Goal: Transaction & Acquisition: Book appointment/travel/reservation

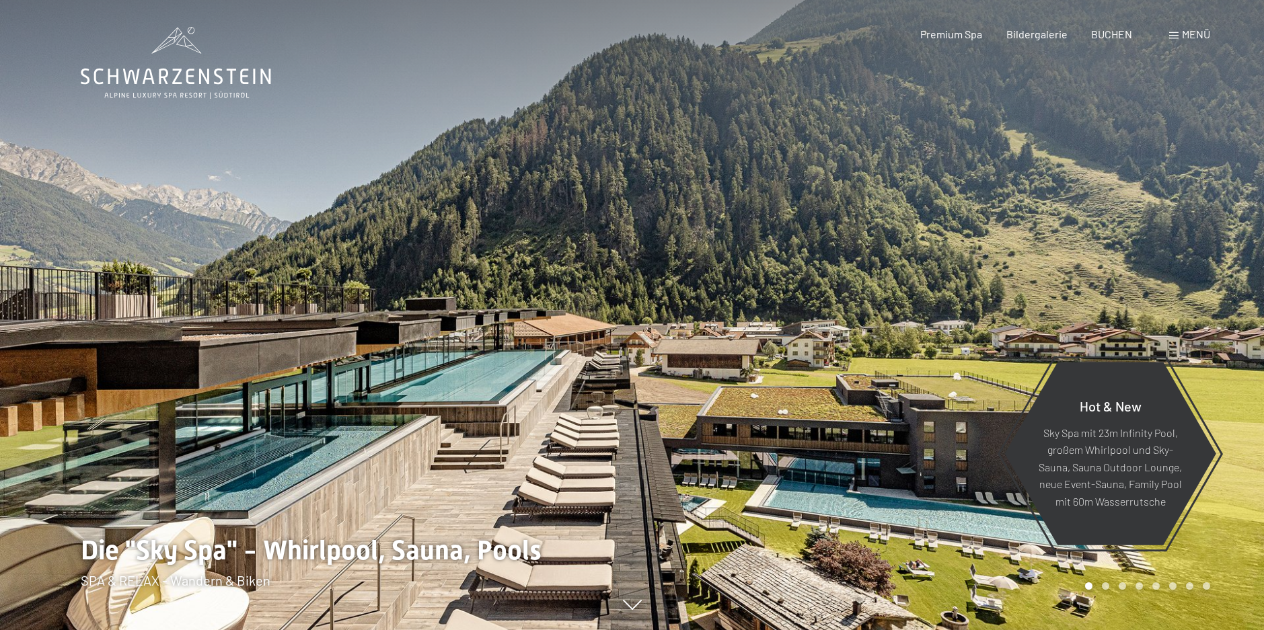
click at [1184, 30] on span "Menü" at bounding box center [1196, 34] width 28 height 13
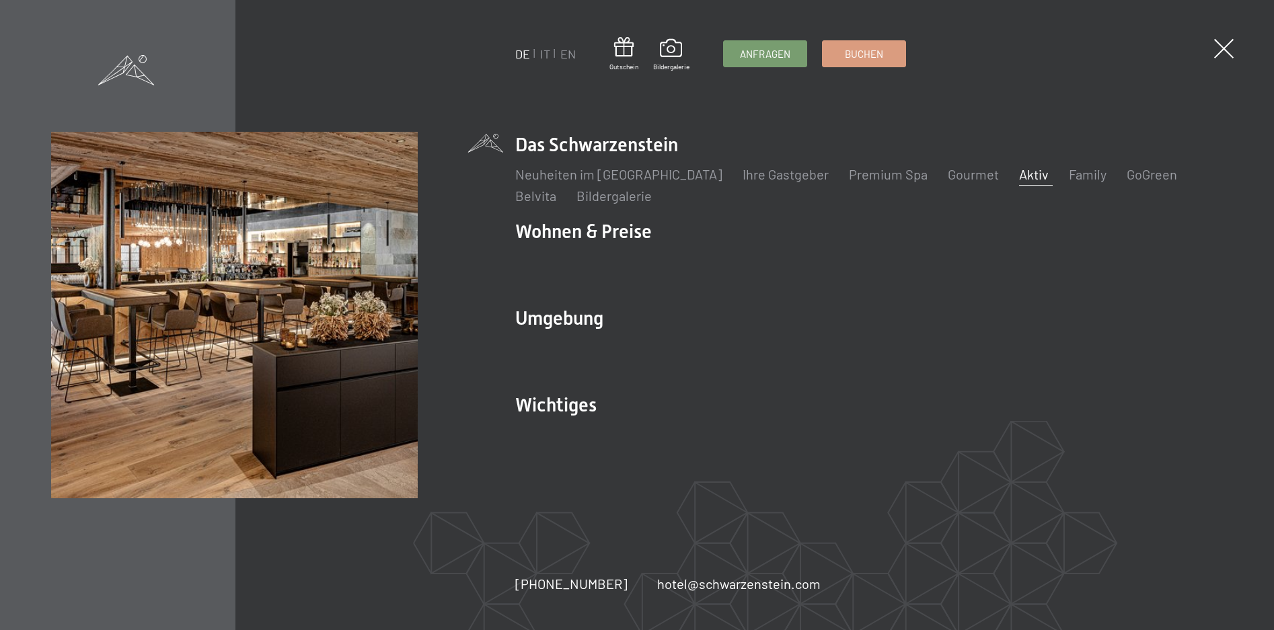
click at [1019, 174] on link "Aktiv" at bounding box center [1034, 174] width 30 height 16
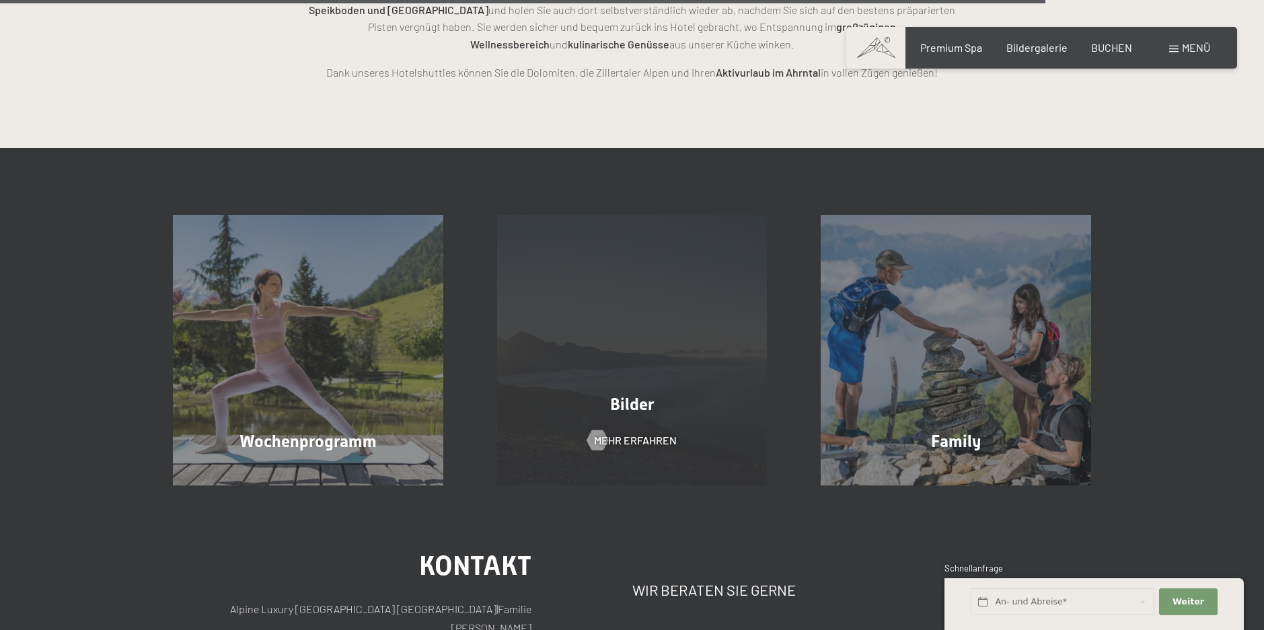
scroll to position [3430, 0]
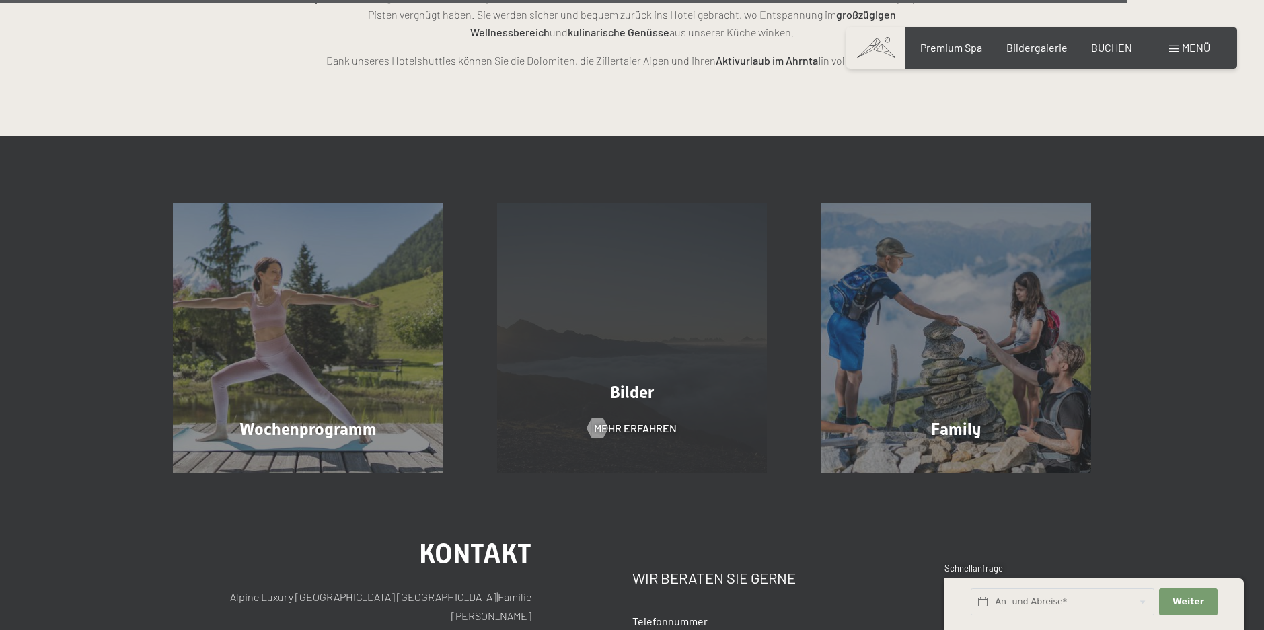
click at [625, 383] on span "Bilder" at bounding box center [632, 393] width 44 height 20
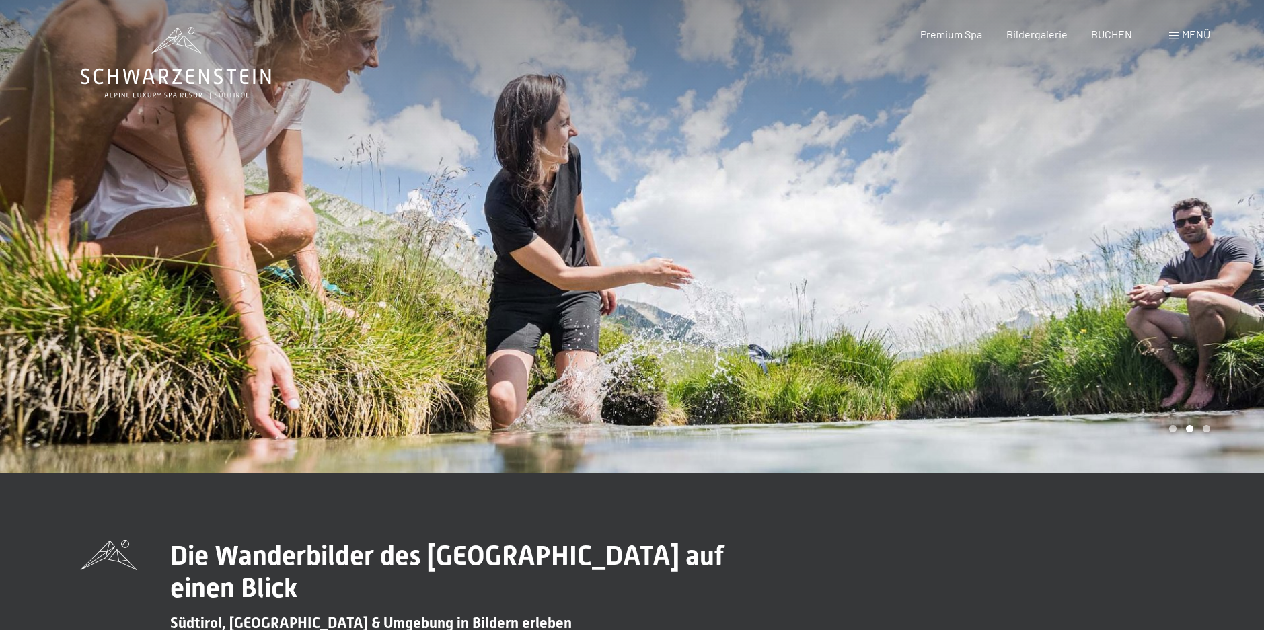
click at [1179, 39] on div "Menü" at bounding box center [1189, 34] width 41 height 15
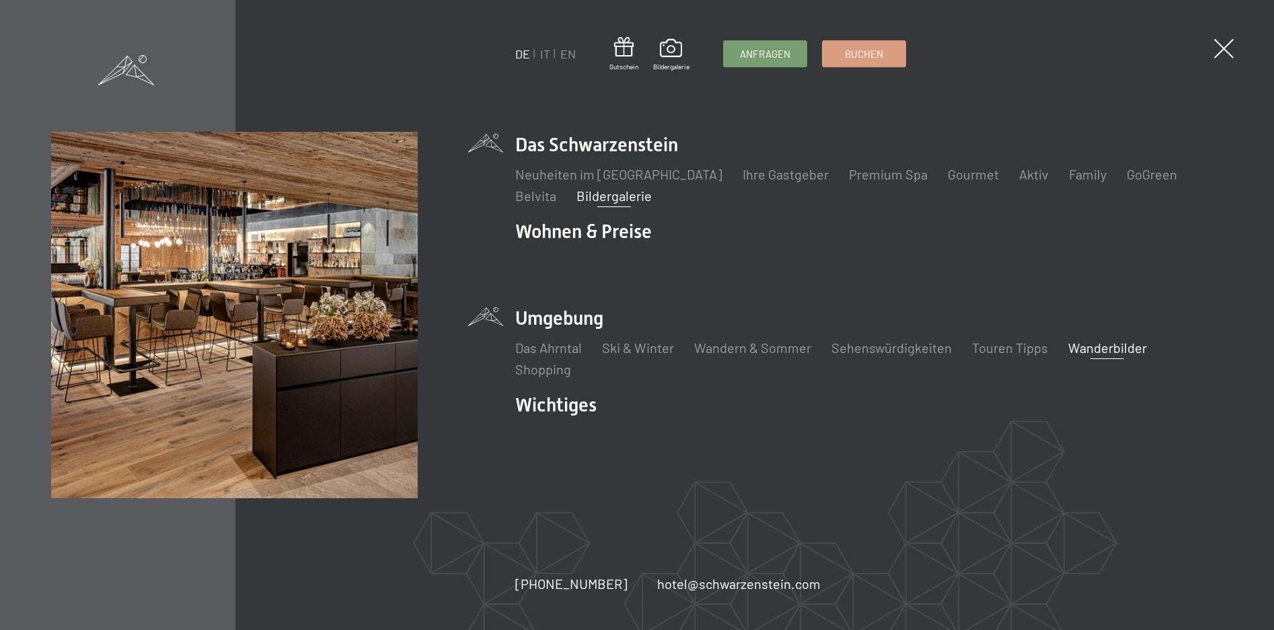
click at [576, 198] on link "Bildergalerie" at bounding box center [613, 196] width 75 height 16
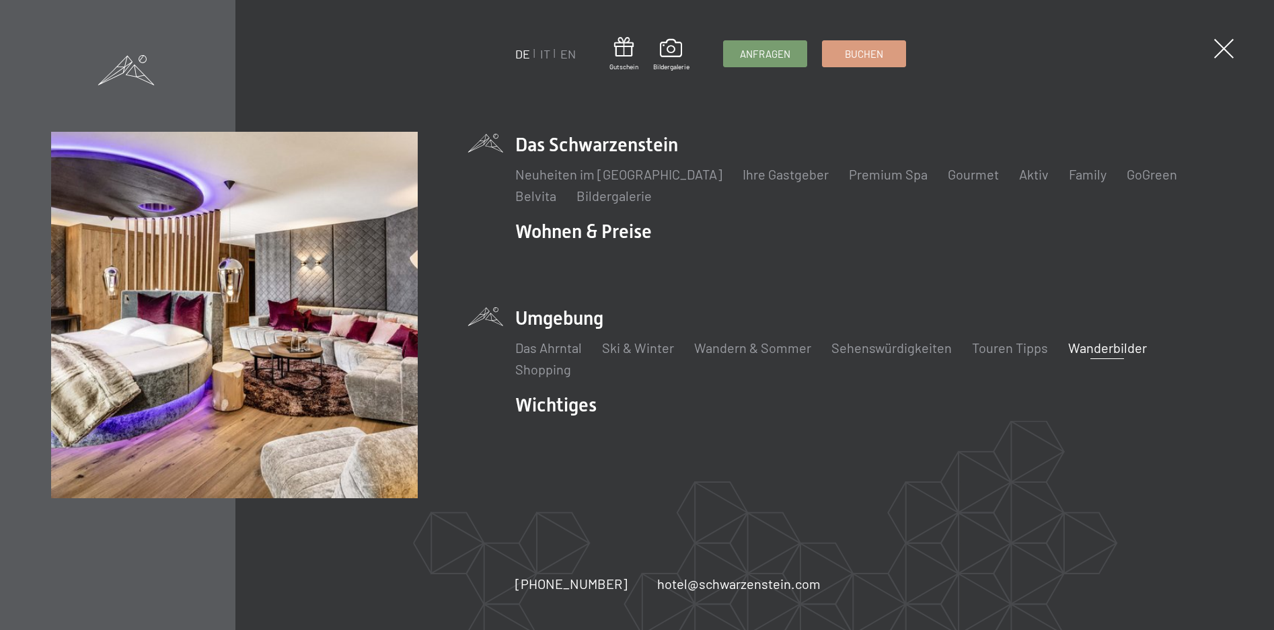
click at [344, 323] on img at bounding box center [234, 315] width 367 height 367
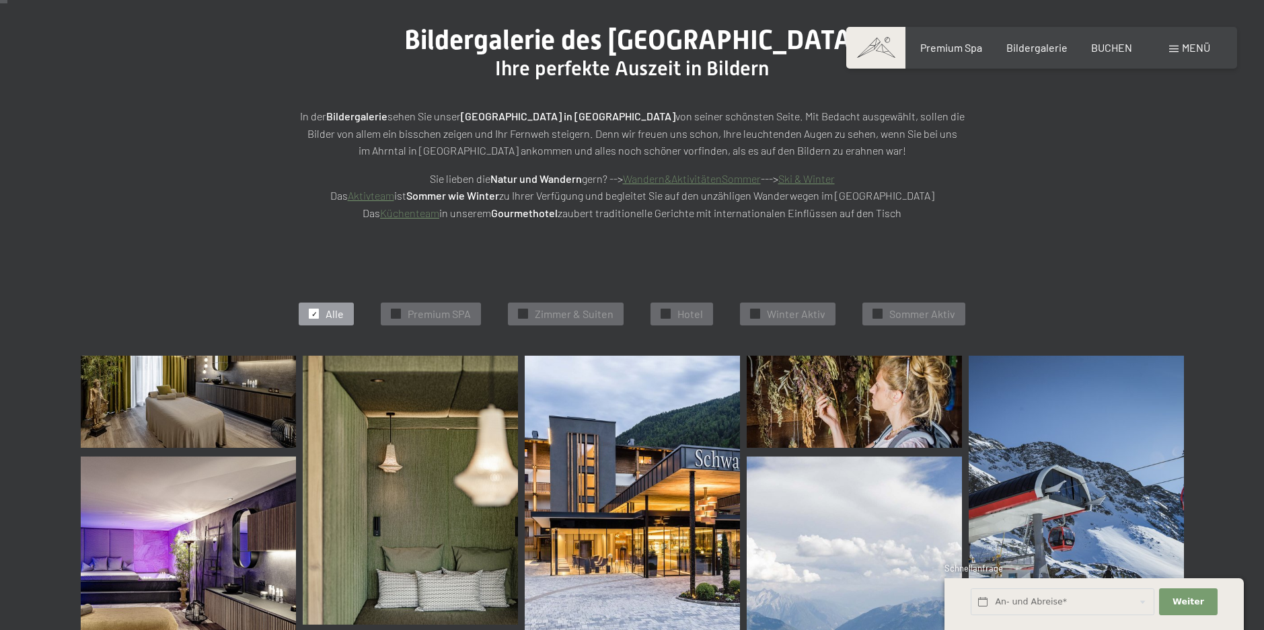
scroll to position [202, 0]
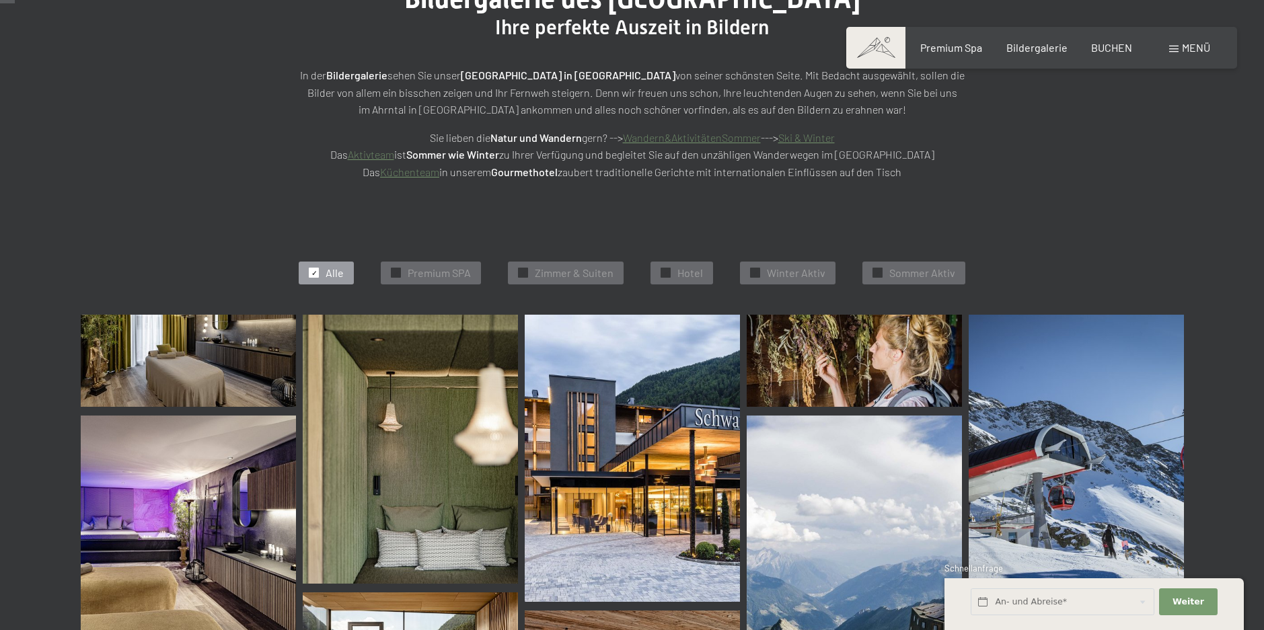
click at [206, 363] on img at bounding box center [188, 361] width 215 height 92
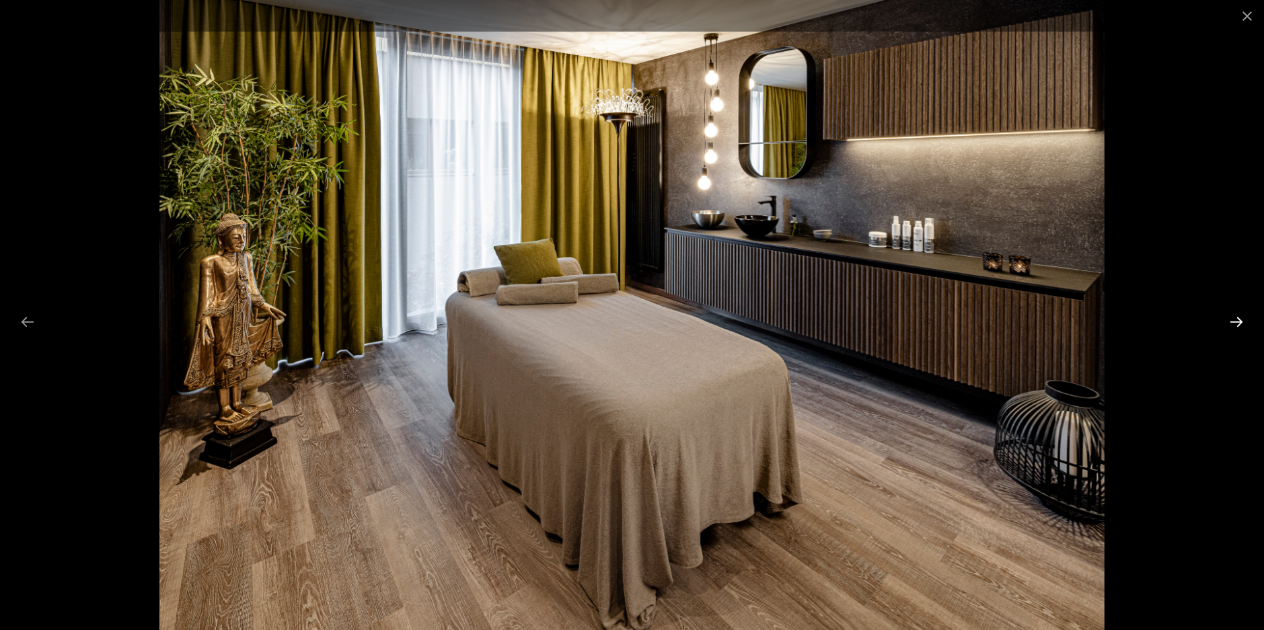
click at [1248, 320] on button "Next slide" at bounding box center [1236, 322] width 28 height 26
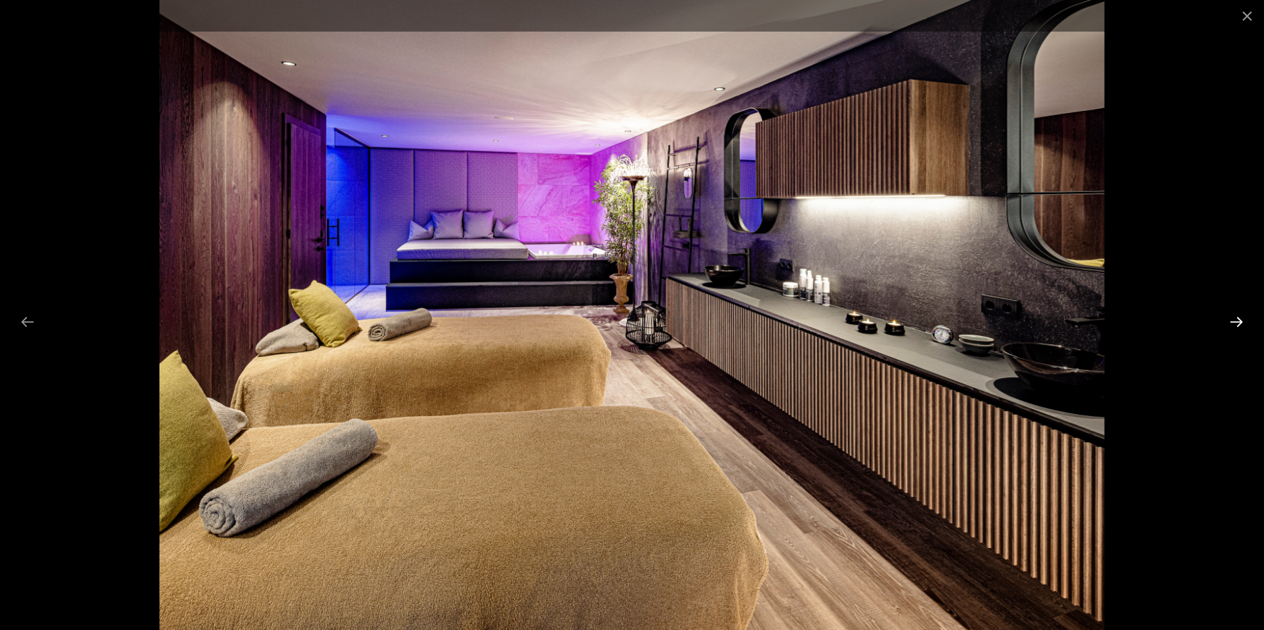
click at [1248, 320] on button "Next slide" at bounding box center [1236, 322] width 28 height 26
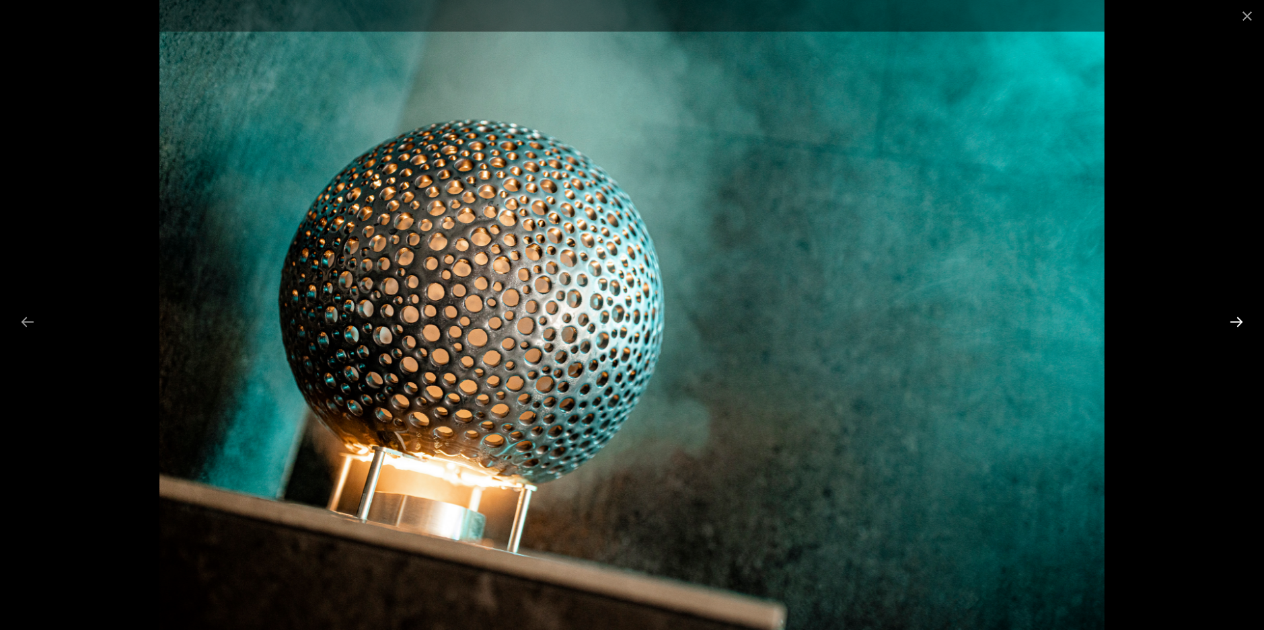
click at [1248, 320] on button "Next slide" at bounding box center [1236, 322] width 28 height 26
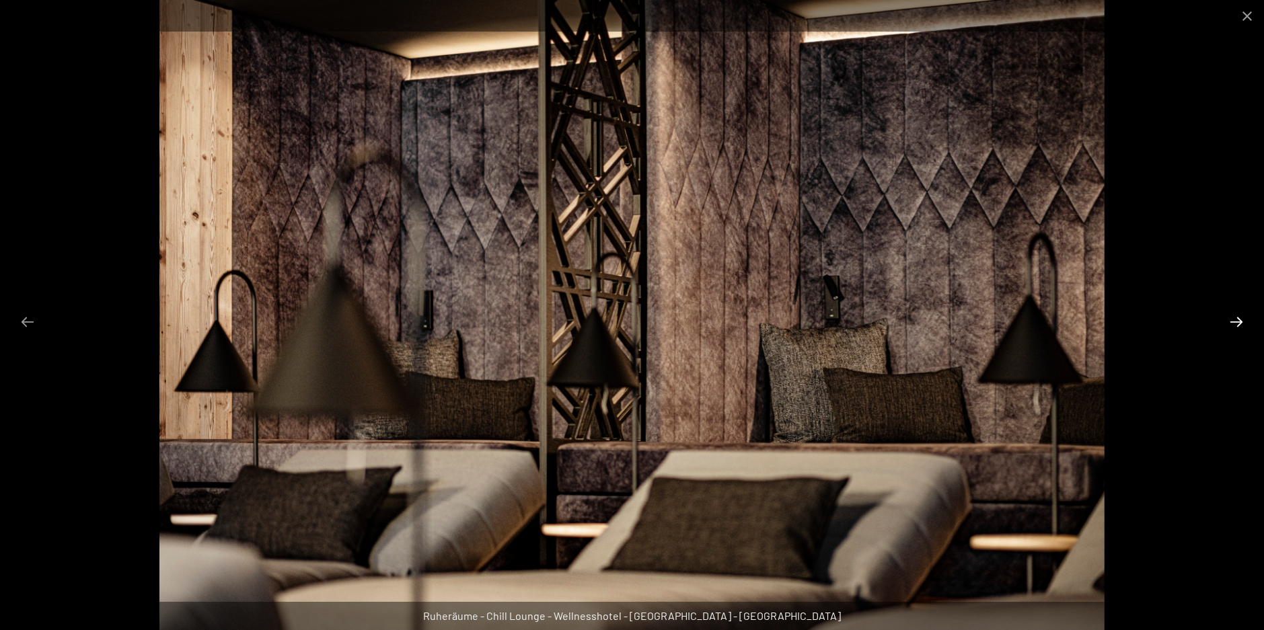
click at [1248, 320] on button "Next slide" at bounding box center [1236, 322] width 28 height 26
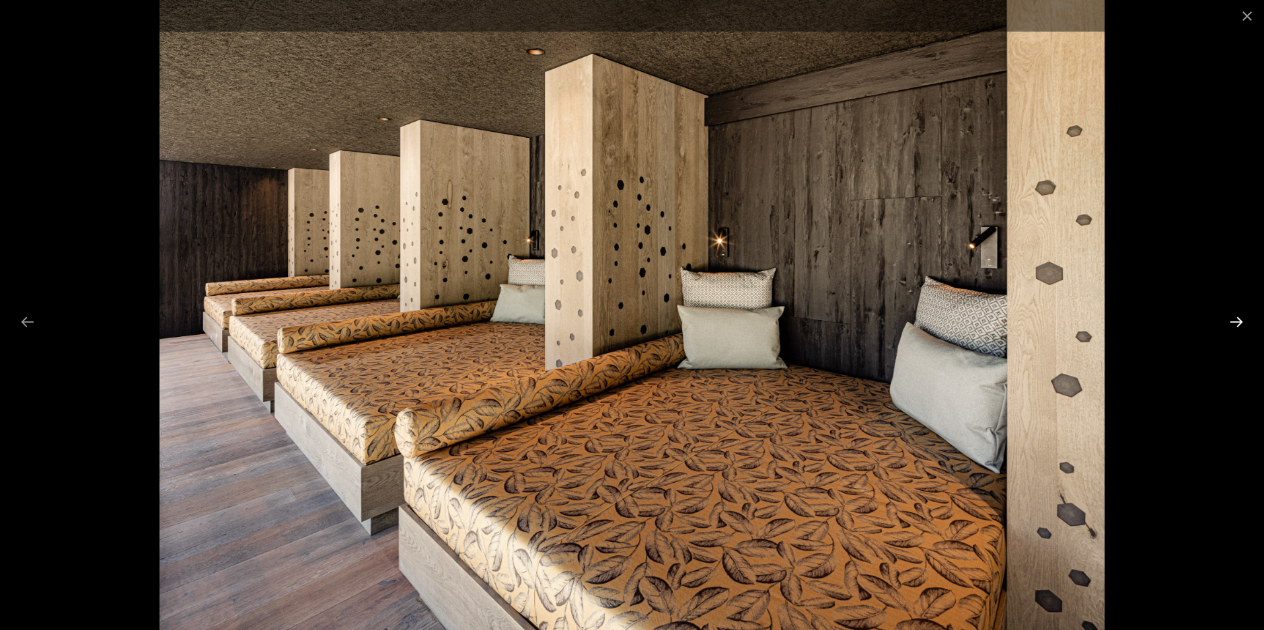
click at [1248, 320] on button "Next slide" at bounding box center [1236, 322] width 28 height 26
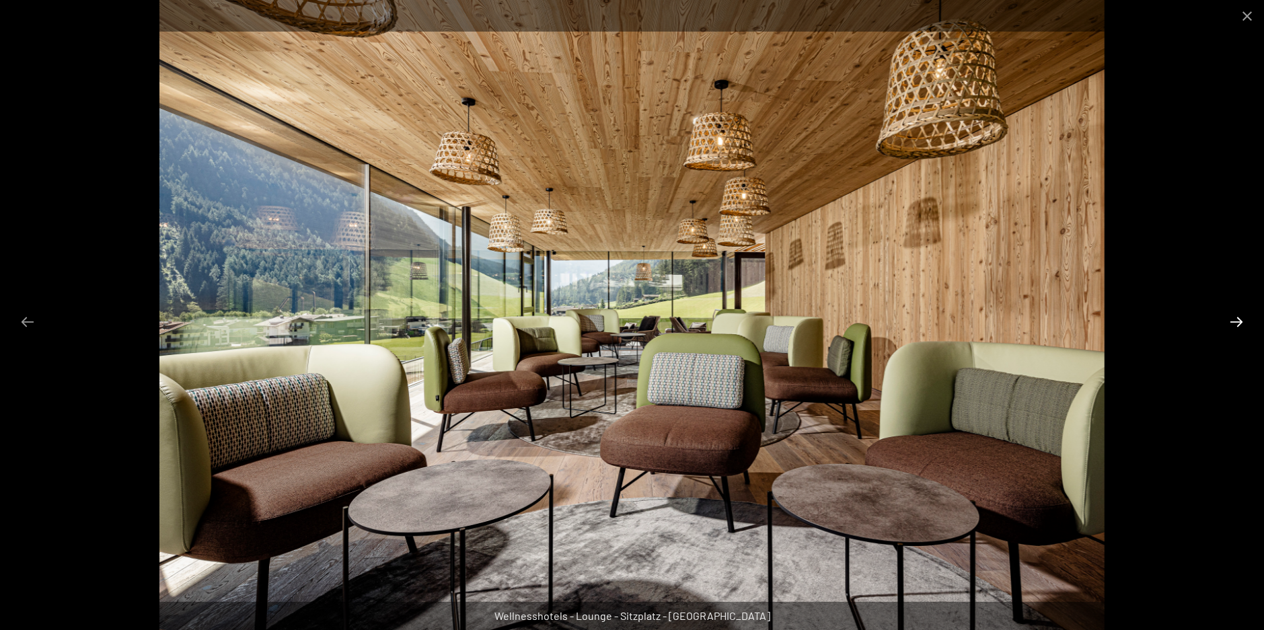
click at [1248, 320] on button "Next slide" at bounding box center [1236, 322] width 28 height 26
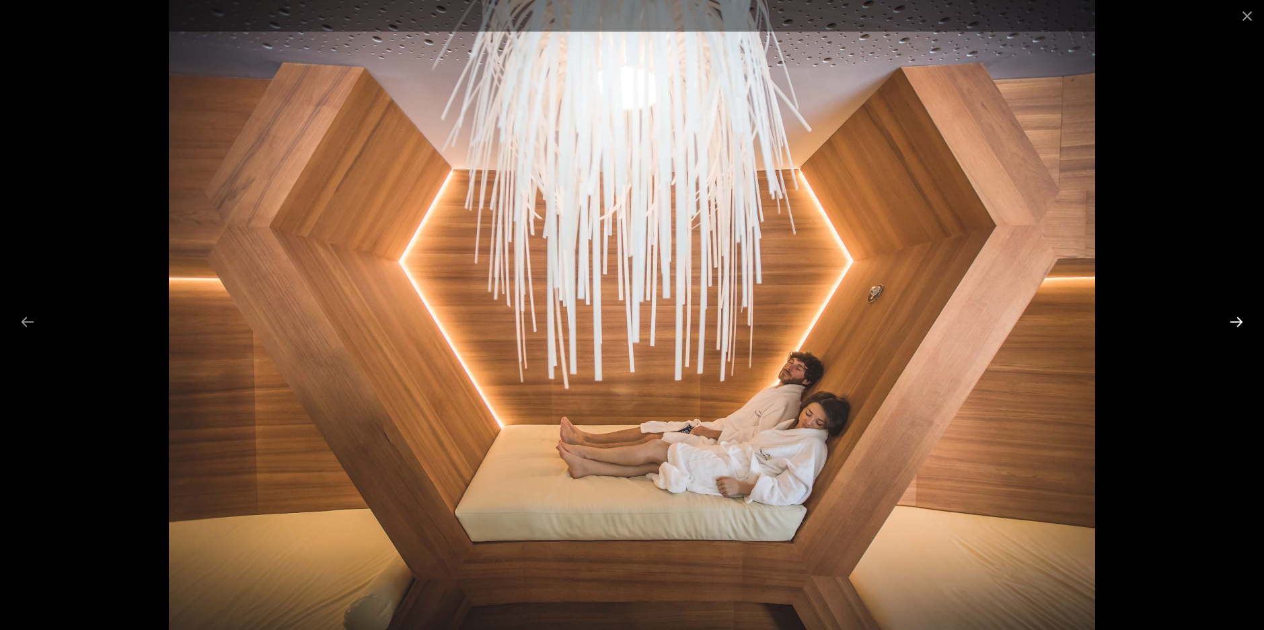
click at [1248, 320] on button "Next slide" at bounding box center [1236, 322] width 28 height 26
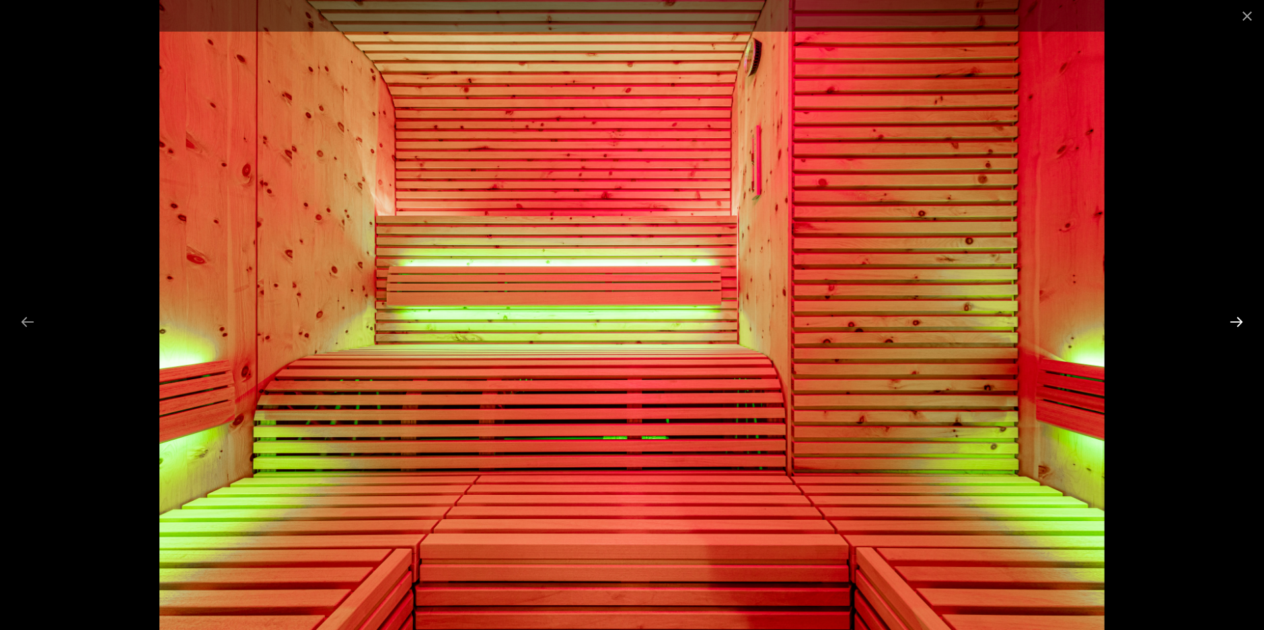
click at [1248, 320] on button "Next slide" at bounding box center [1236, 322] width 28 height 26
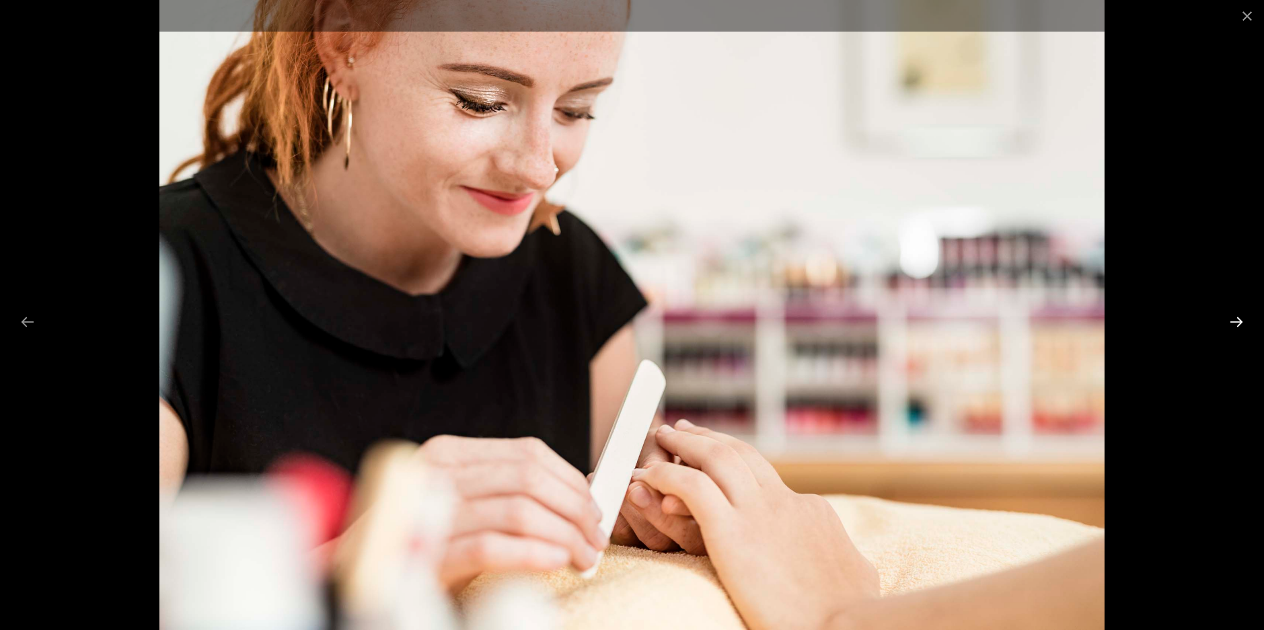
click at [1248, 320] on button "Next slide" at bounding box center [1236, 322] width 28 height 26
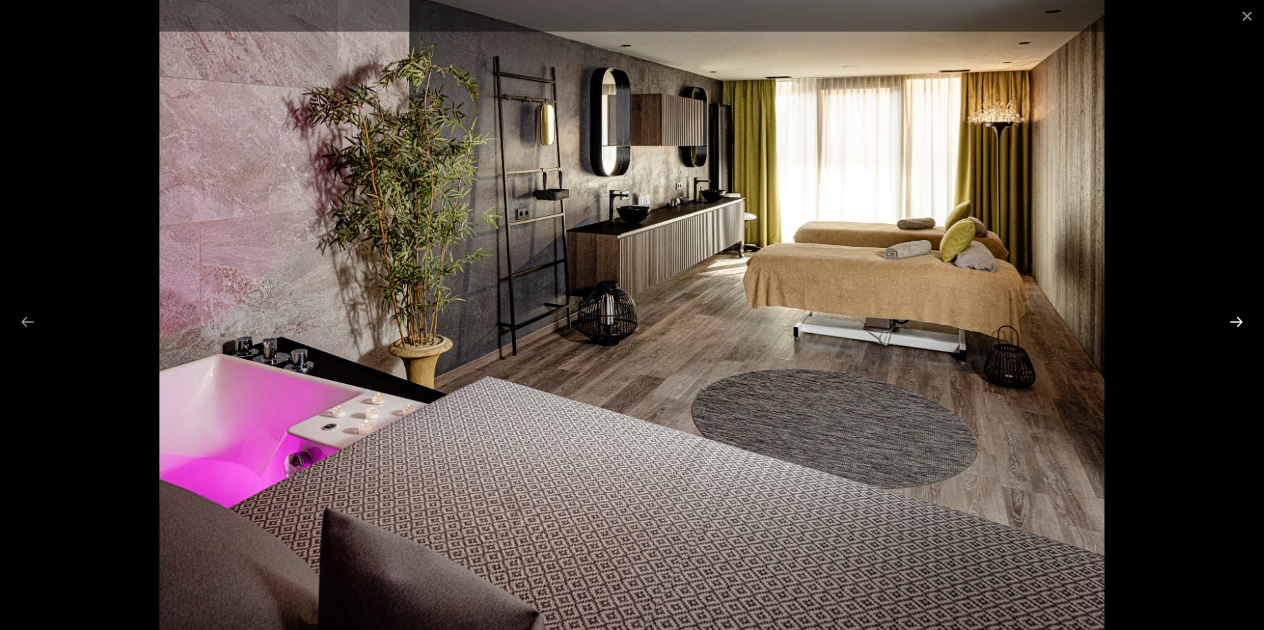
click at [1248, 320] on button "Next slide" at bounding box center [1236, 322] width 28 height 26
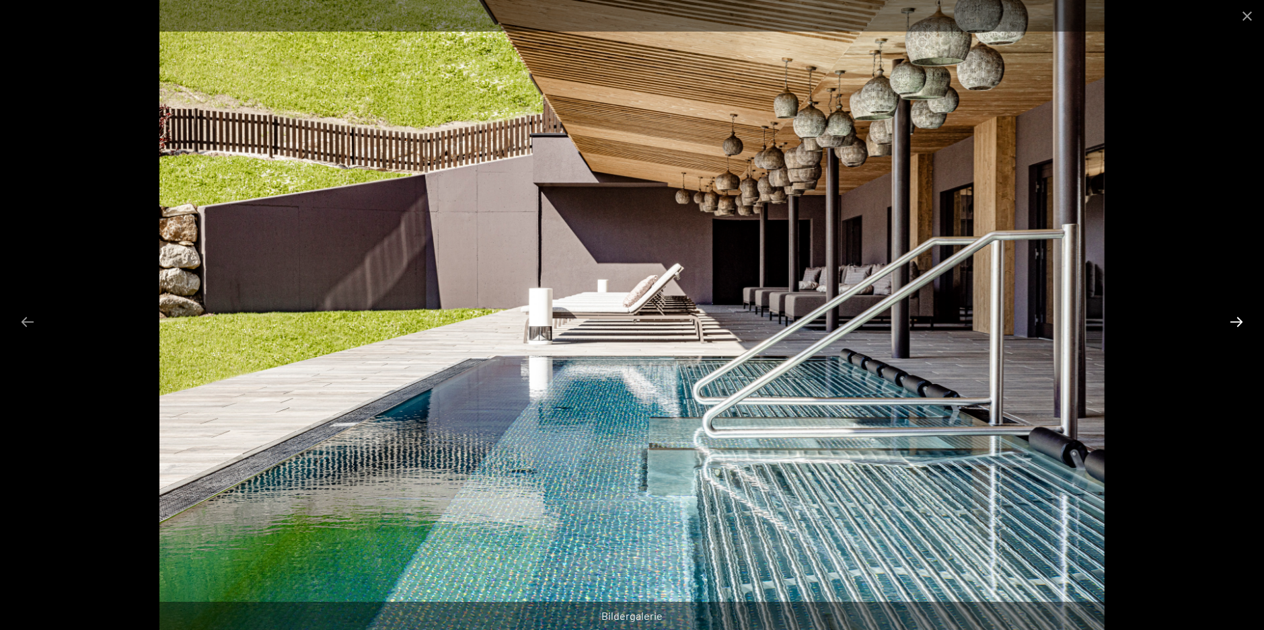
click at [1248, 320] on button "Next slide" at bounding box center [1236, 322] width 28 height 26
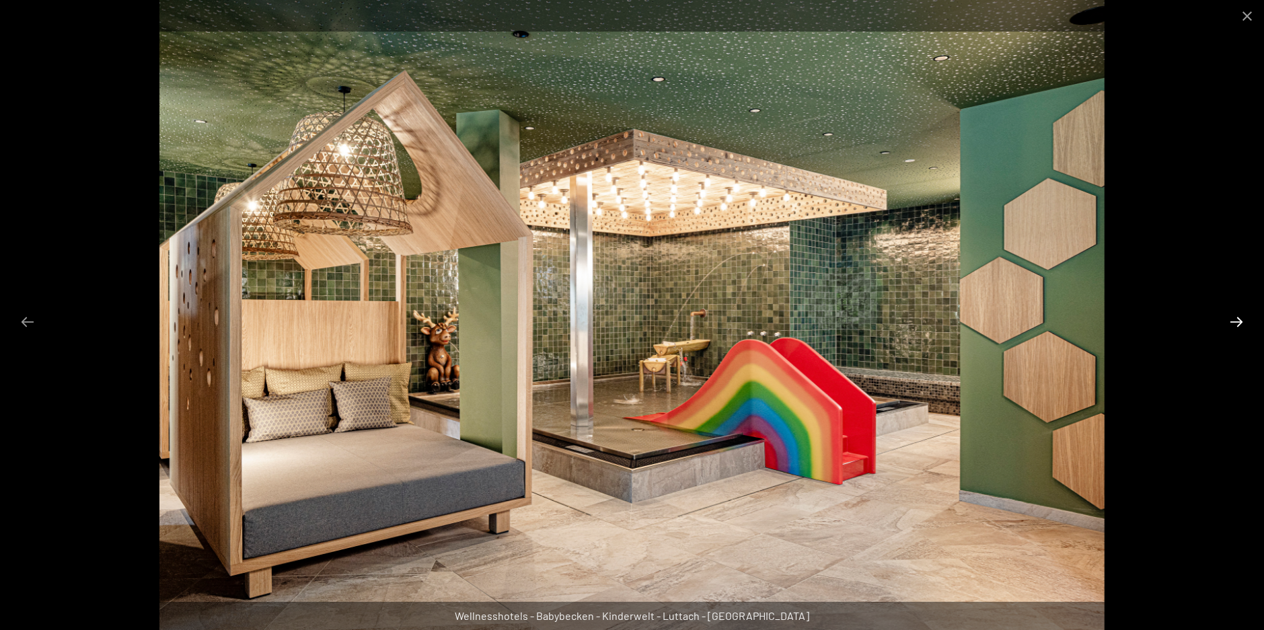
click at [1248, 320] on button "Next slide" at bounding box center [1236, 322] width 28 height 26
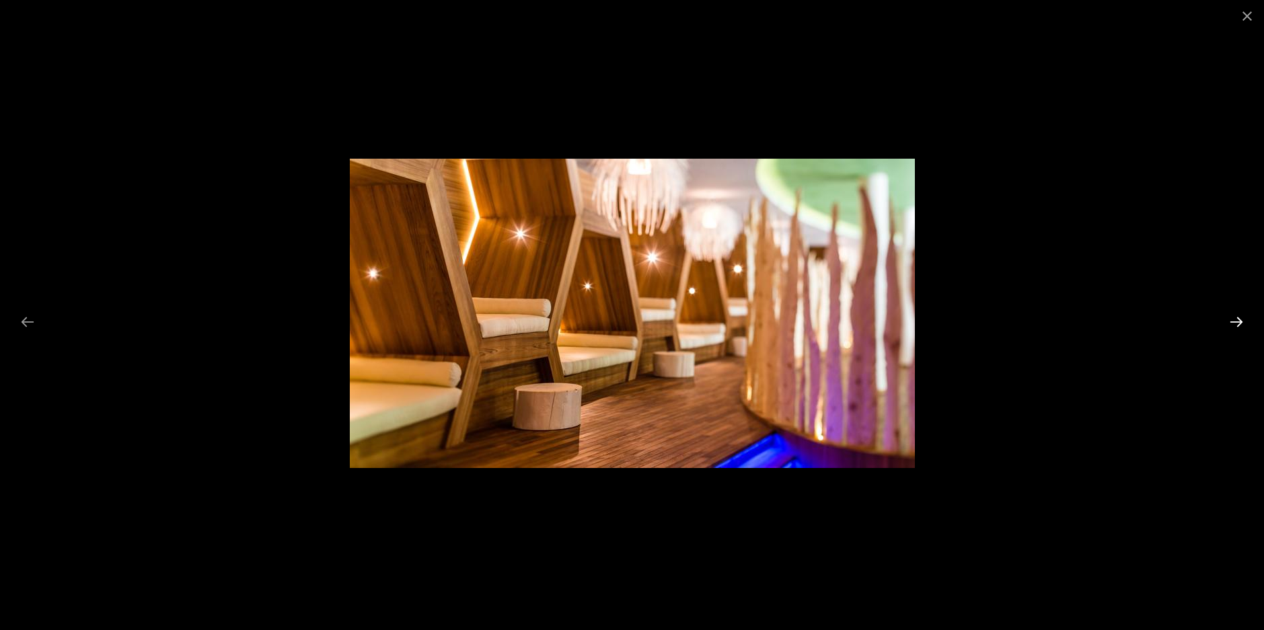
click at [1248, 320] on button "Next slide" at bounding box center [1236, 322] width 28 height 26
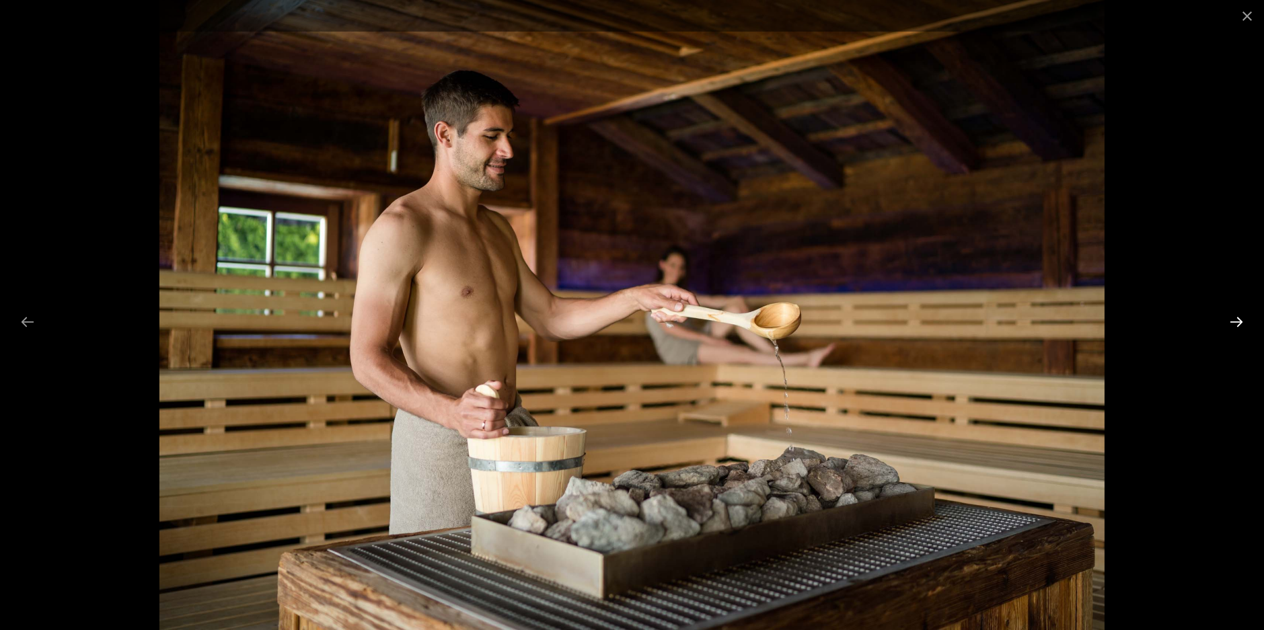
click at [1248, 320] on button "Next slide" at bounding box center [1236, 322] width 28 height 26
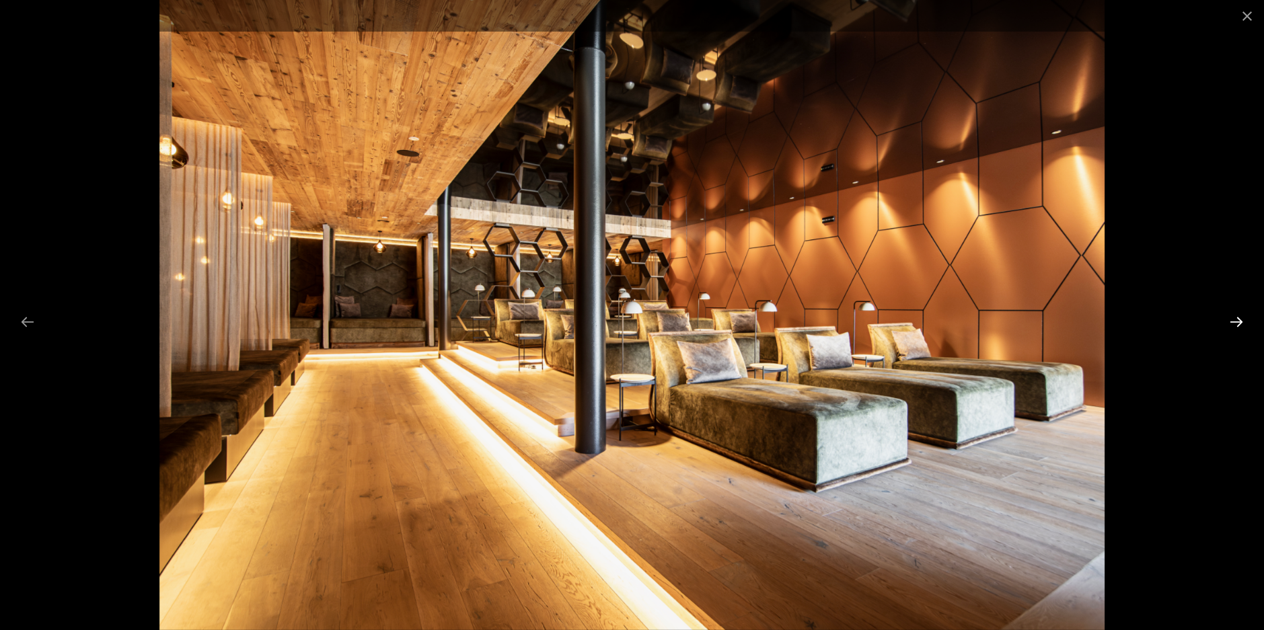
click at [1248, 320] on button "Next slide" at bounding box center [1236, 322] width 28 height 26
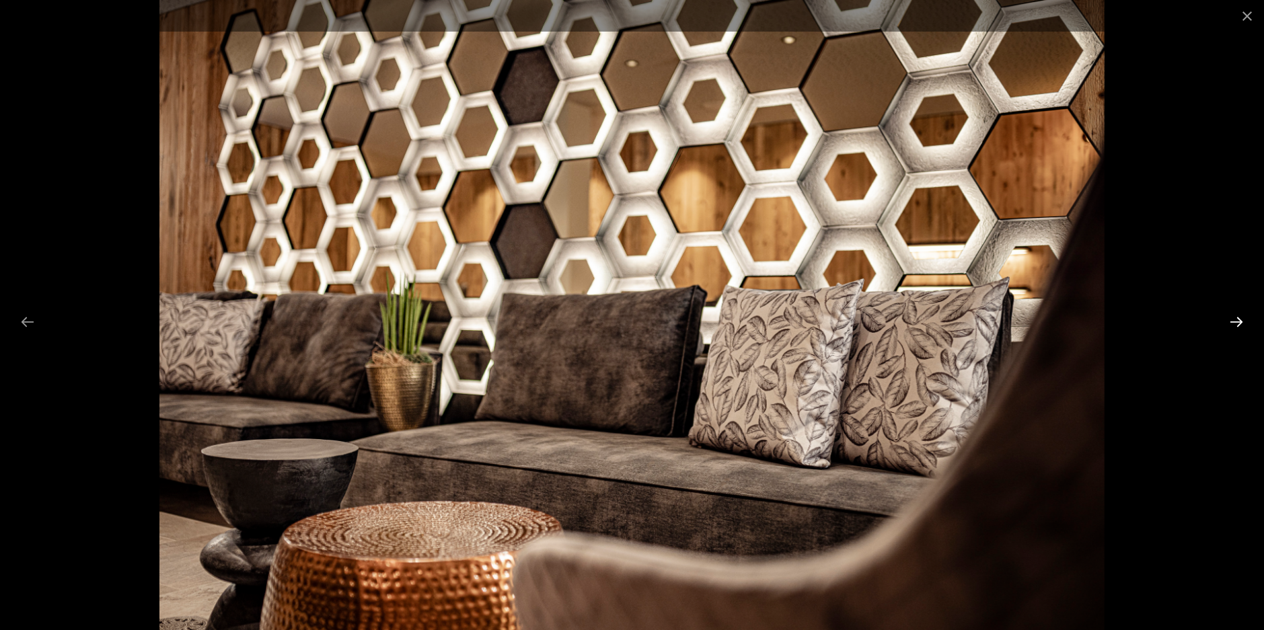
click at [1248, 320] on button "Next slide" at bounding box center [1236, 322] width 28 height 26
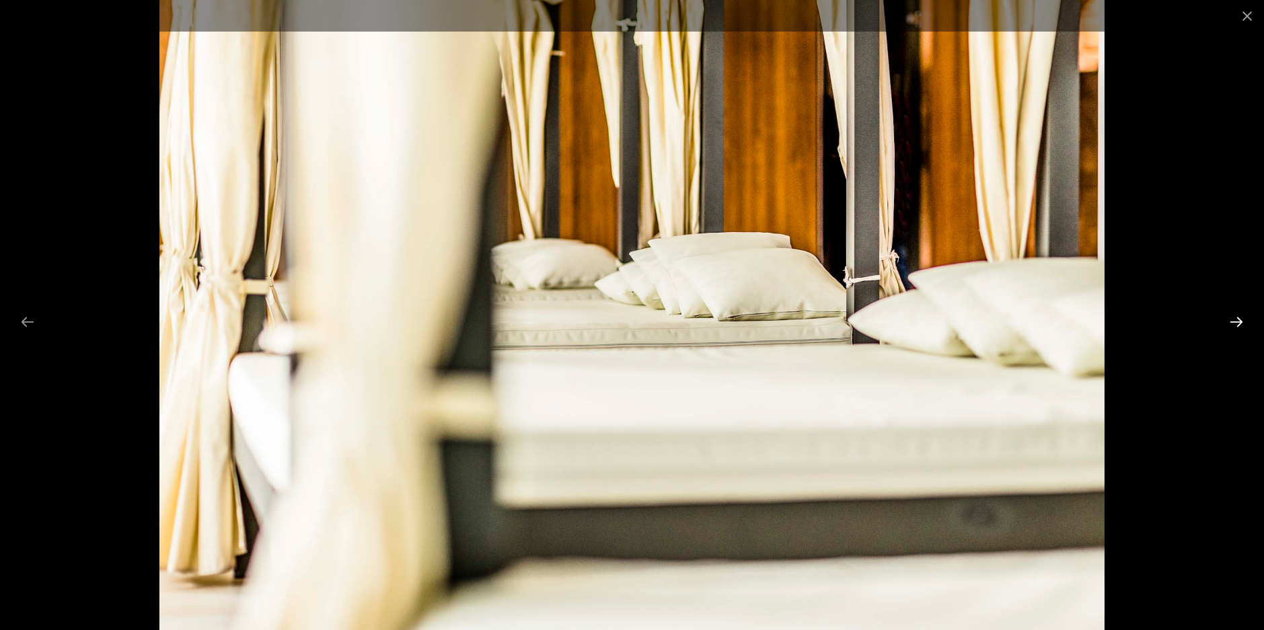
click at [1248, 320] on button "Next slide" at bounding box center [1236, 322] width 28 height 26
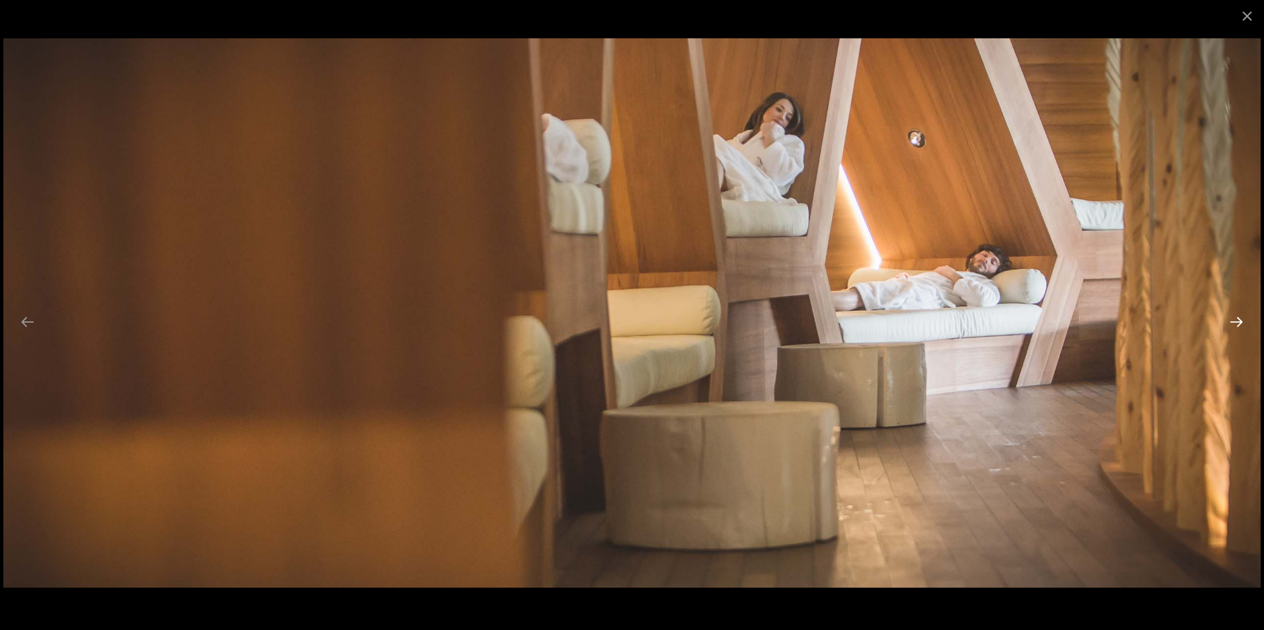
click at [1248, 320] on button "Next slide" at bounding box center [1236, 322] width 28 height 26
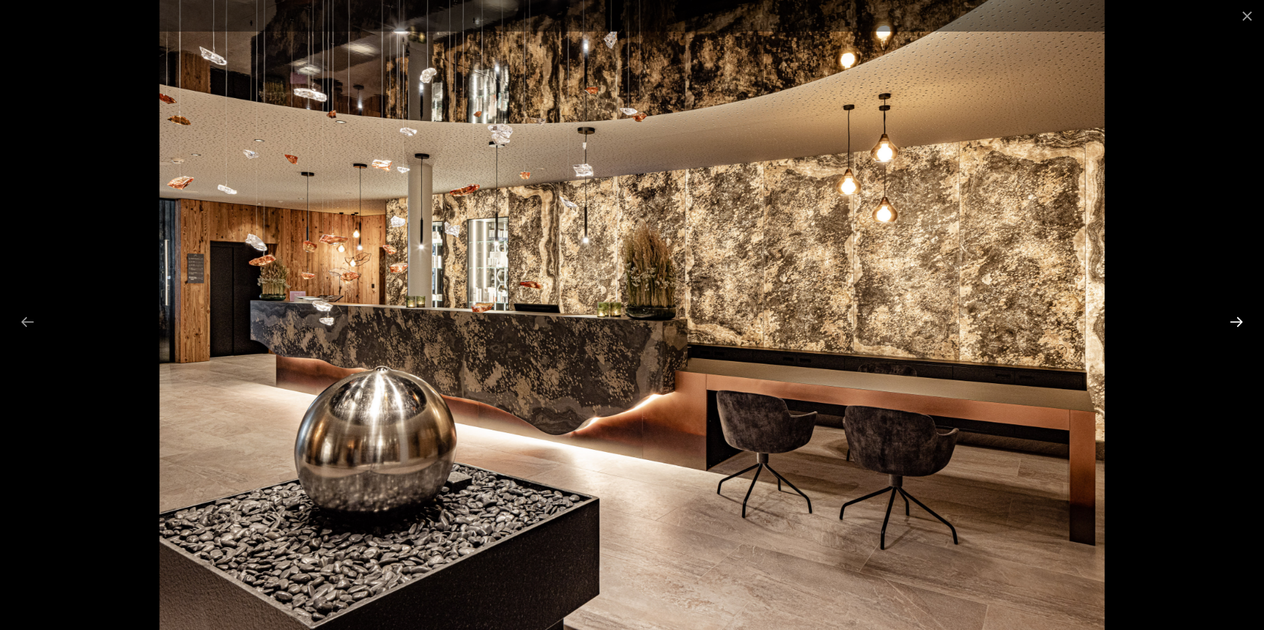
click at [1248, 320] on button "Next slide" at bounding box center [1236, 322] width 28 height 26
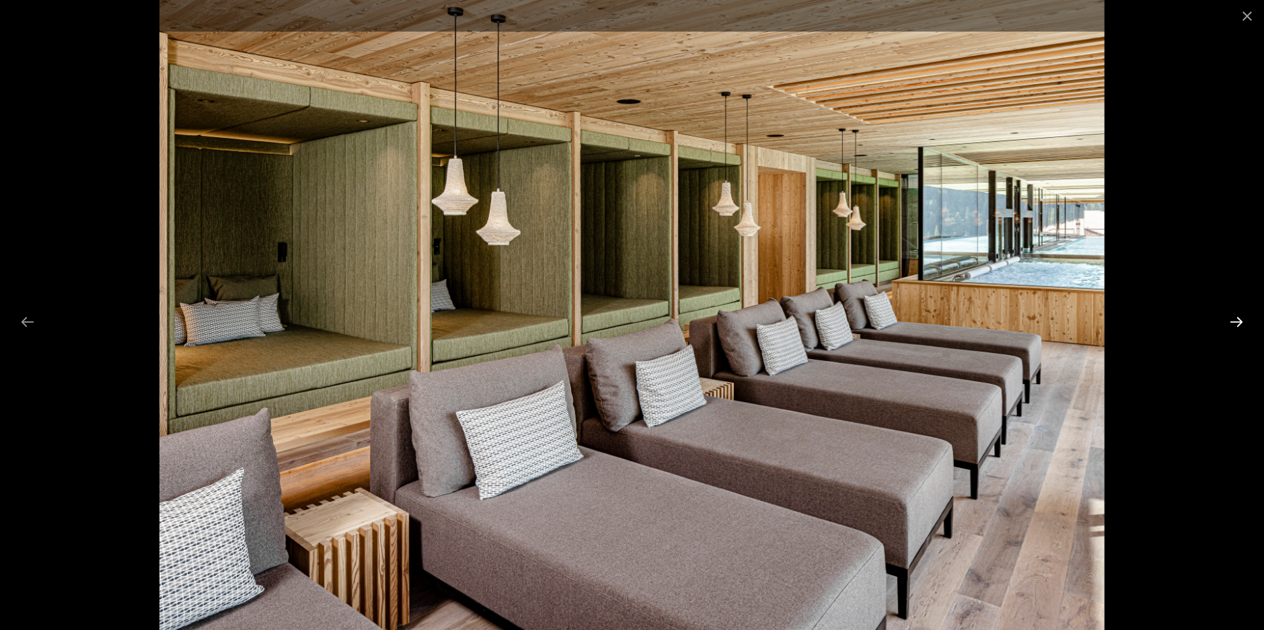
click at [1248, 320] on button "Next slide" at bounding box center [1236, 322] width 28 height 26
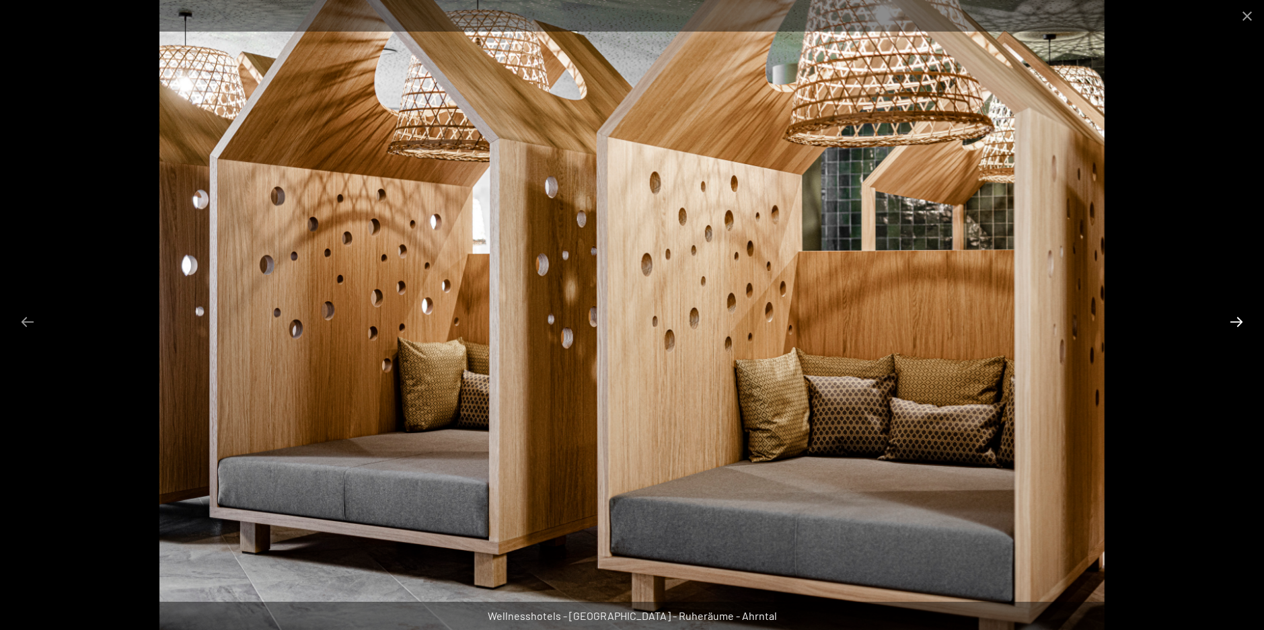
click at [1248, 320] on button "Next slide" at bounding box center [1236, 322] width 28 height 26
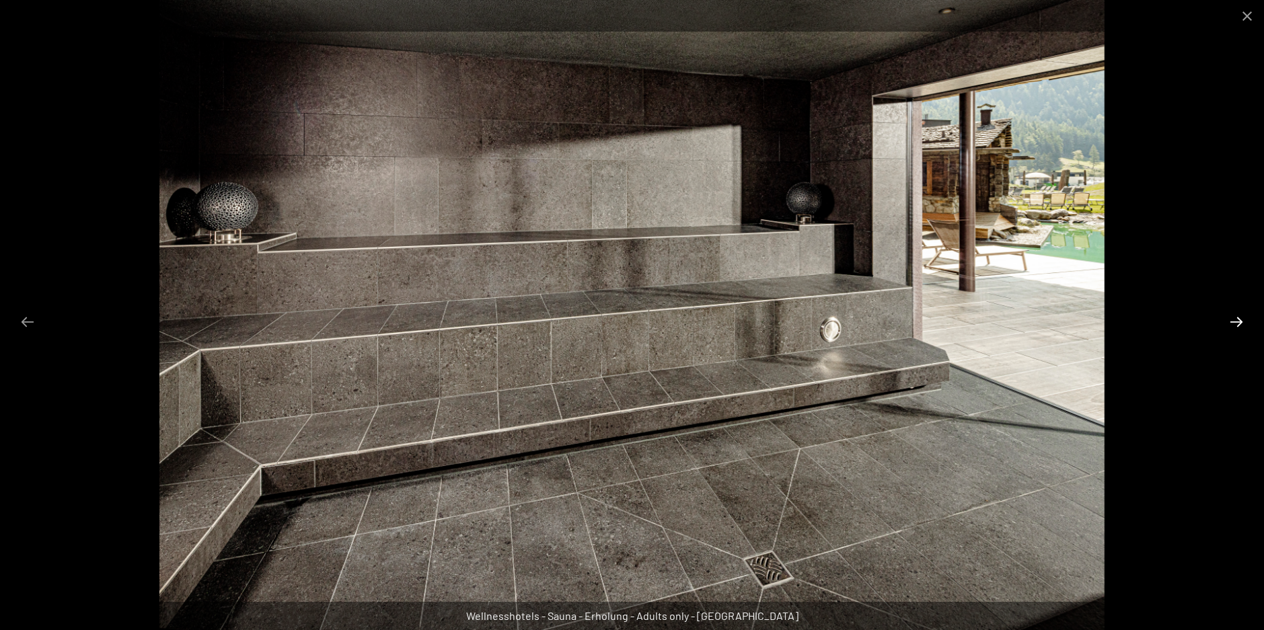
click at [1248, 320] on button "Next slide" at bounding box center [1236, 322] width 28 height 26
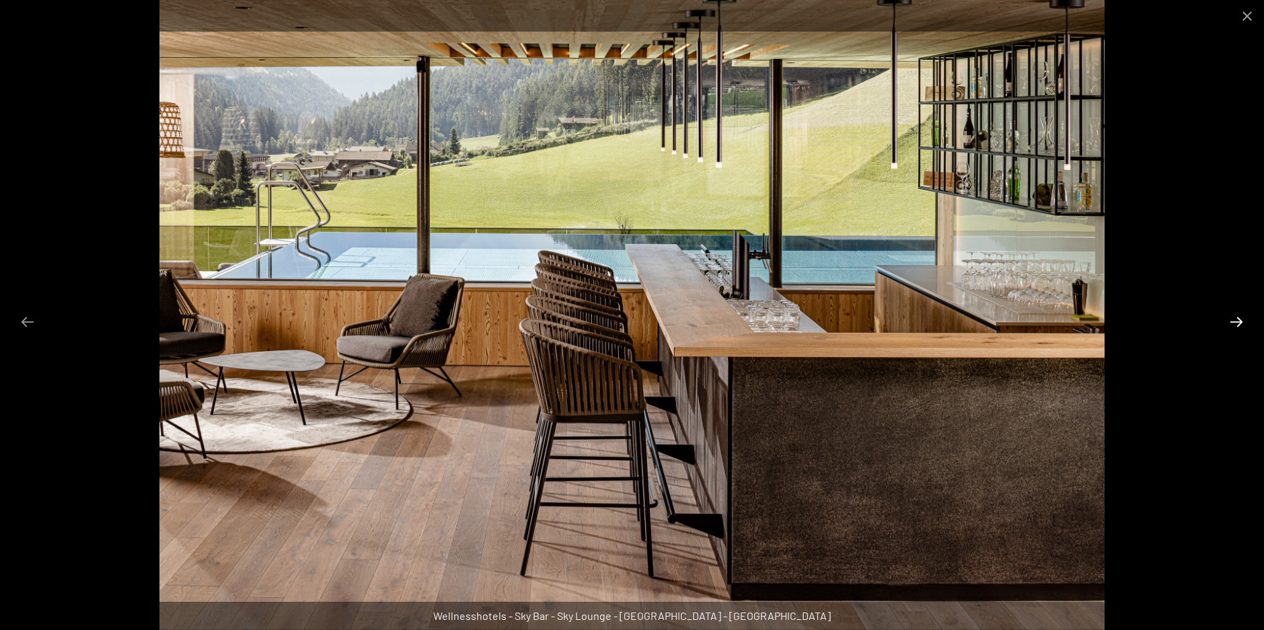
click at [1248, 320] on button "Next slide" at bounding box center [1236, 322] width 28 height 26
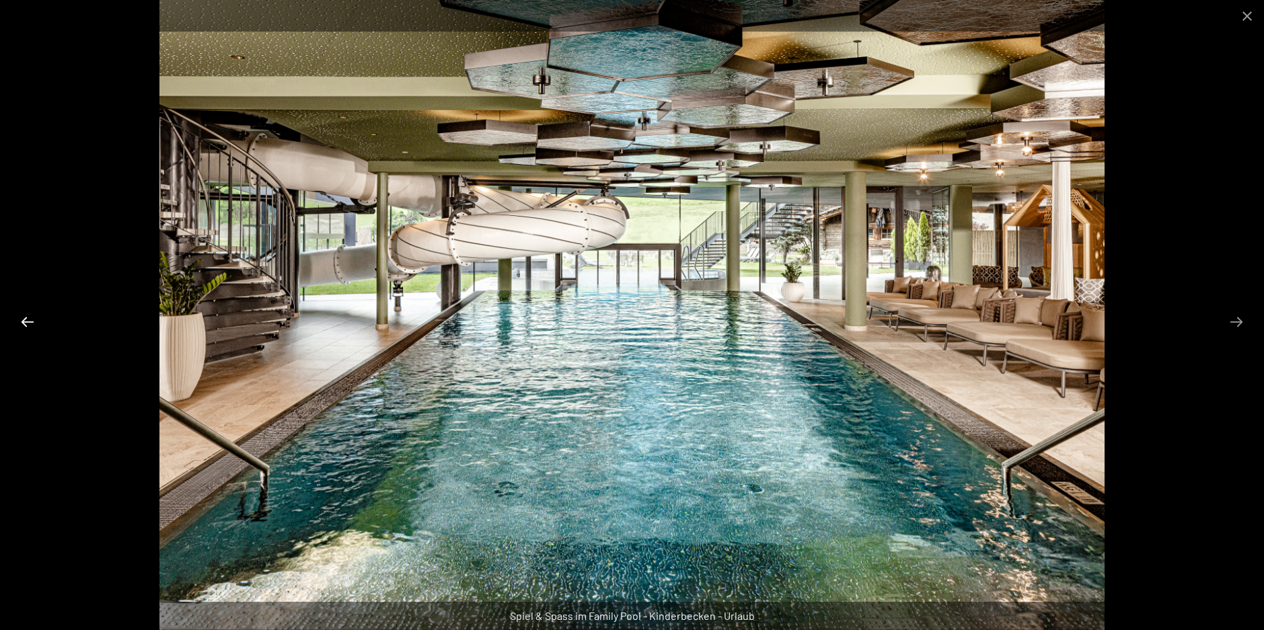
click at [20, 321] on button "Previous slide" at bounding box center [27, 322] width 28 height 26
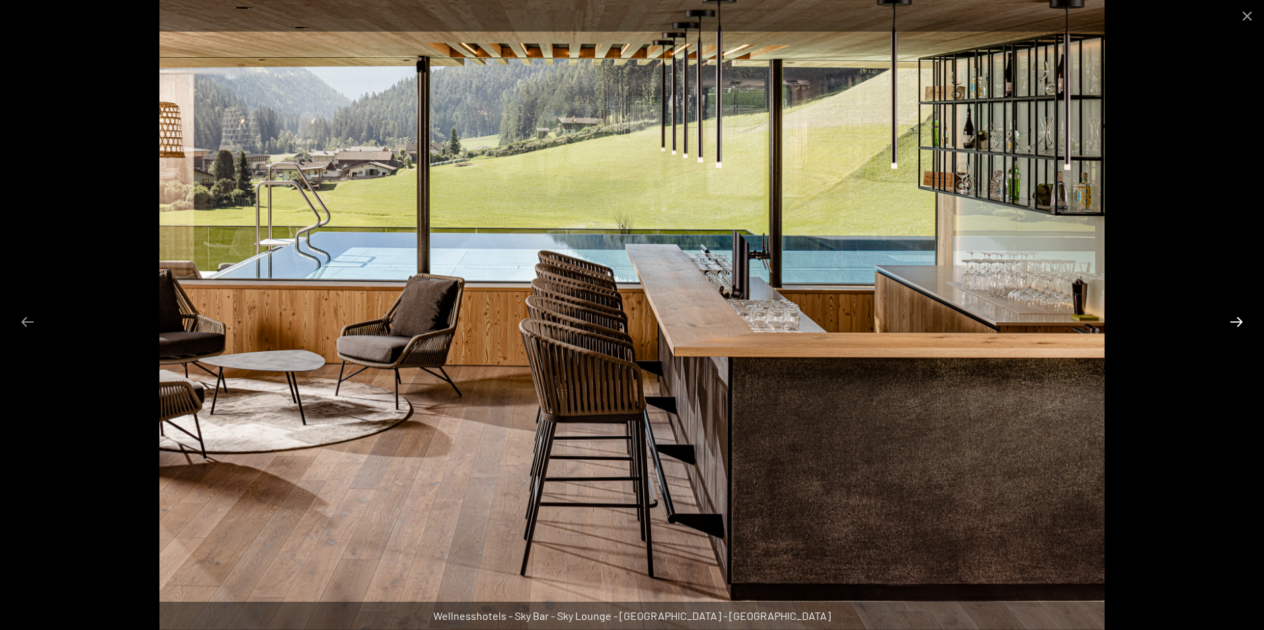
click at [1236, 322] on button "Next slide" at bounding box center [1236, 322] width 28 height 26
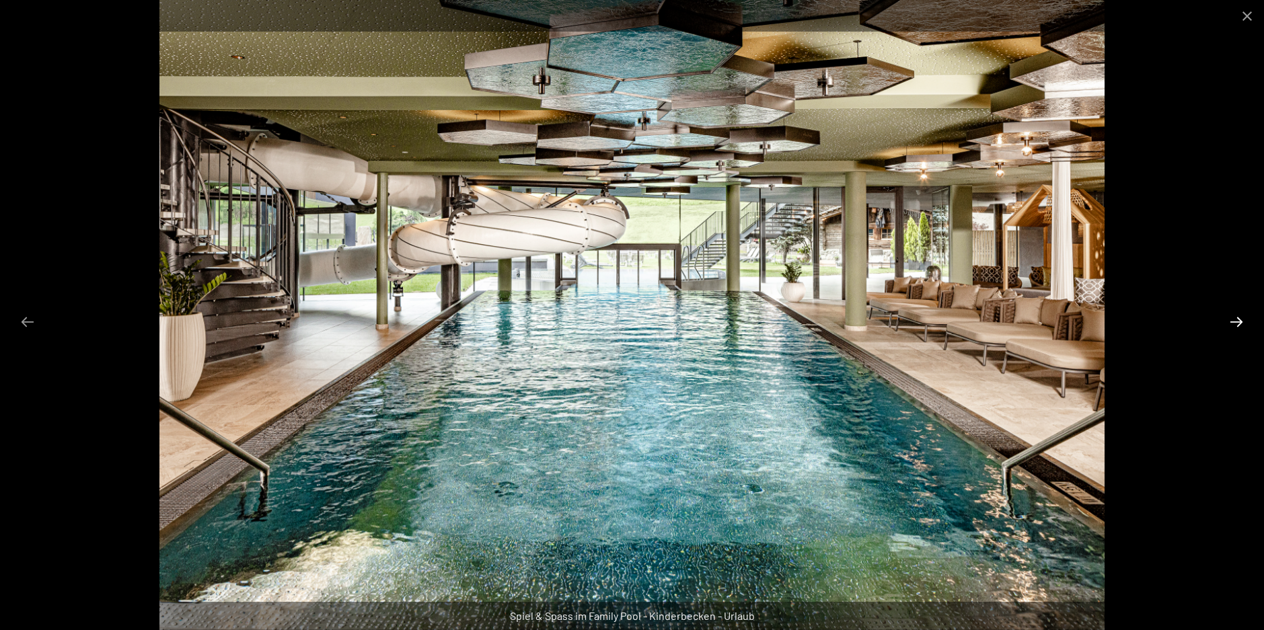
click at [1236, 322] on button "Next slide" at bounding box center [1236, 322] width 28 height 26
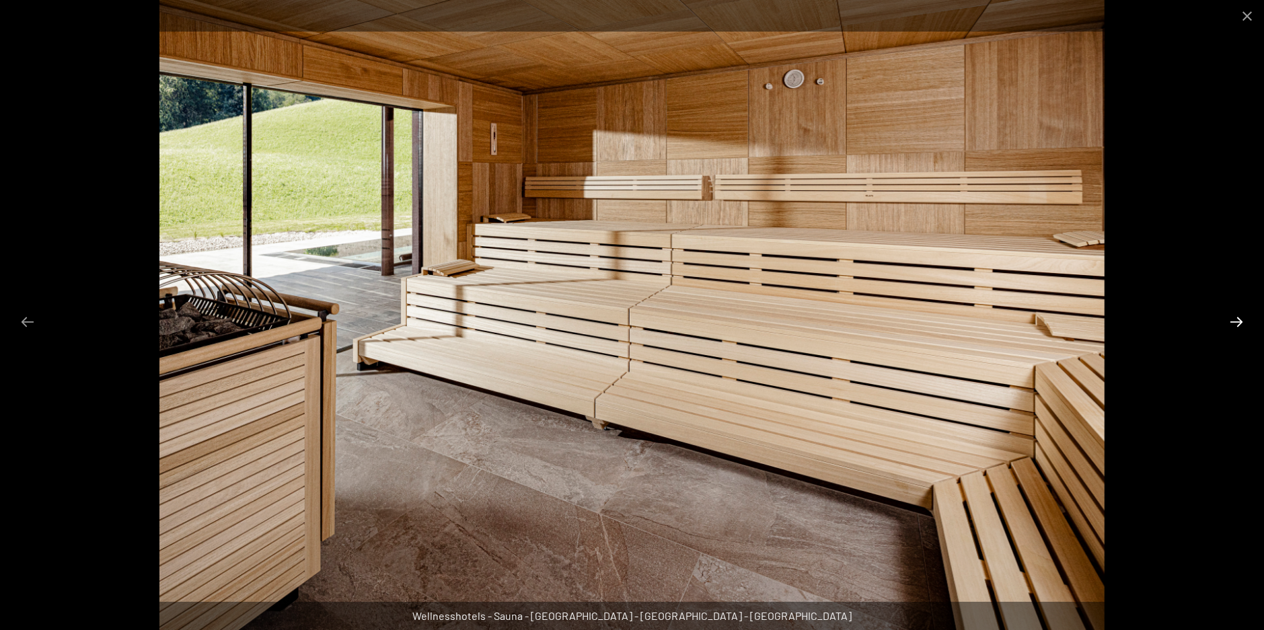
click at [1236, 322] on button "Next slide" at bounding box center [1236, 322] width 28 height 26
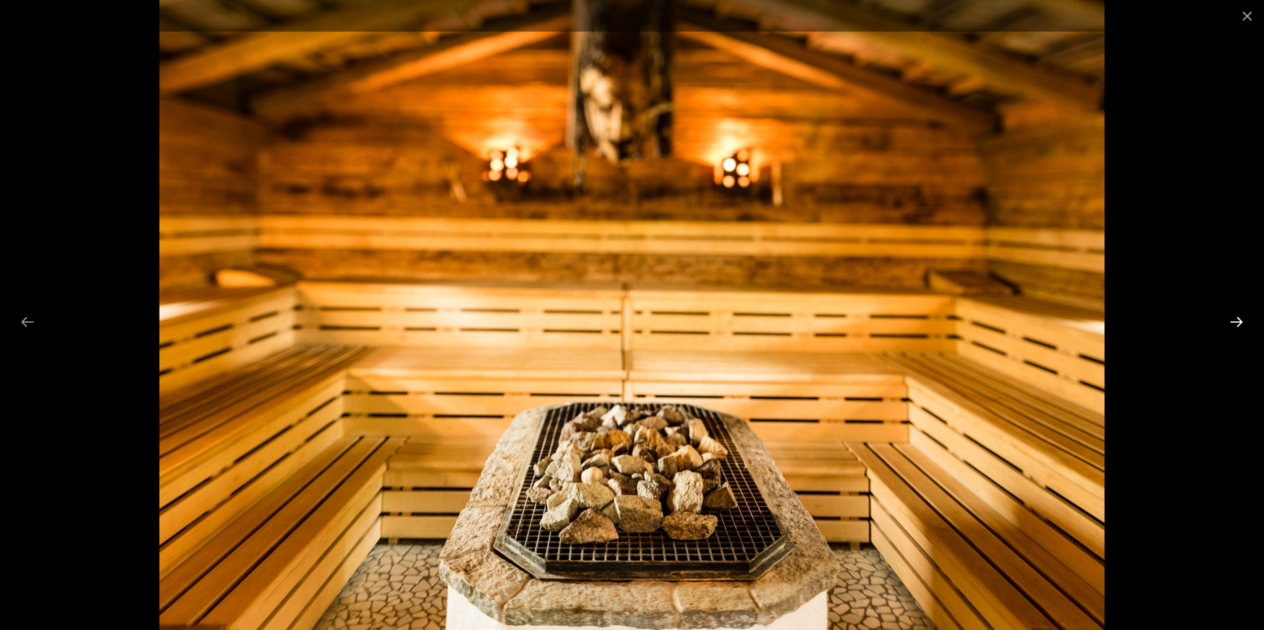
click at [1236, 322] on button "Next slide" at bounding box center [1236, 322] width 28 height 26
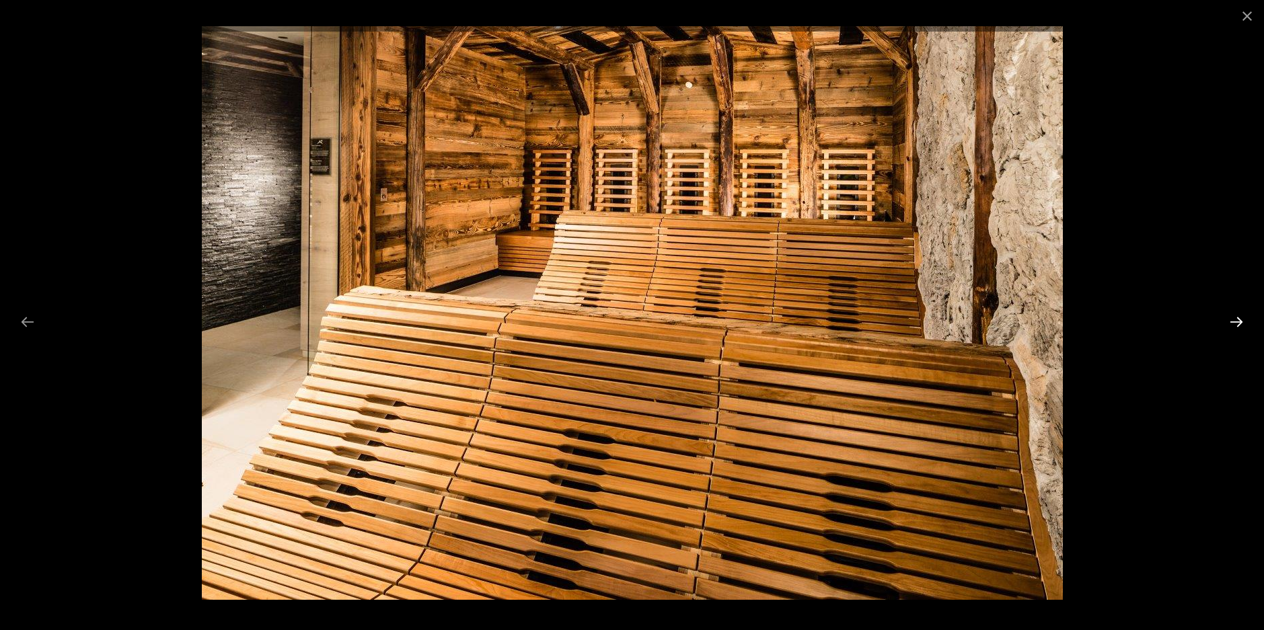
click at [1236, 322] on button "Next slide" at bounding box center [1236, 322] width 28 height 26
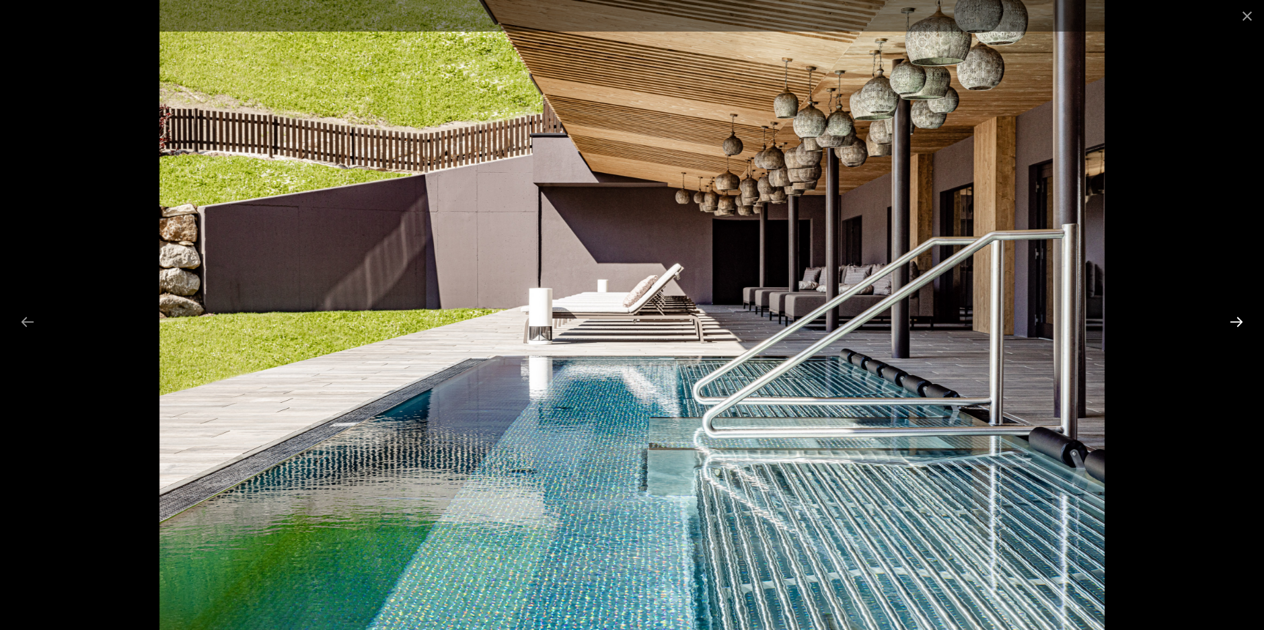
click at [1236, 322] on button "Next slide" at bounding box center [1236, 322] width 28 height 26
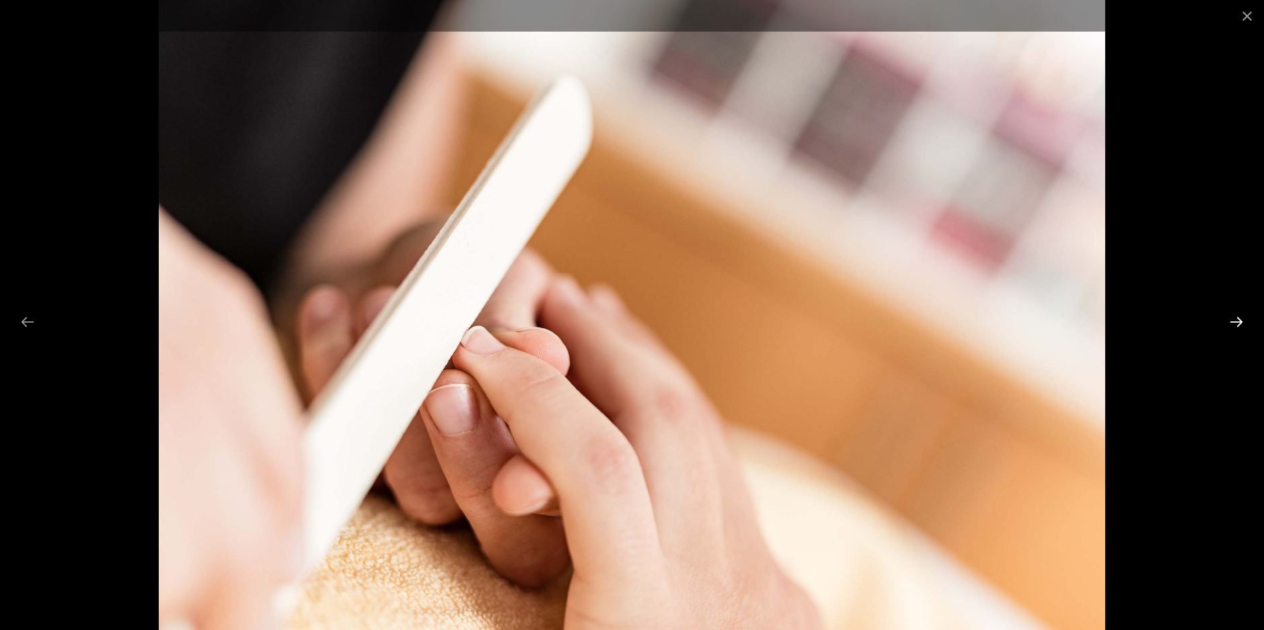
click at [1236, 322] on button "Next slide" at bounding box center [1236, 322] width 28 height 26
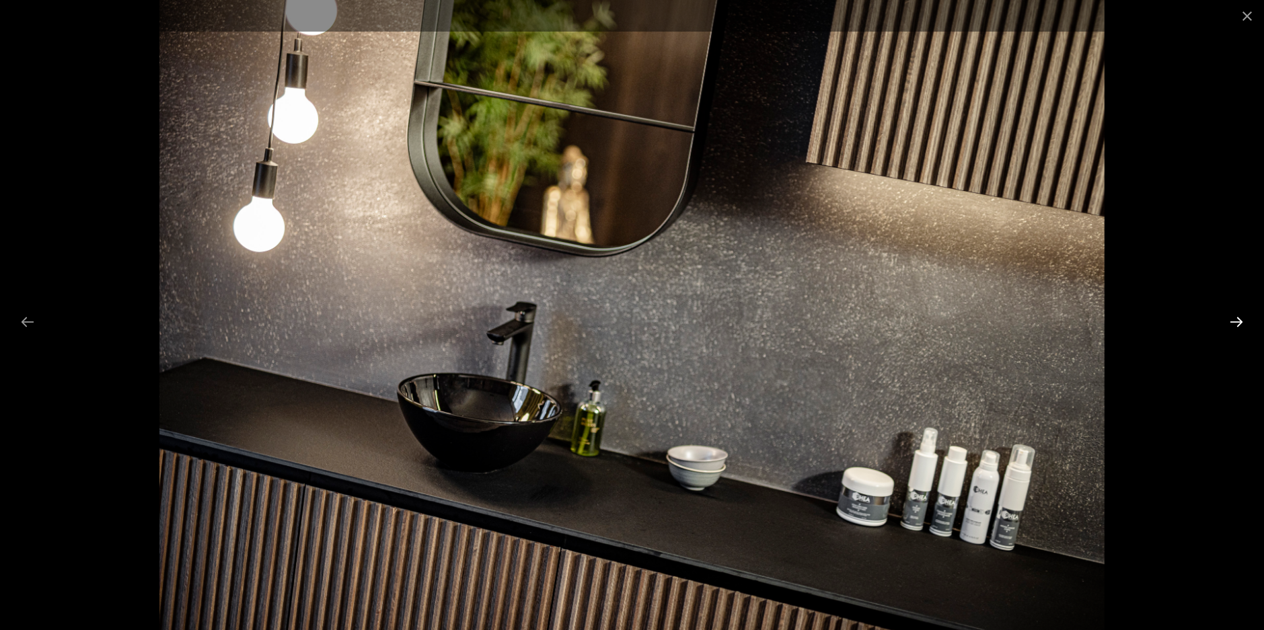
click at [1236, 322] on button "Next slide" at bounding box center [1236, 322] width 28 height 26
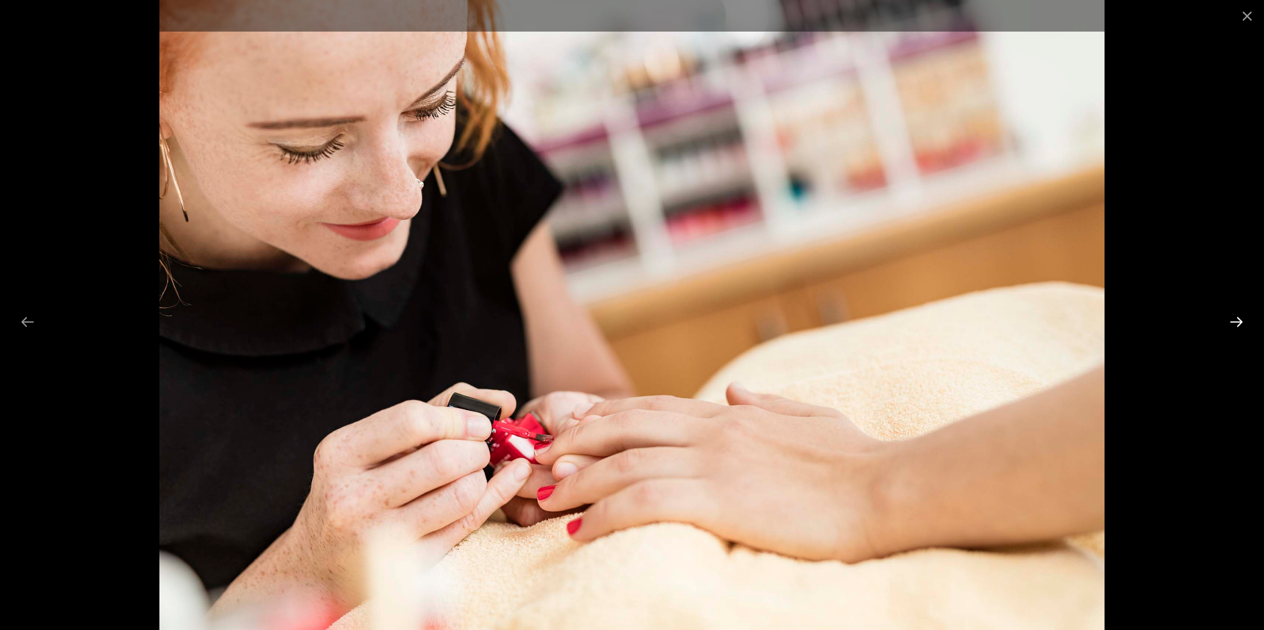
click at [1236, 322] on button "Next slide" at bounding box center [1236, 322] width 28 height 26
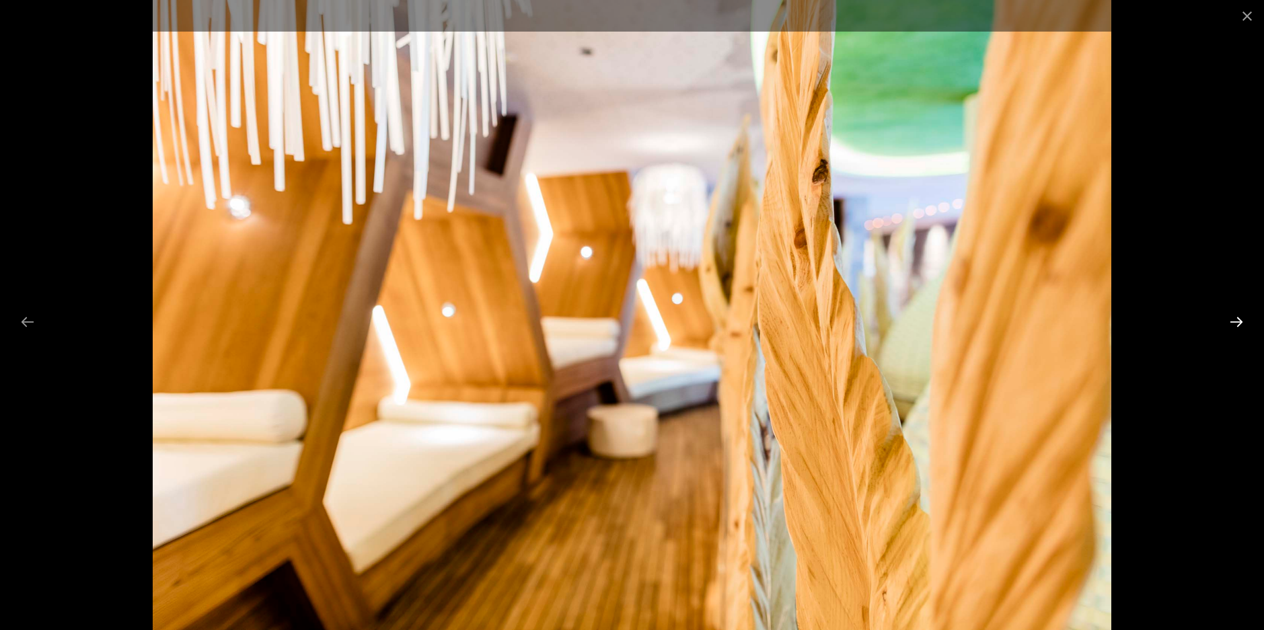
click at [1236, 322] on button "Next slide" at bounding box center [1236, 322] width 28 height 26
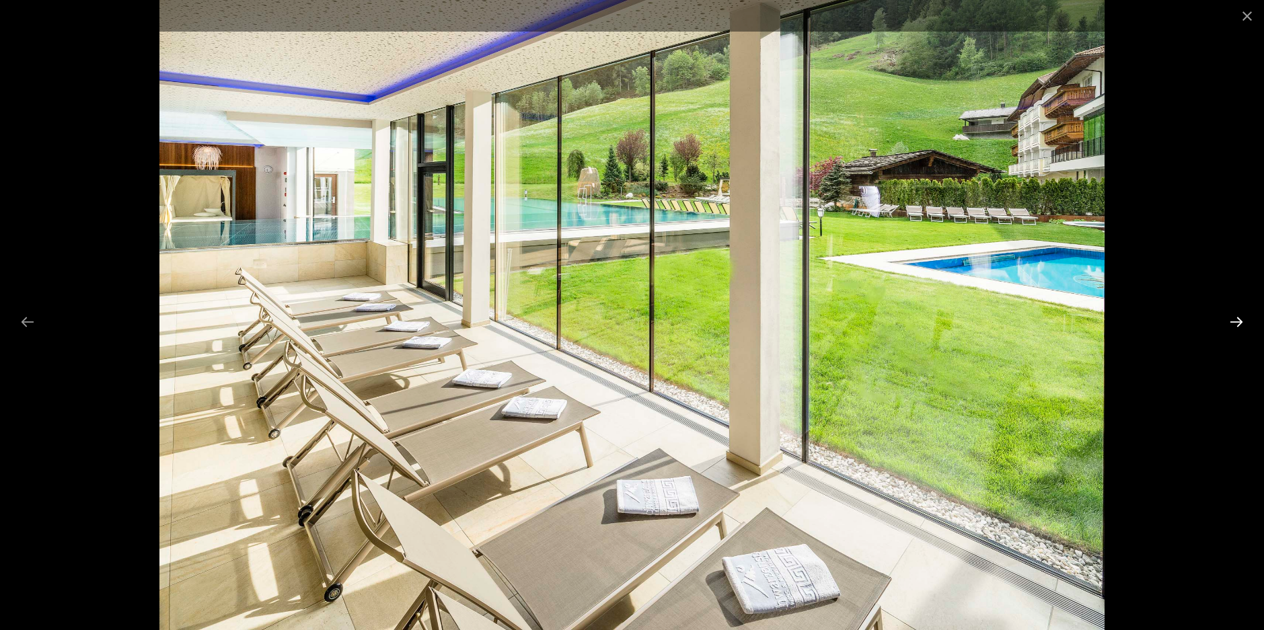
click at [1236, 322] on button "Next slide" at bounding box center [1236, 322] width 28 height 26
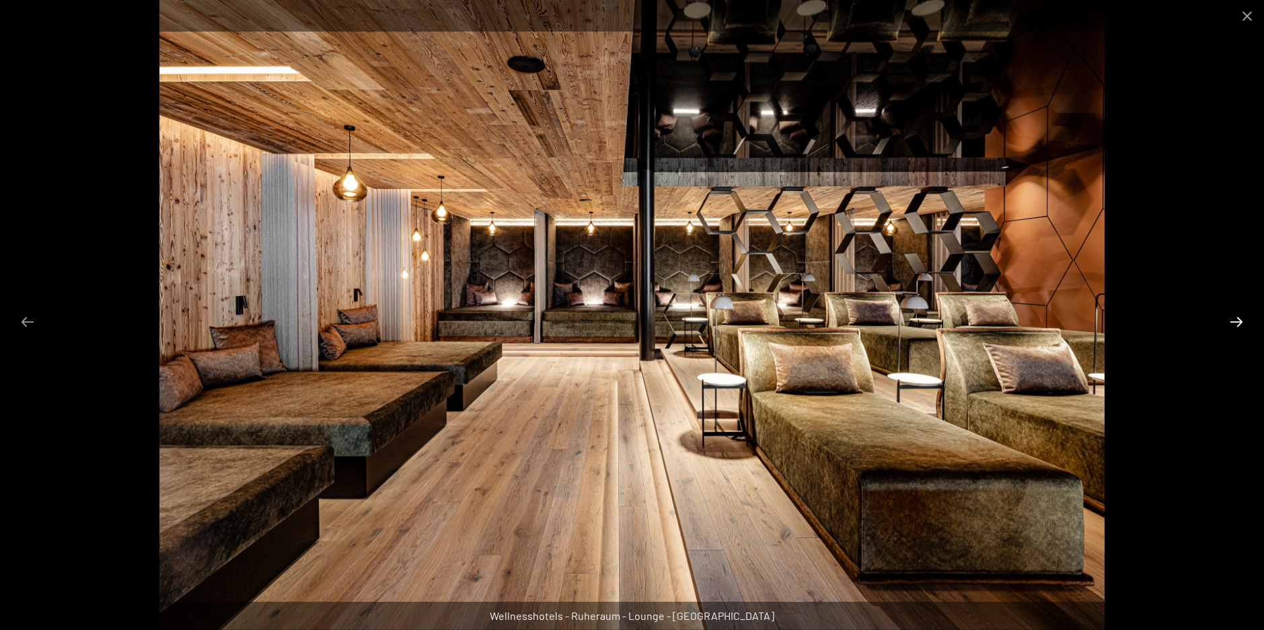
click at [1236, 322] on button "Next slide" at bounding box center [1236, 322] width 28 height 26
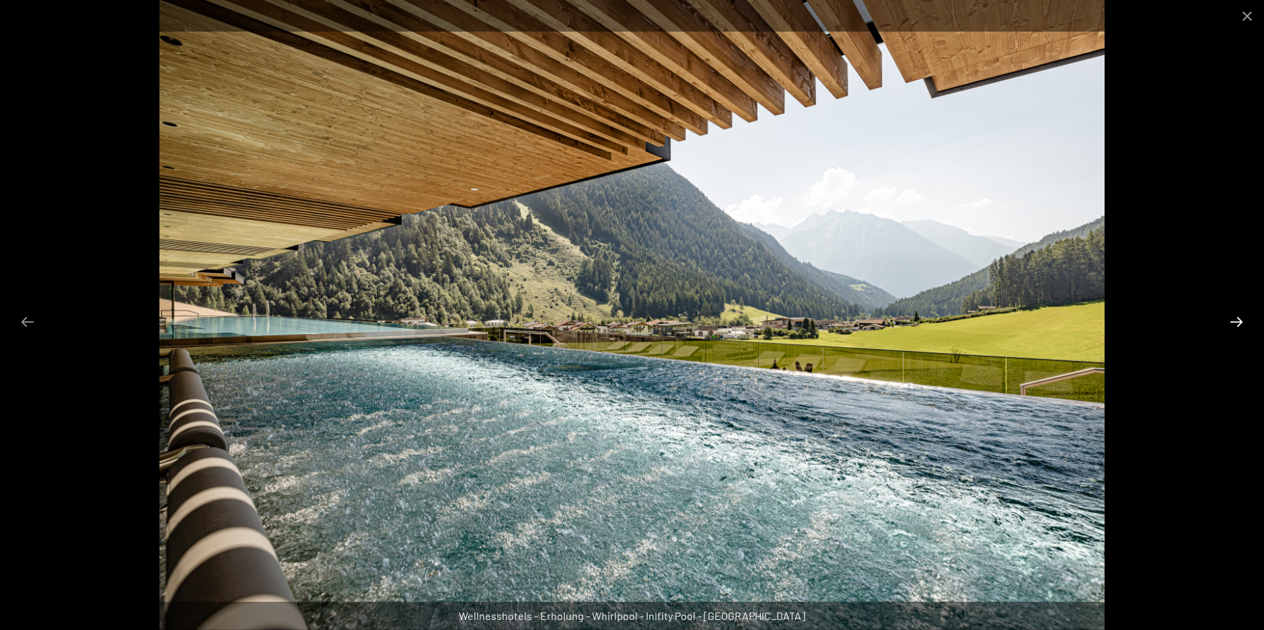
click at [1236, 322] on button "Next slide" at bounding box center [1236, 322] width 28 height 26
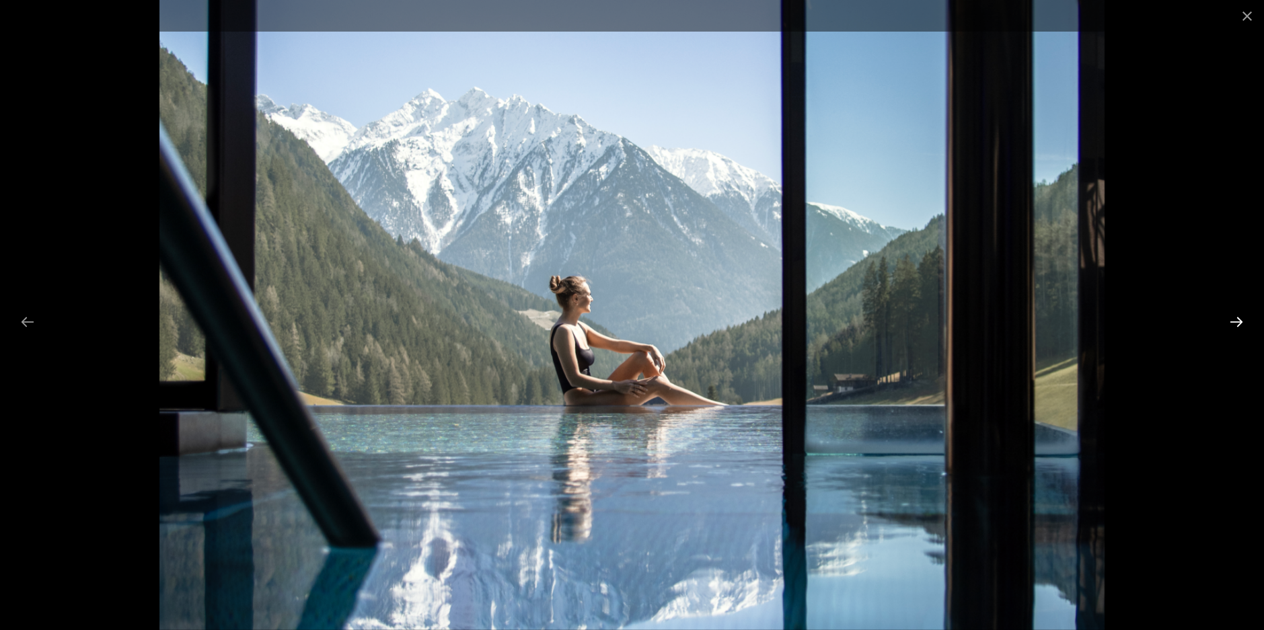
click at [1236, 322] on button "Next slide" at bounding box center [1236, 322] width 28 height 26
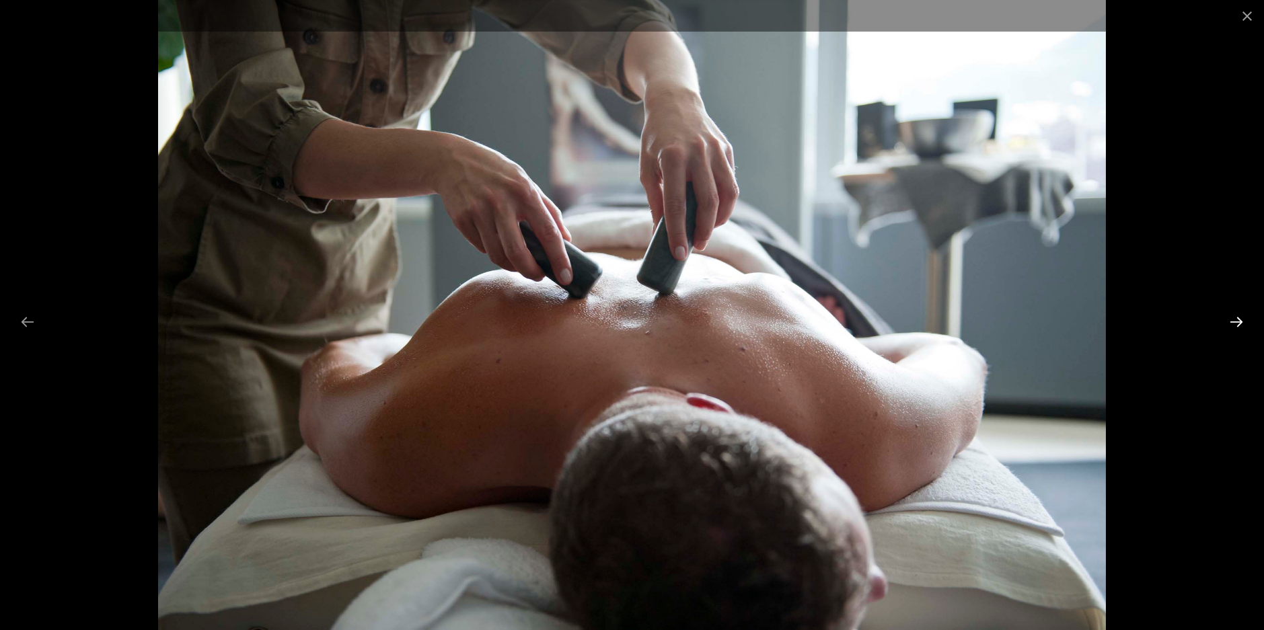
click at [1236, 322] on button "Next slide" at bounding box center [1236, 322] width 28 height 26
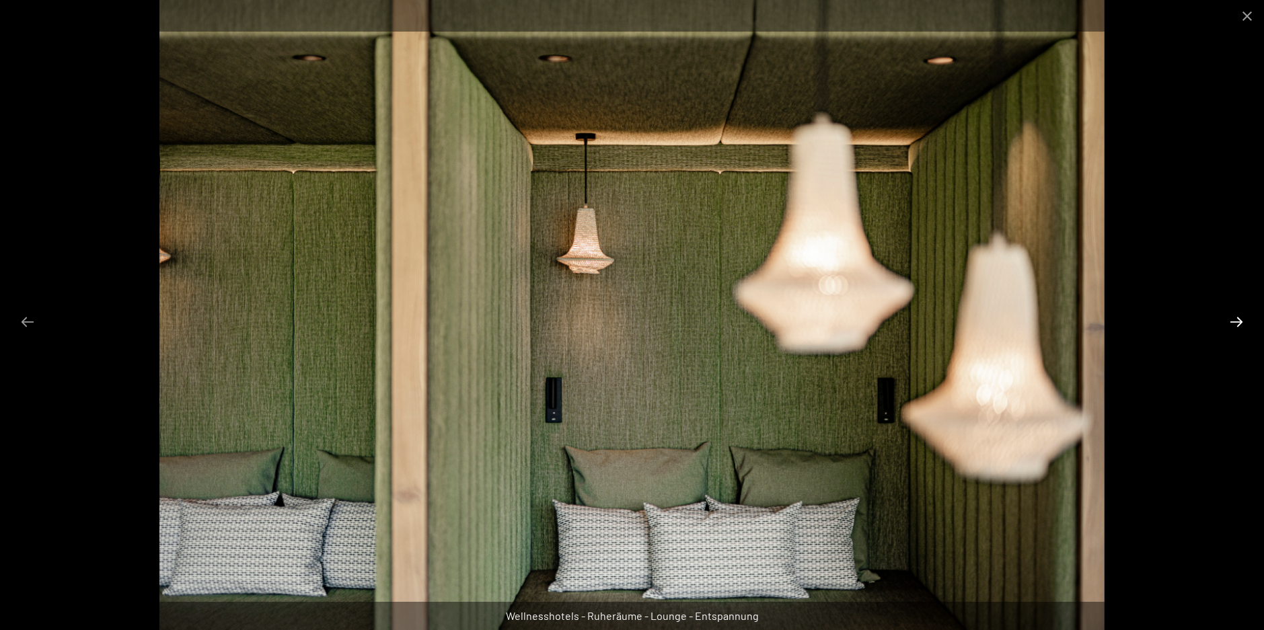
click at [1236, 322] on button "Next slide" at bounding box center [1236, 322] width 28 height 26
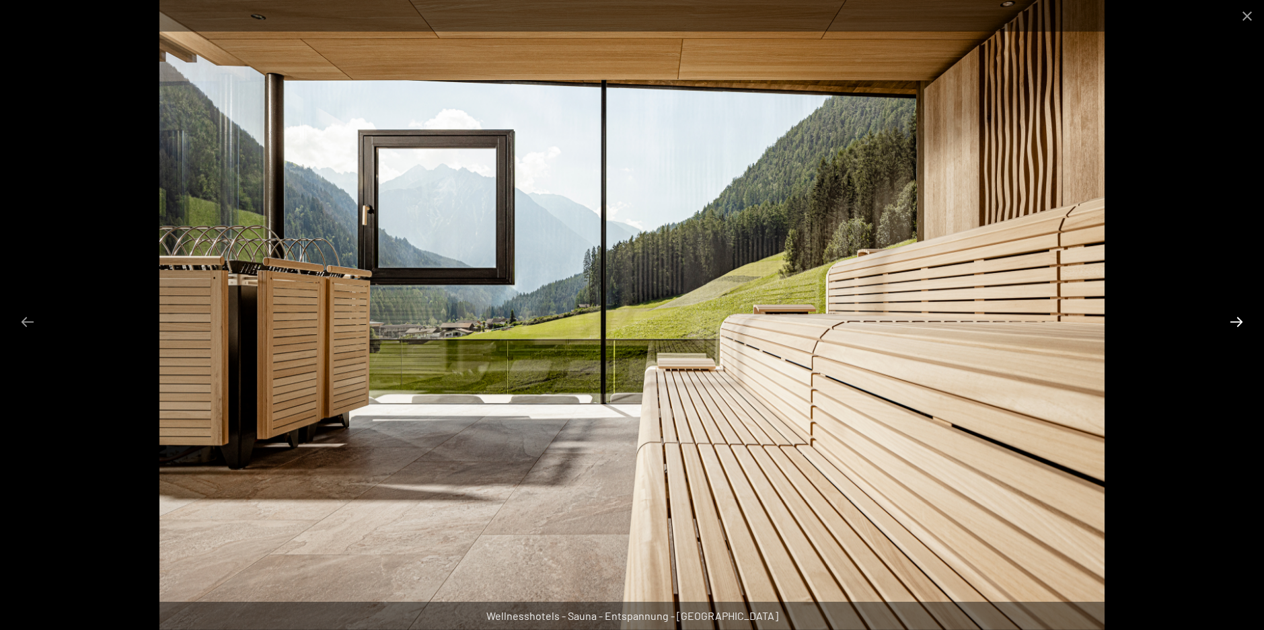
click at [1236, 322] on button "Next slide" at bounding box center [1236, 322] width 28 height 26
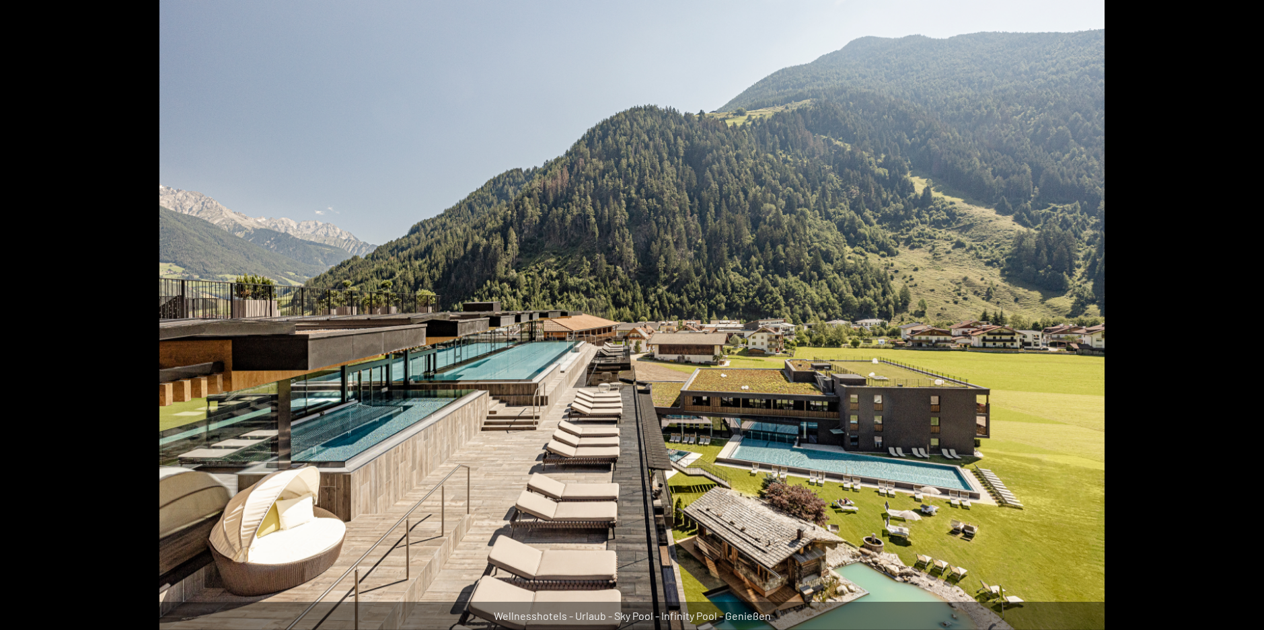
click at [1236, 322] on button "Next slide" at bounding box center [1243, 322] width 28 height 26
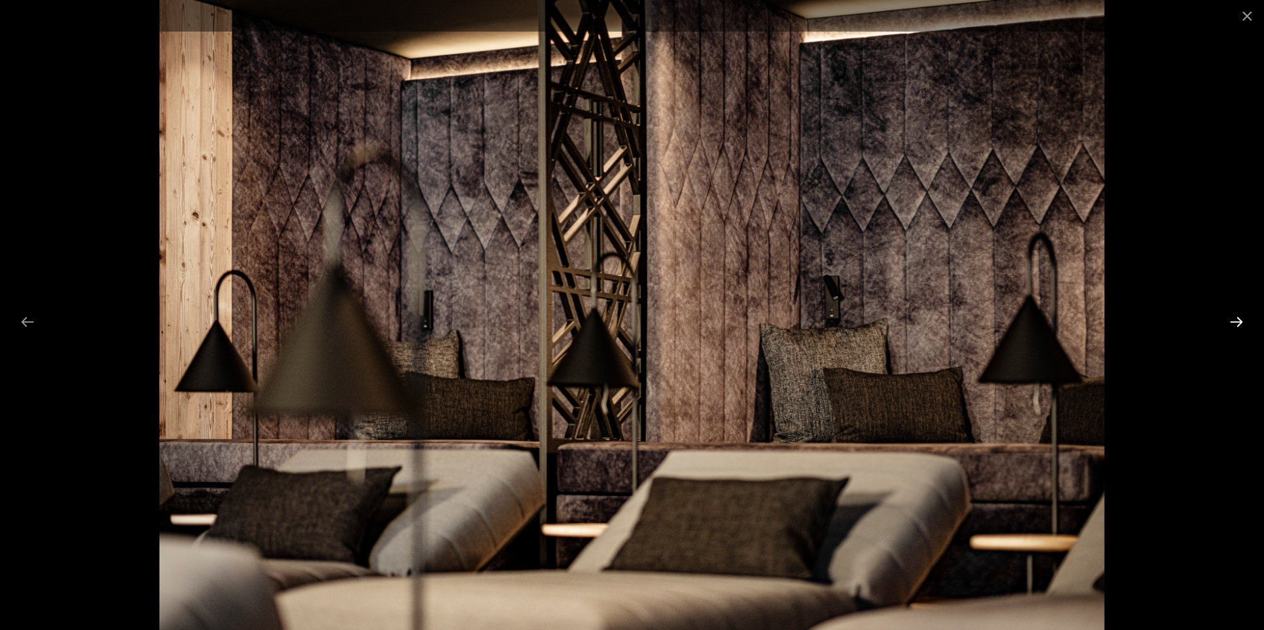
click at [1236, 322] on button "Next slide" at bounding box center [1236, 322] width 28 height 26
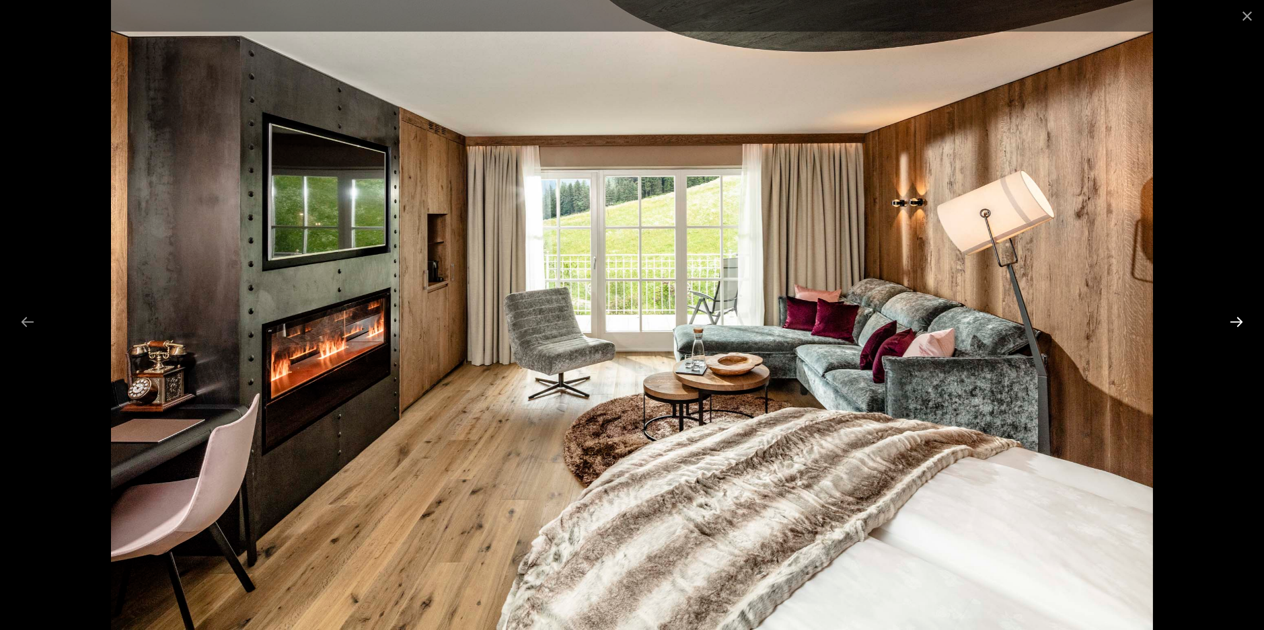
click at [1236, 319] on button "Next slide" at bounding box center [1236, 322] width 28 height 26
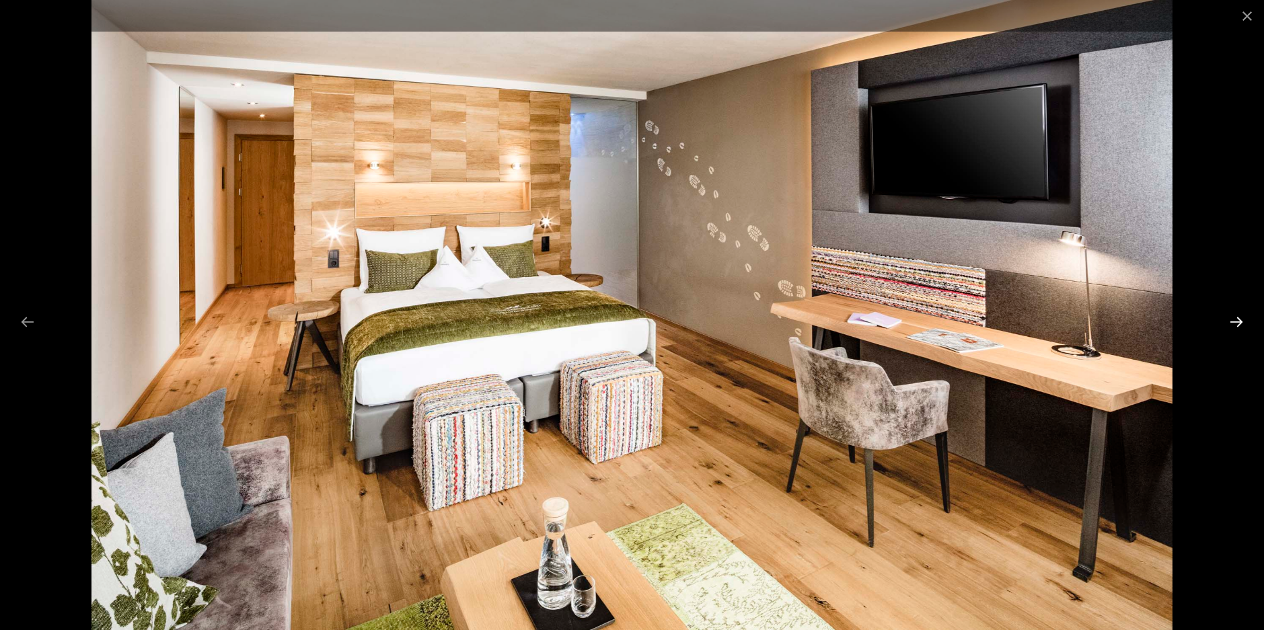
click at [1236, 319] on button "Next slide" at bounding box center [1236, 322] width 28 height 26
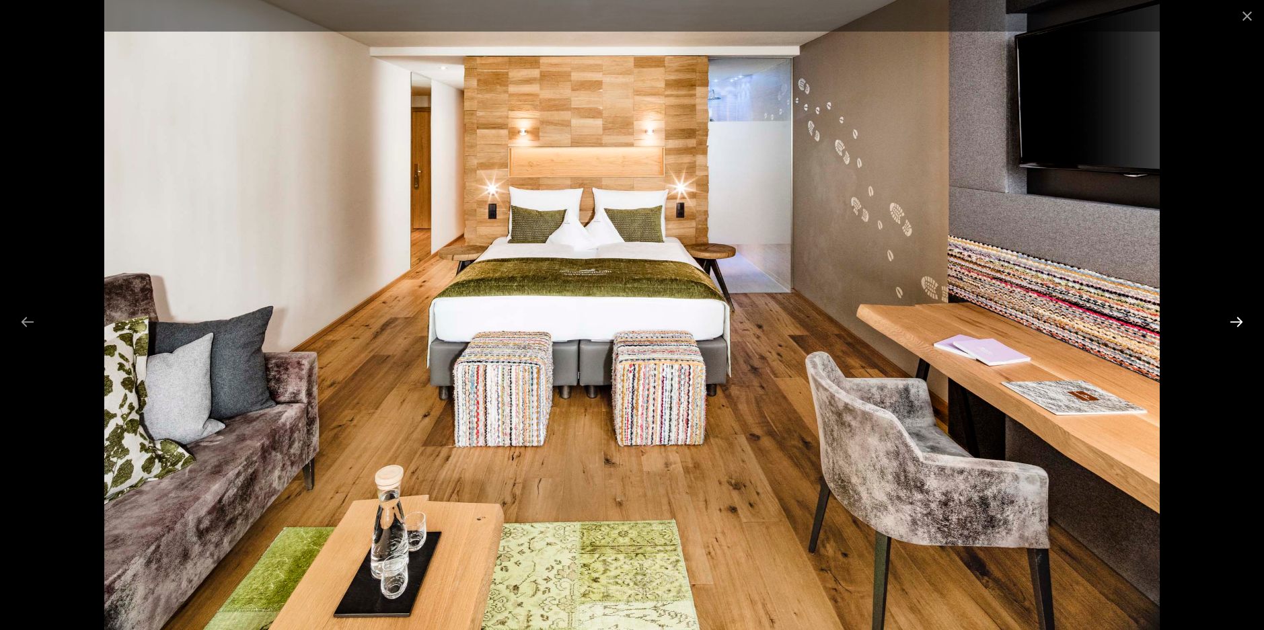
click at [1236, 319] on button "Next slide" at bounding box center [1236, 322] width 28 height 26
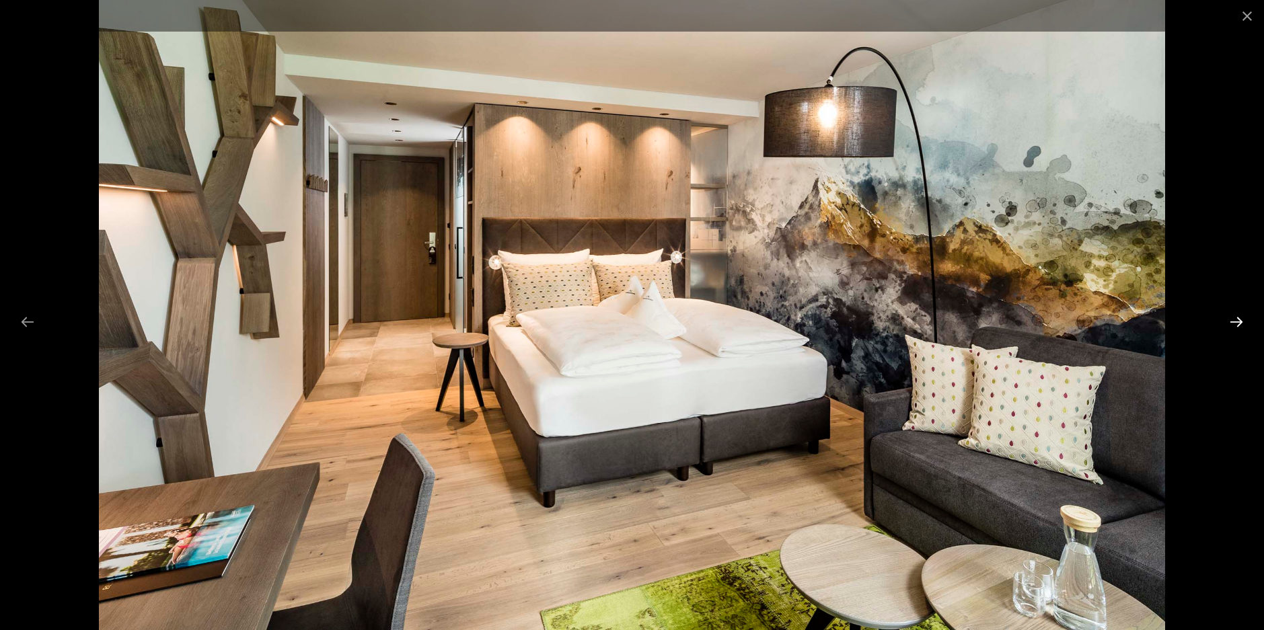
click at [1236, 319] on button "Next slide" at bounding box center [1236, 322] width 28 height 26
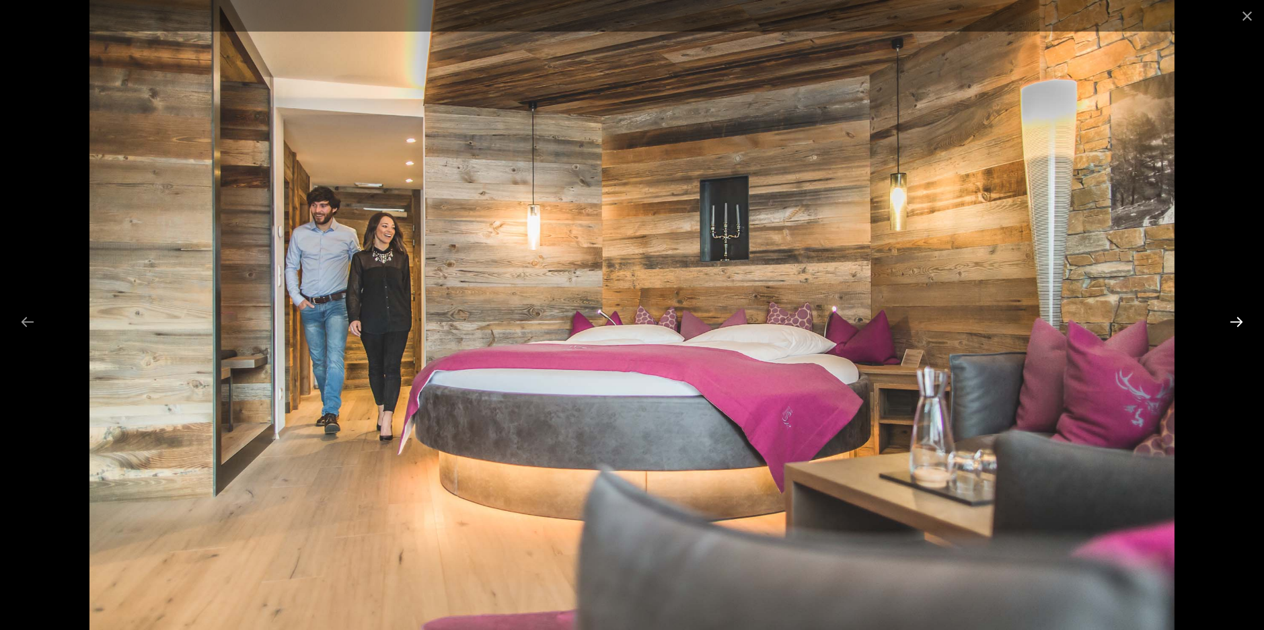
click at [1236, 319] on button "Next slide" at bounding box center [1236, 322] width 28 height 26
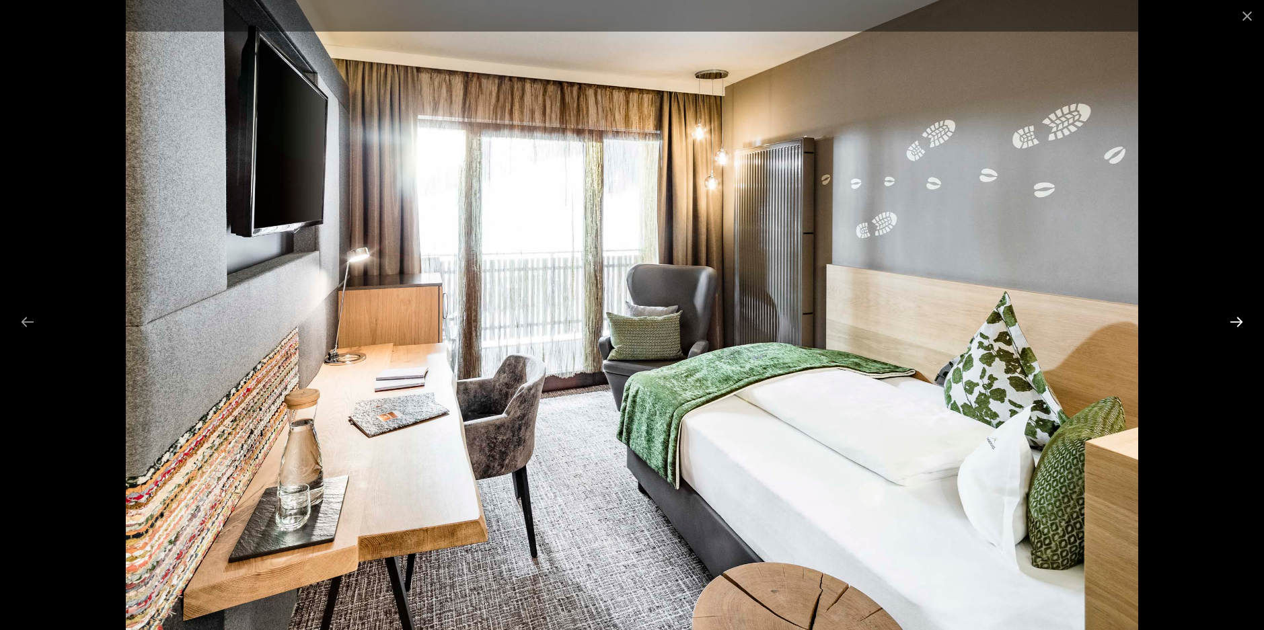
click at [1236, 319] on button "Next slide" at bounding box center [1236, 322] width 28 height 26
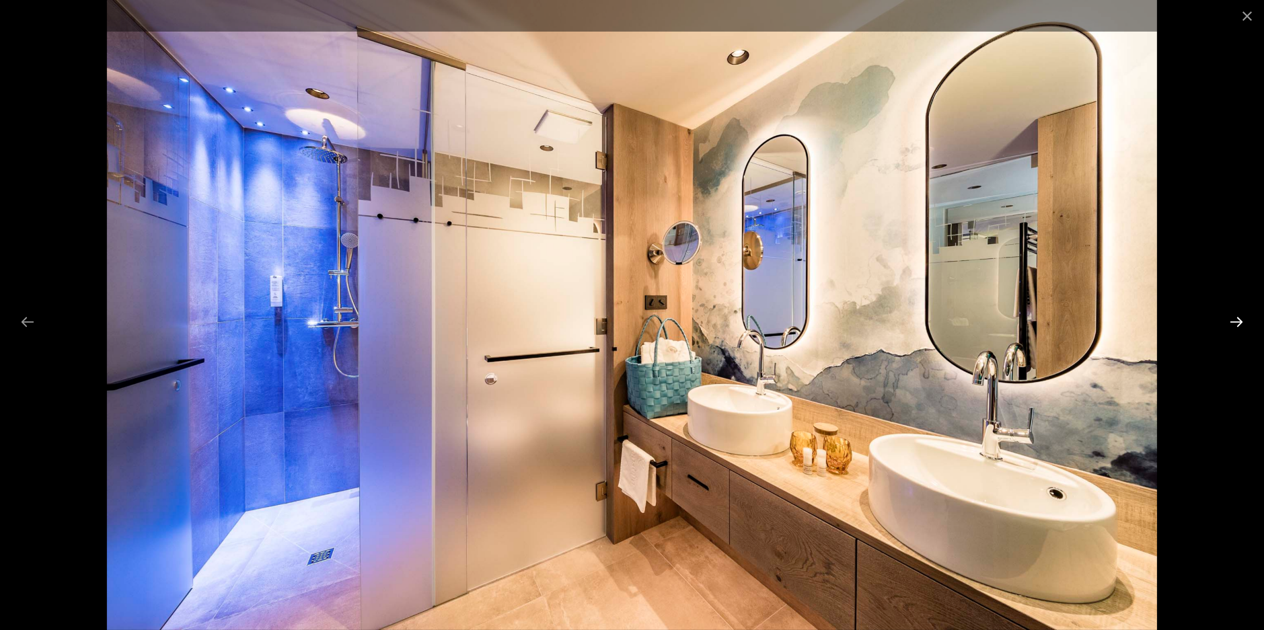
click at [1236, 319] on button "Next slide" at bounding box center [1236, 322] width 28 height 26
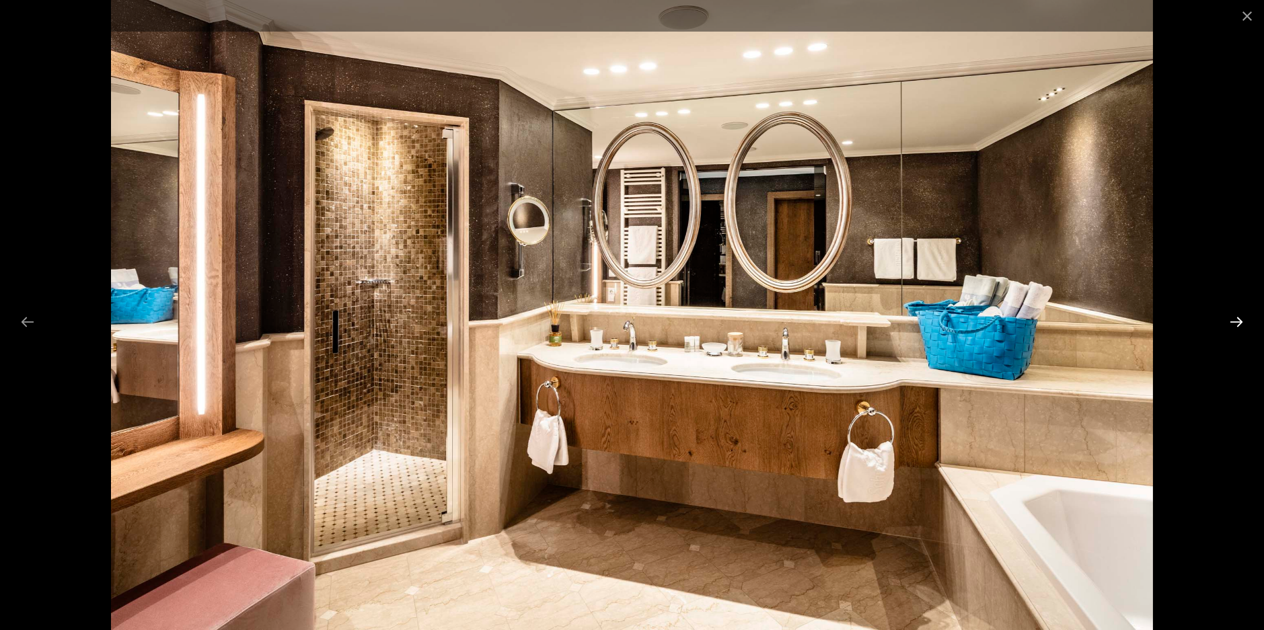
click at [1236, 319] on button "Next slide" at bounding box center [1236, 322] width 28 height 26
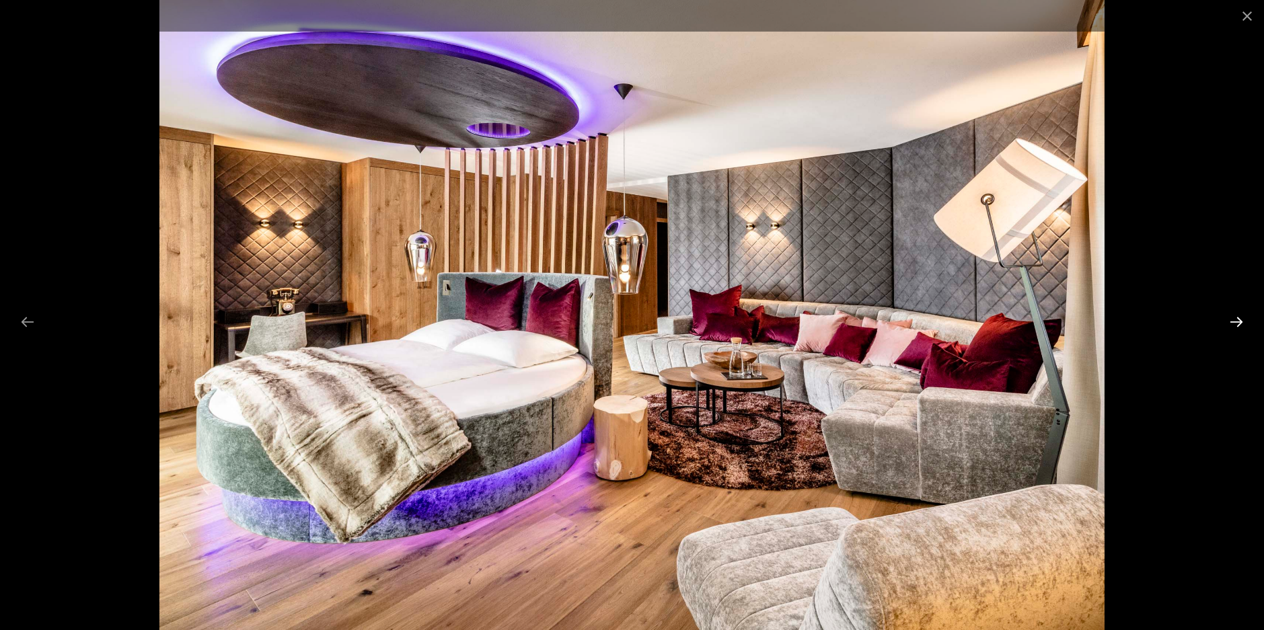
click at [1236, 319] on button "Next slide" at bounding box center [1236, 322] width 28 height 26
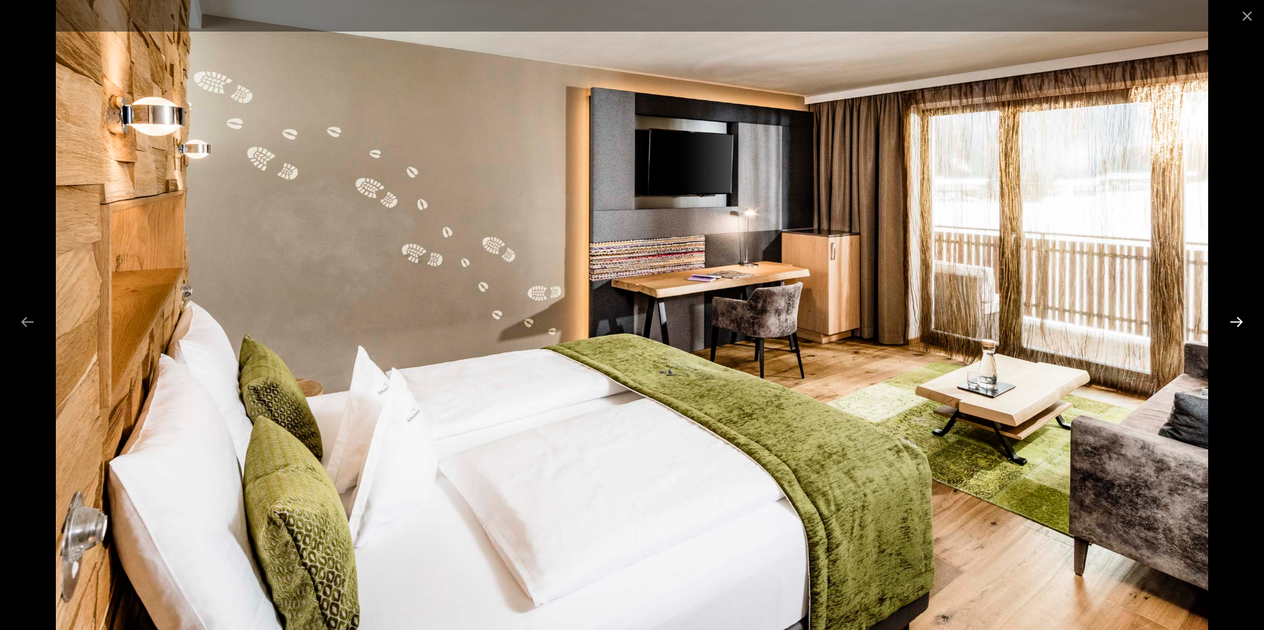
click at [1236, 319] on button "Next slide" at bounding box center [1236, 322] width 28 height 26
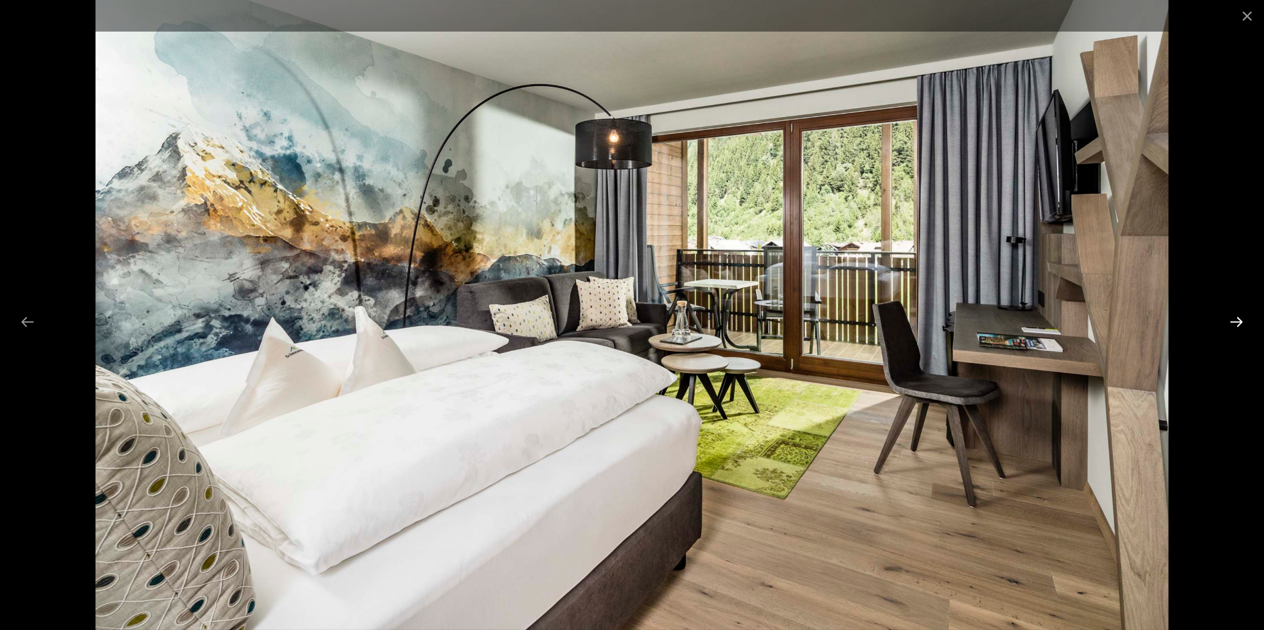
click at [1236, 319] on button "Next slide" at bounding box center [1236, 322] width 28 height 26
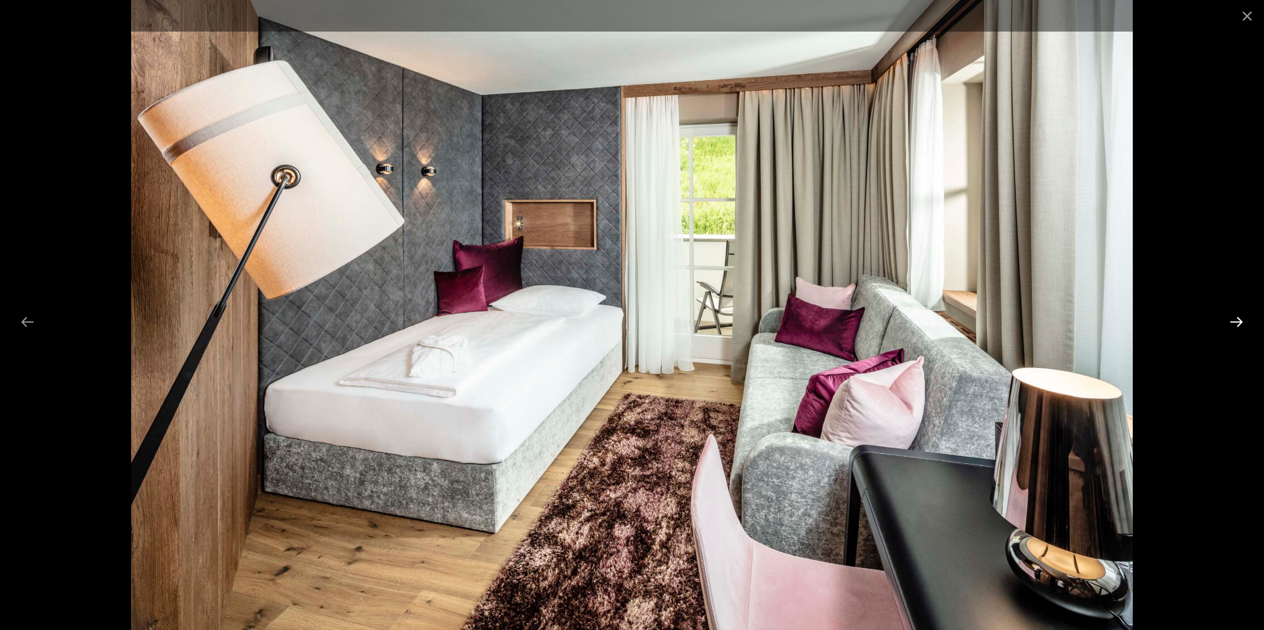
click at [1236, 319] on button "Next slide" at bounding box center [1236, 322] width 28 height 26
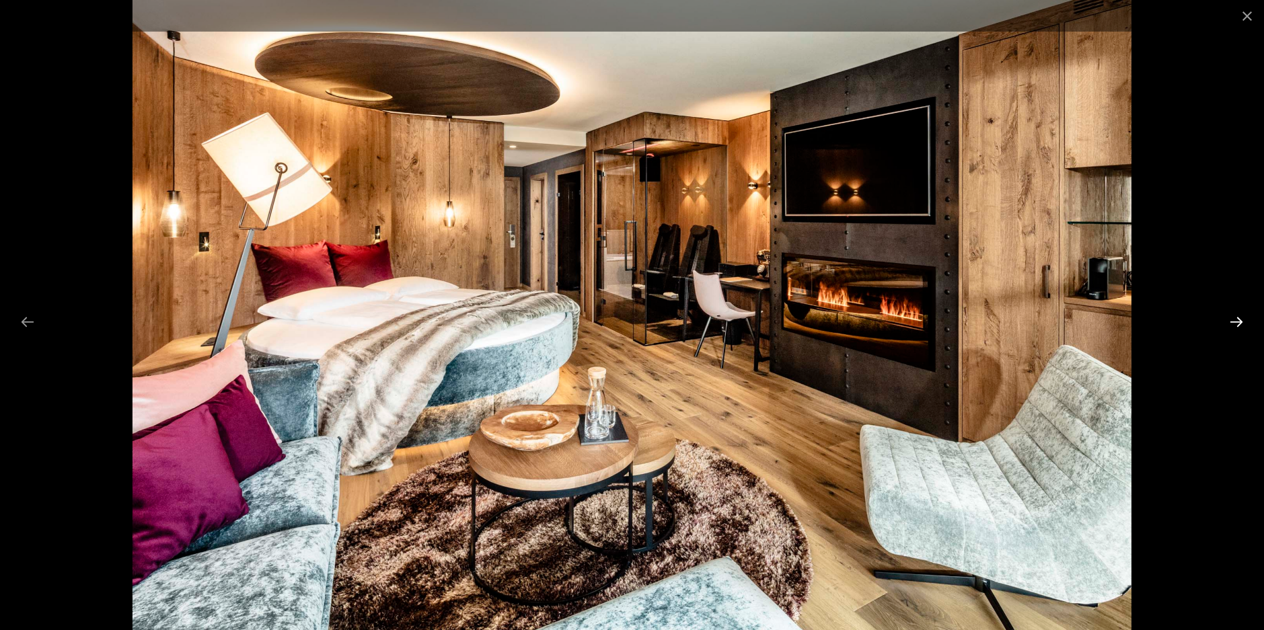
click at [1236, 319] on button "Next slide" at bounding box center [1236, 322] width 28 height 26
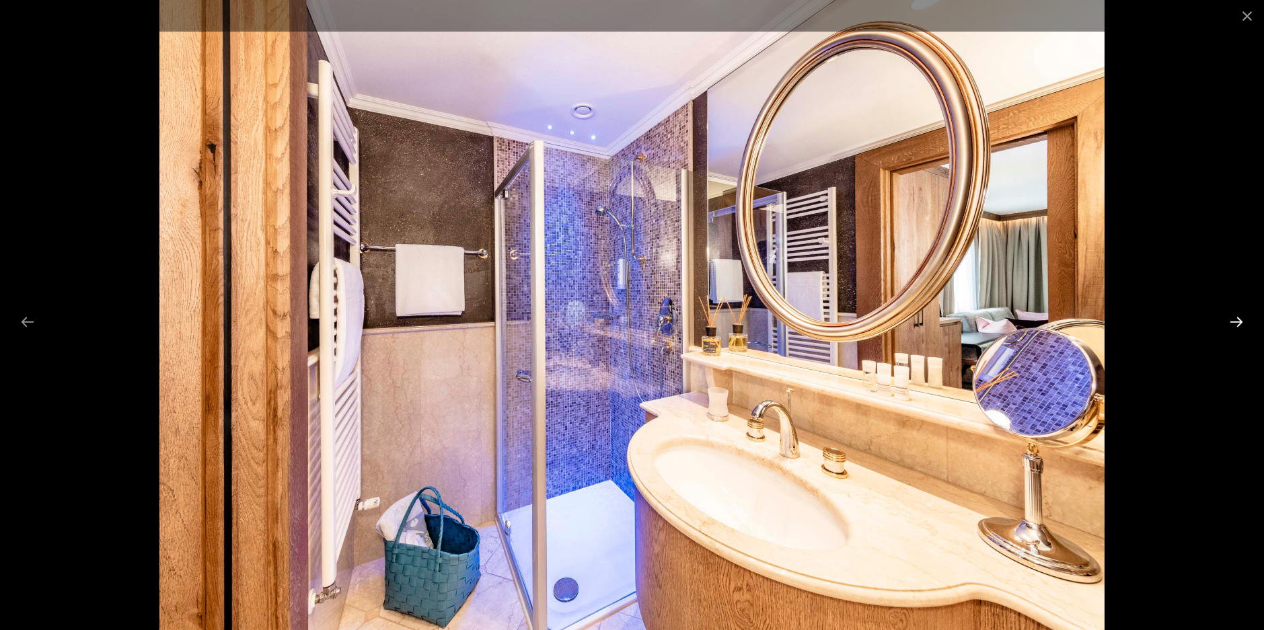
click at [1236, 319] on button "Next slide" at bounding box center [1236, 322] width 28 height 26
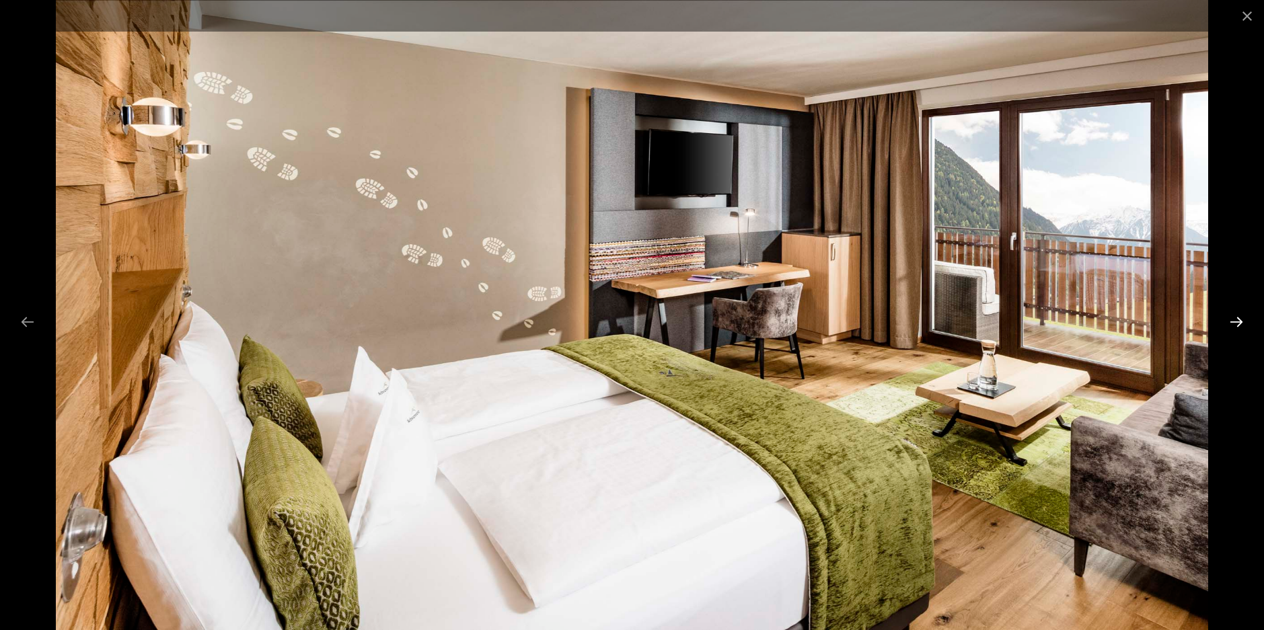
click at [1236, 319] on button "Next slide" at bounding box center [1236, 322] width 28 height 26
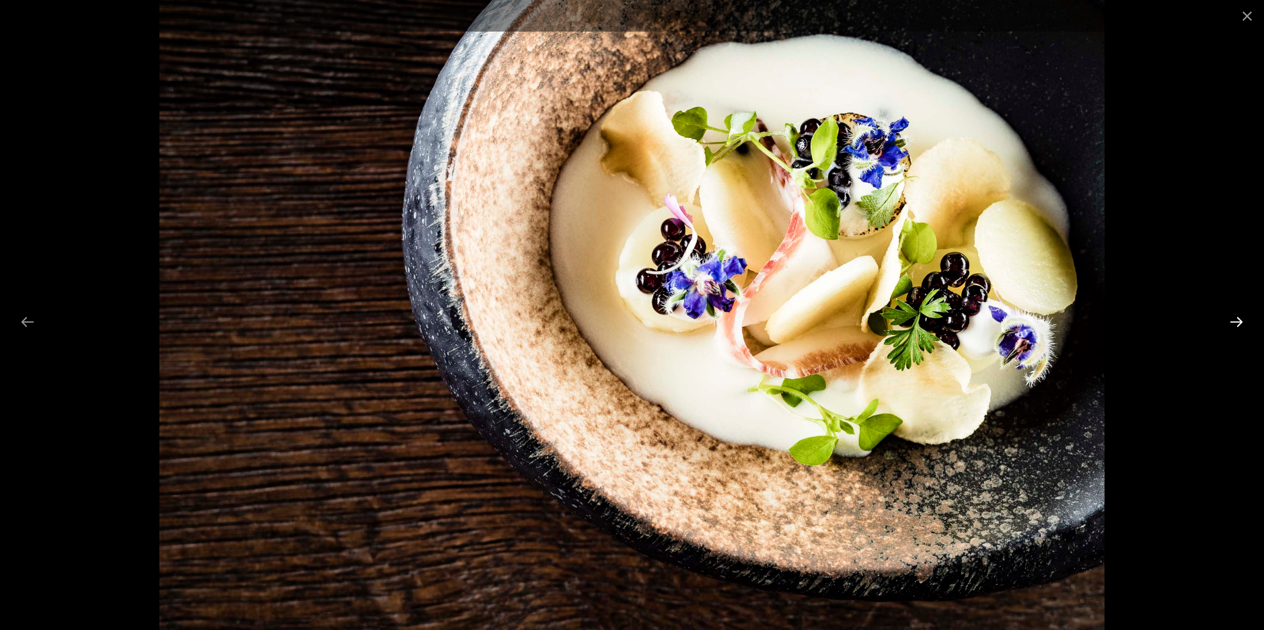
click at [1236, 319] on button "Next slide" at bounding box center [1236, 322] width 28 height 26
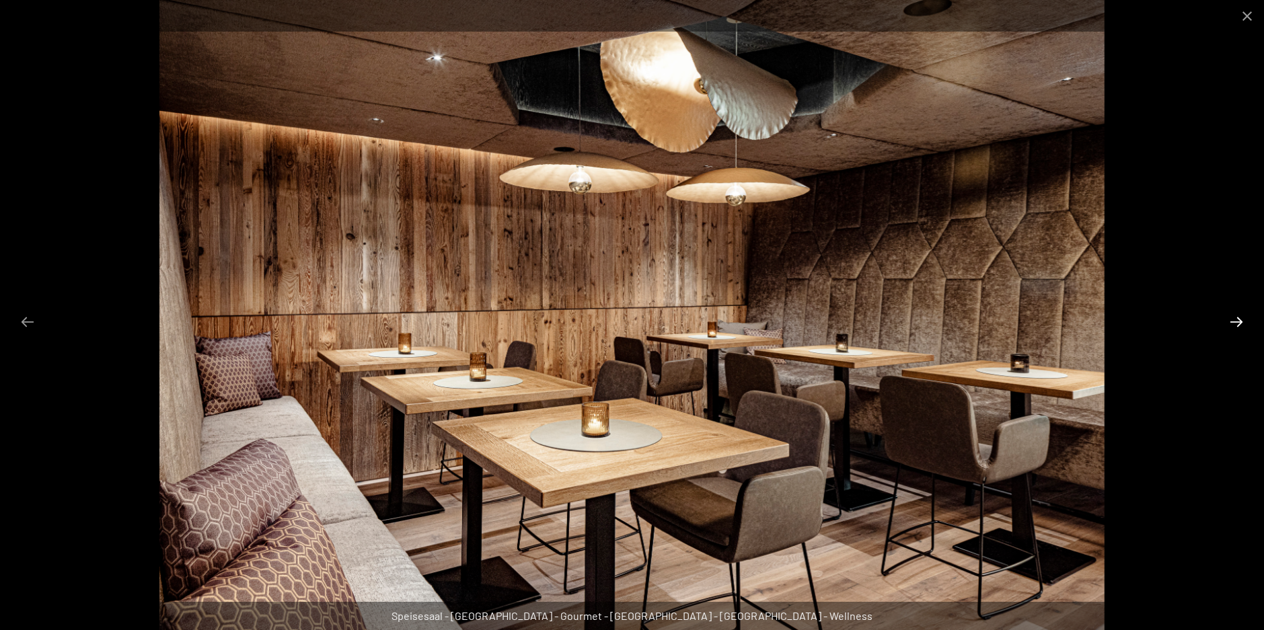
click at [1236, 319] on button "Next slide" at bounding box center [1236, 322] width 28 height 26
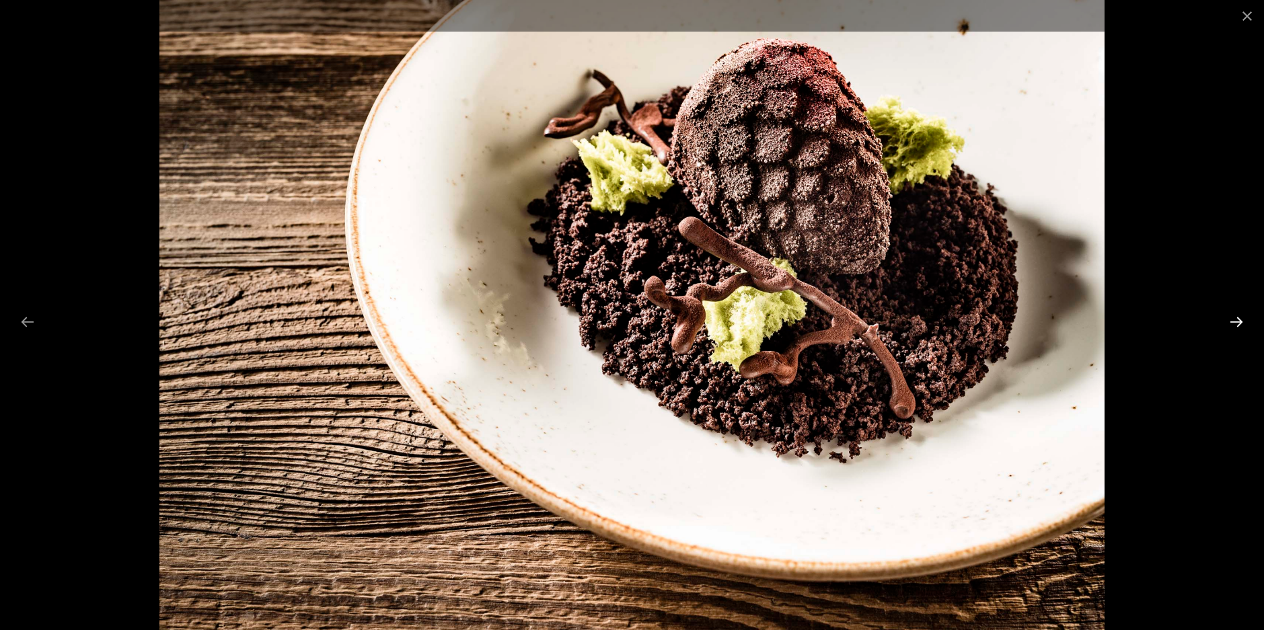
click at [1236, 319] on button "Next slide" at bounding box center [1236, 322] width 28 height 26
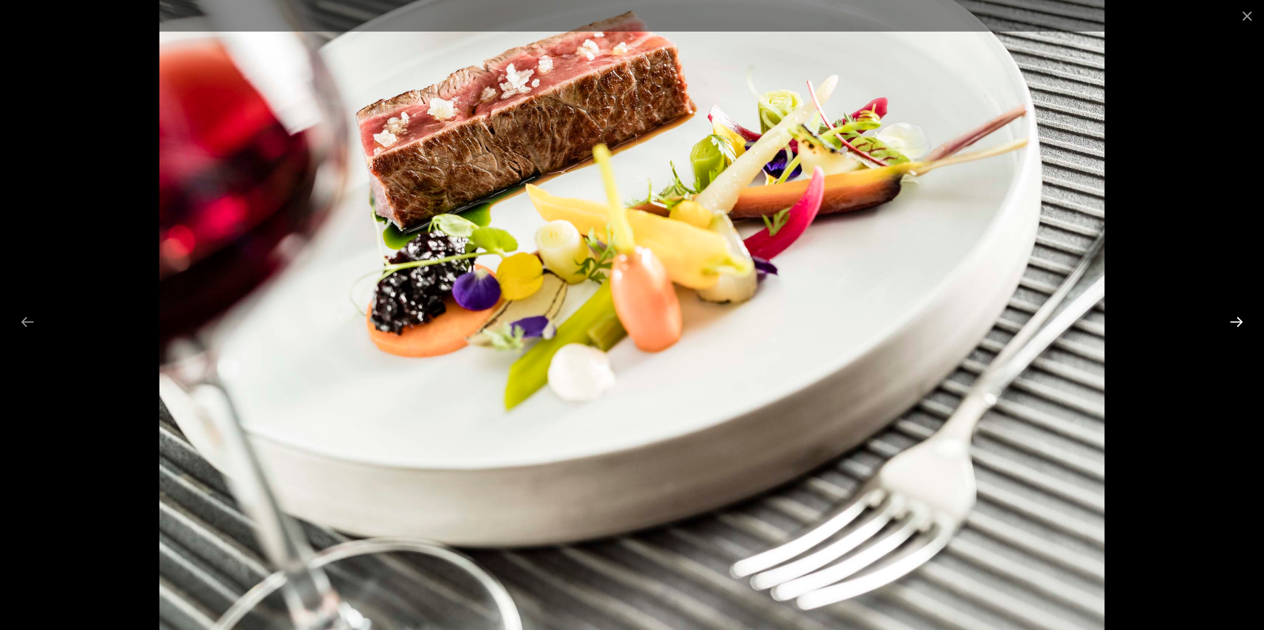
click at [1236, 319] on button "Next slide" at bounding box center [1236, 322] width 28 height 26
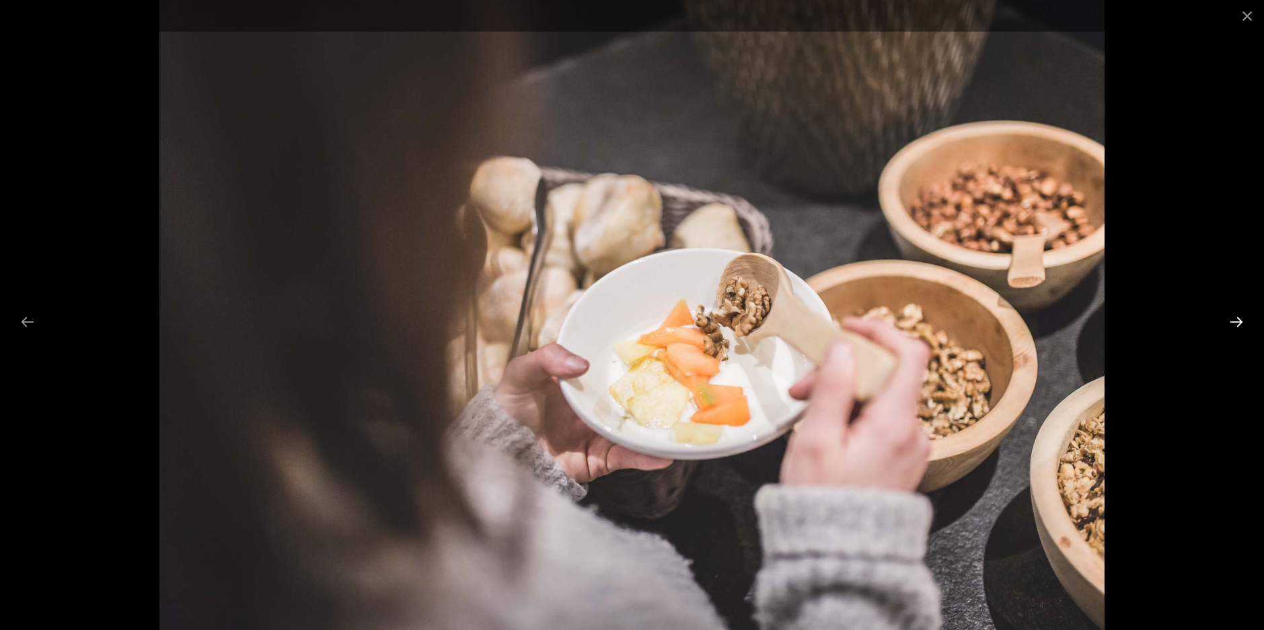
click at [1236, 319] on button "Next slide" at bounding box center [1236, 322] width 28 height 26
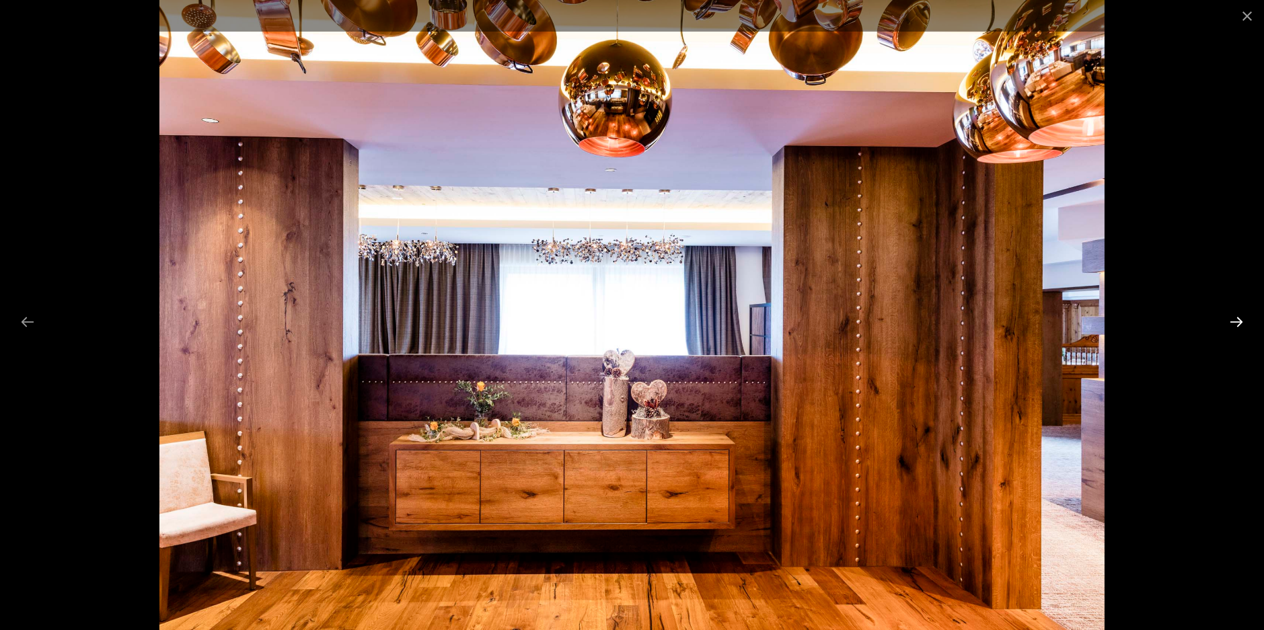
click at [1236, 319] on button "Next slide" at bounding box center [1236, 322] width 28 height 26
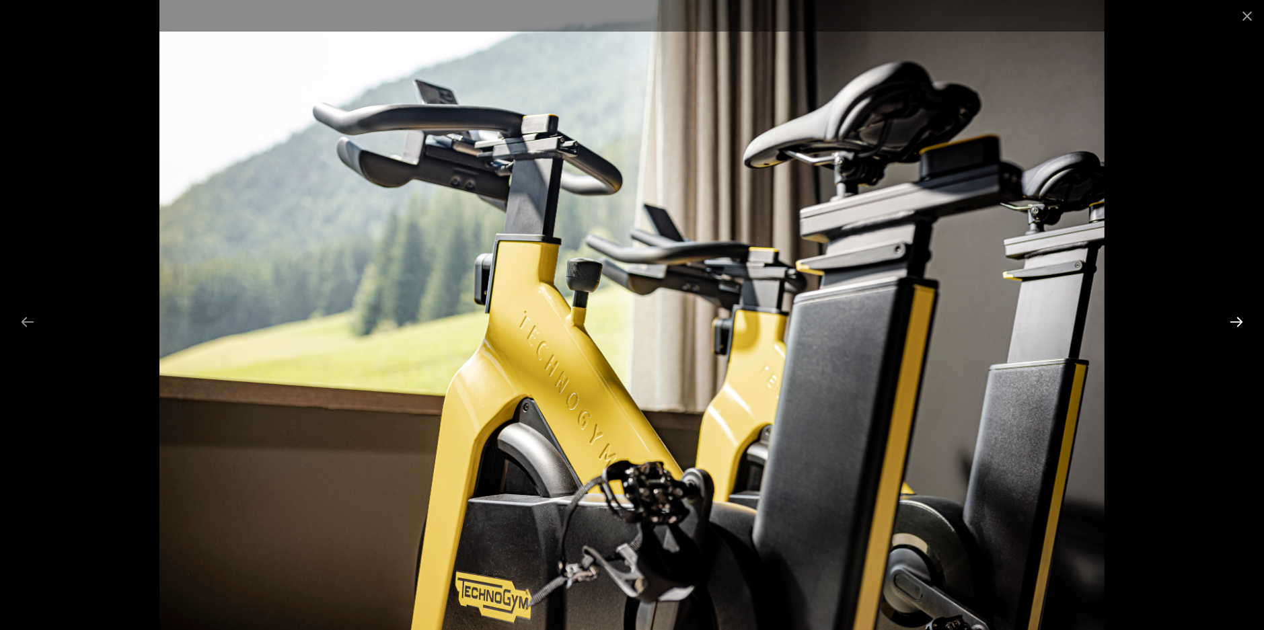
click at [1236, 319] on button "Next slide" at bounding box center [1236, 322] width 28 height 26
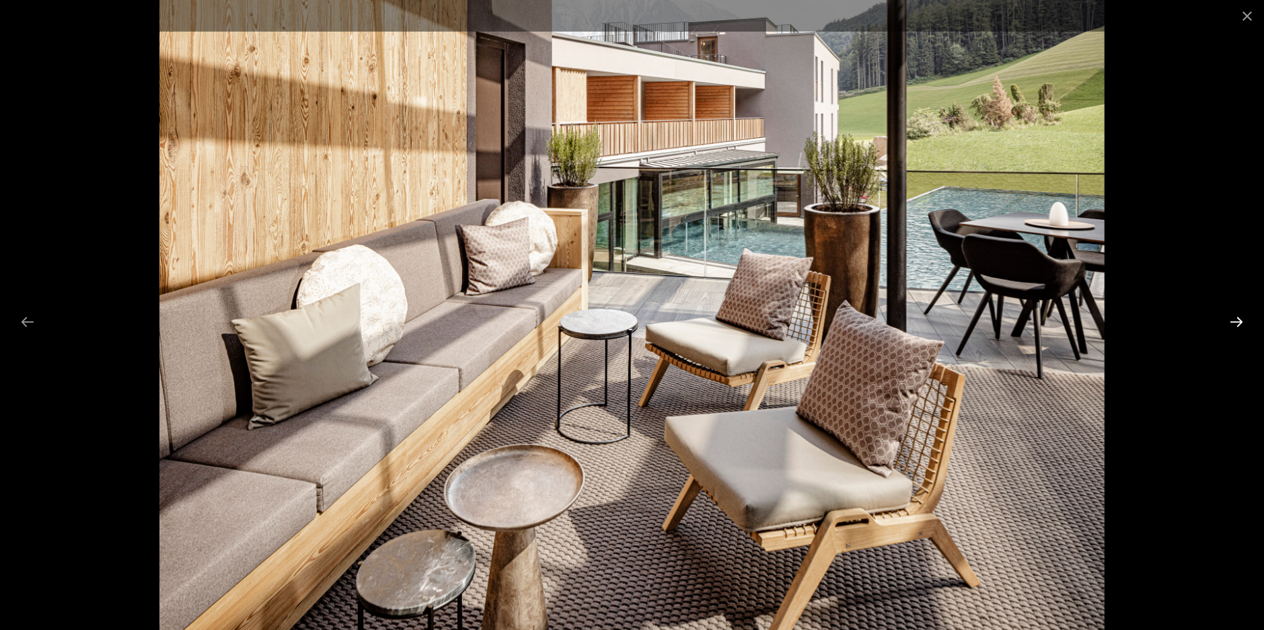
click at [1236, 319] on button "Next slide" at bounding box center [1236, 322] width 28 height 26
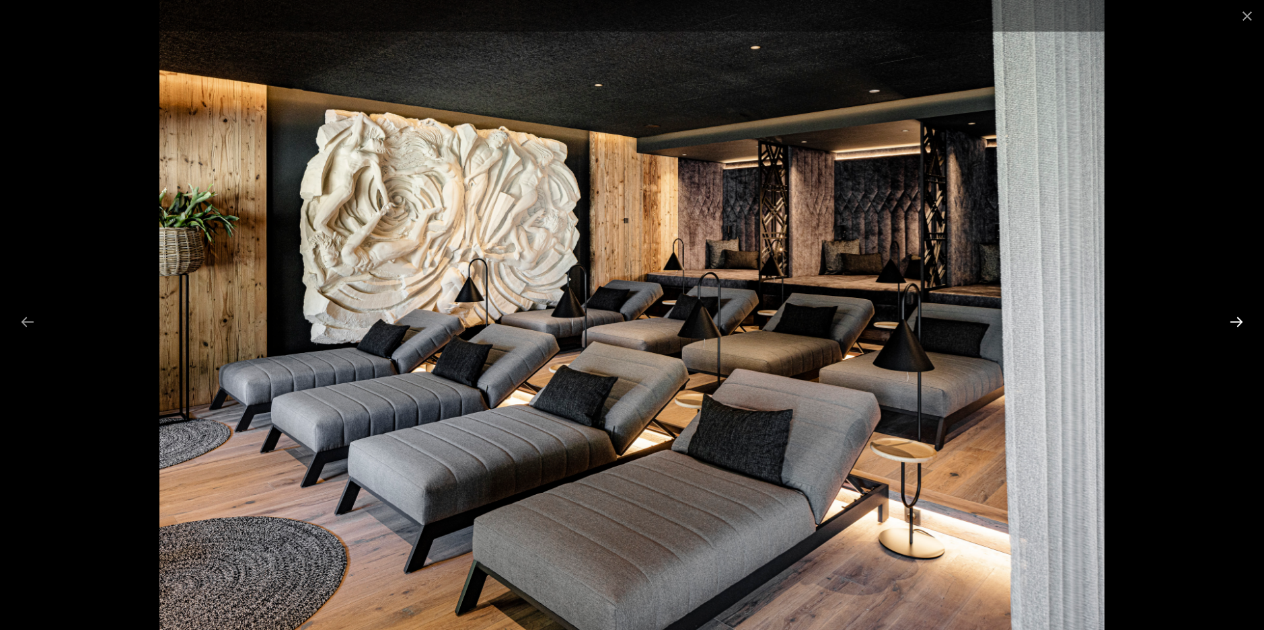
click at [1236, 319] on button "Next slide" at bounding box center [1236, 322] width 28 height 26
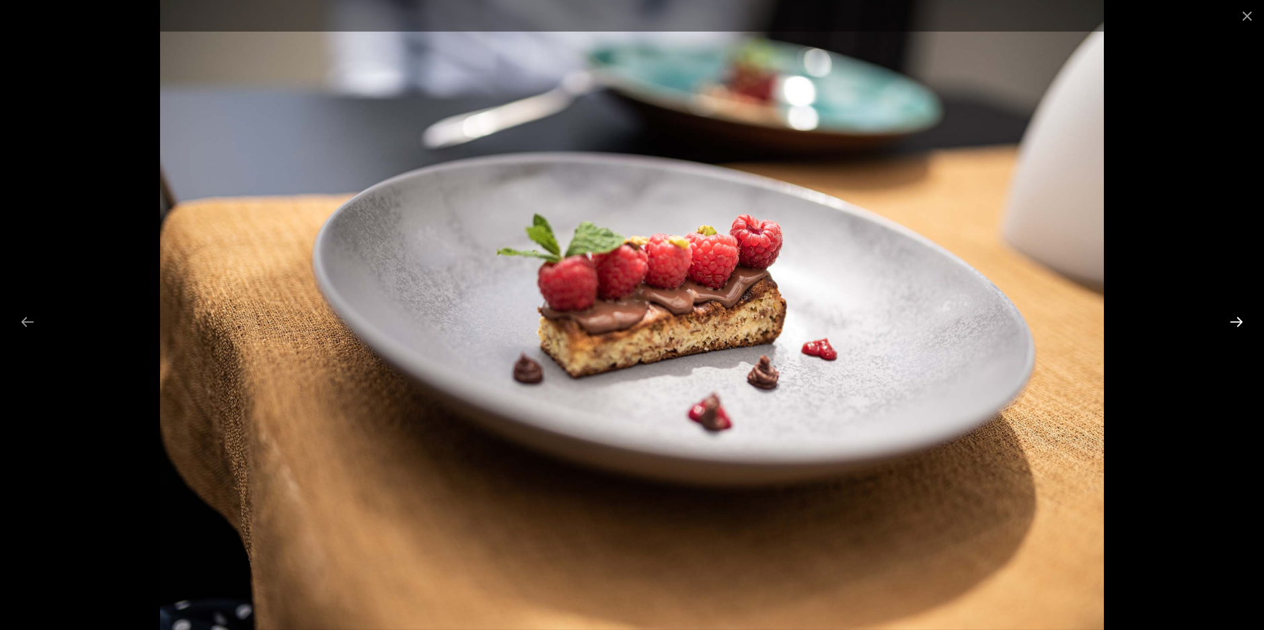
click at [1236, 319] on button "Next slide" at bounding box center [1236, 322] width 28 height 26
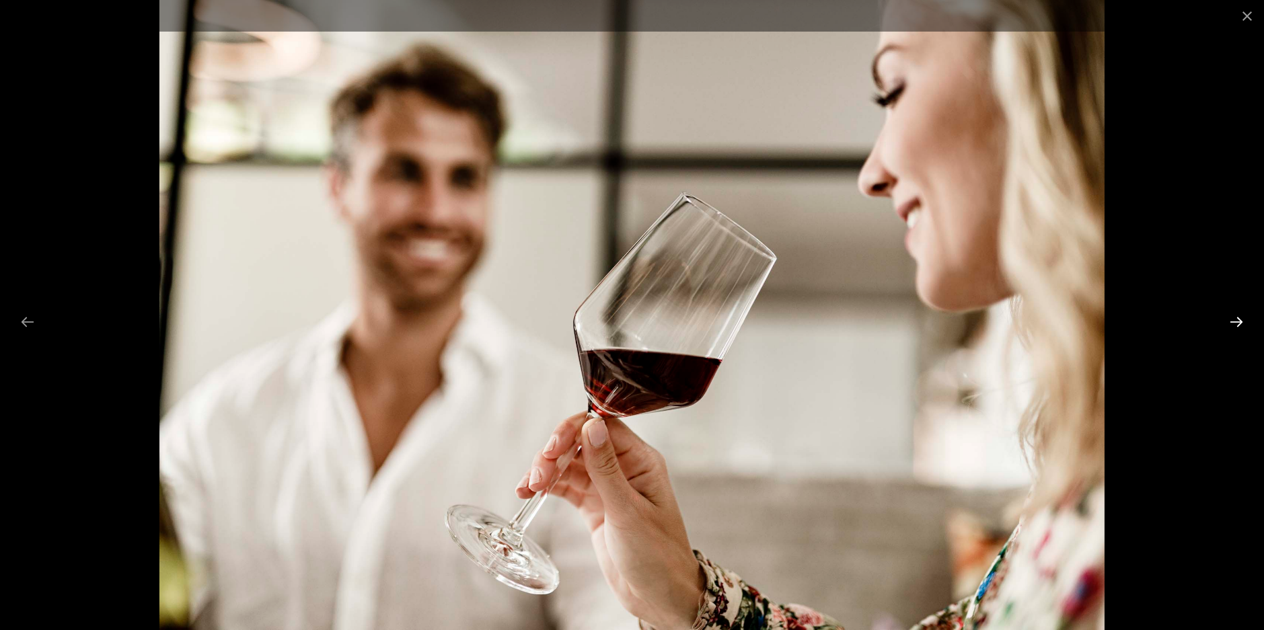
click at [1236, 319] on button "Next slide" at bounding box center [1236, 322] width 28 height 26
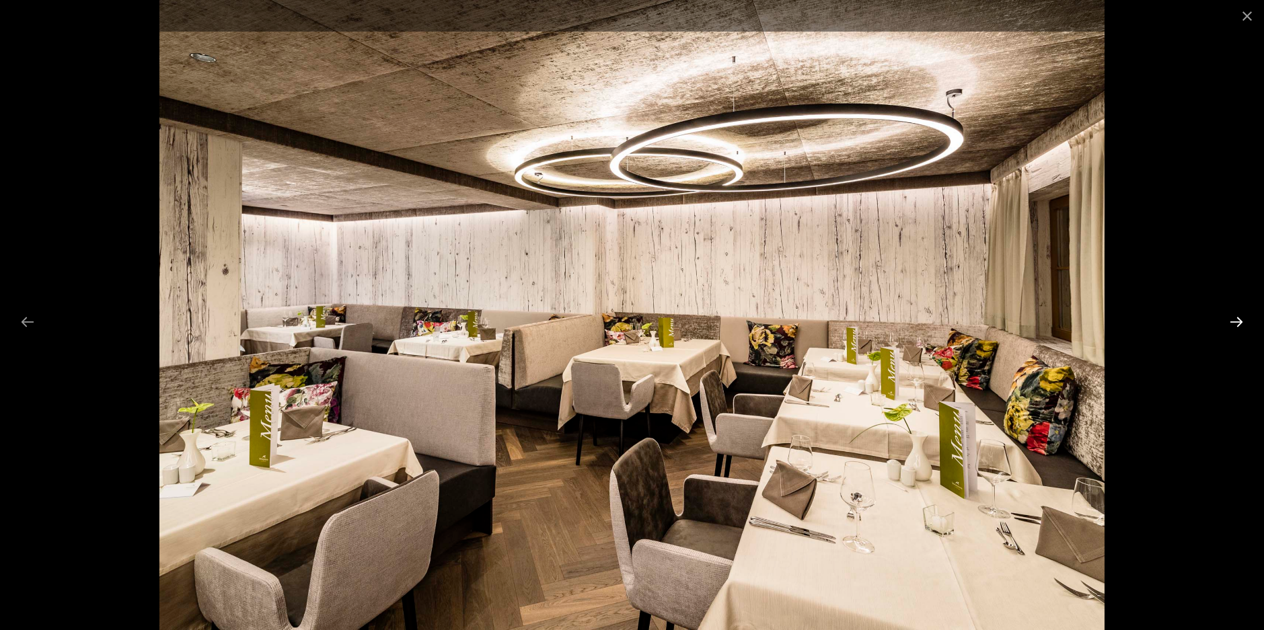
click at [1236, 319] on button "Next slide" at bounding box center [1236, 322] width 28 height 26
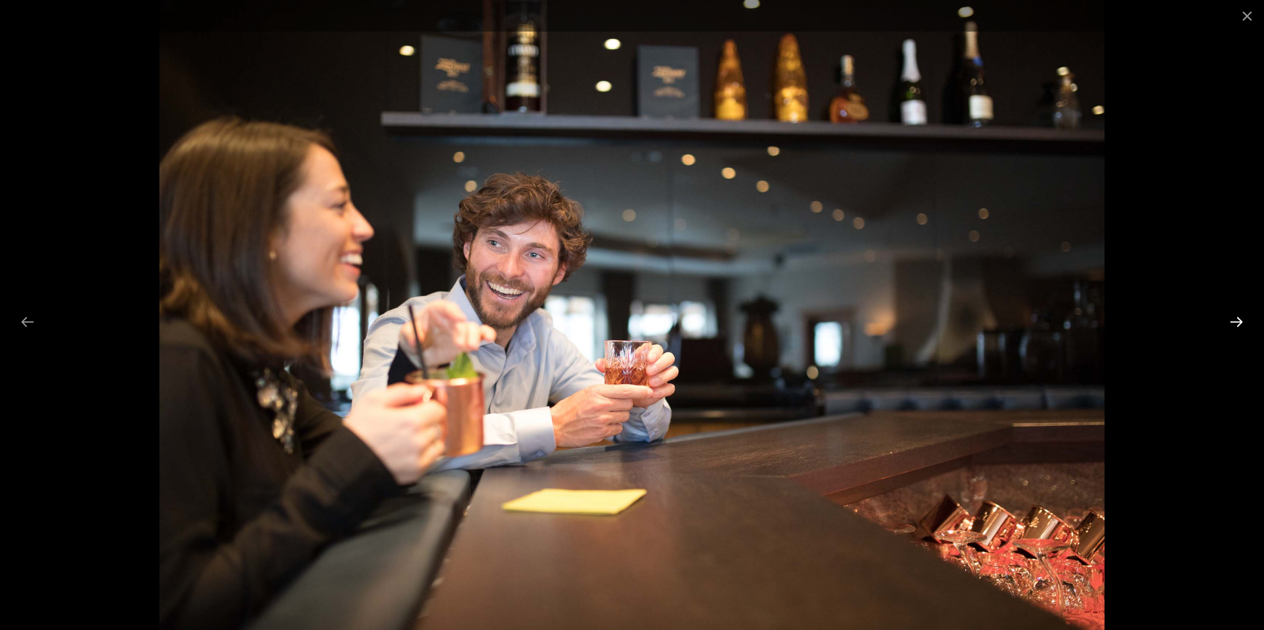
click at [1236, 319] on button "Next slide" at bounding box center [1236, 322] width 28 height 26
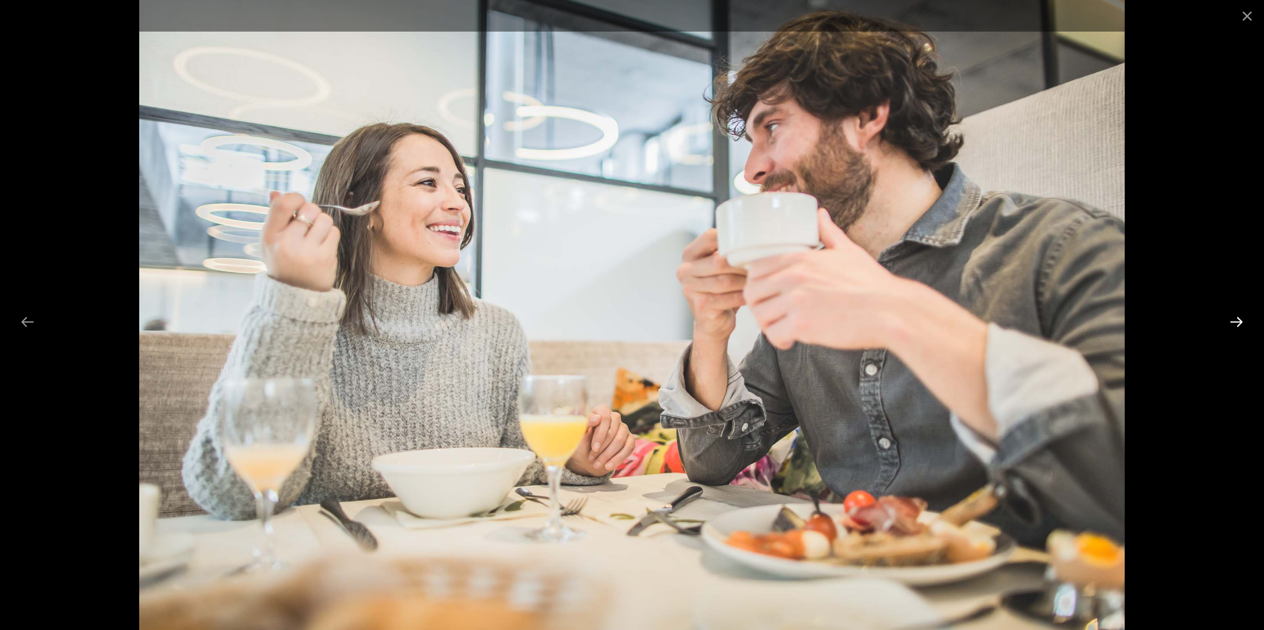
click at [1236, 319] on button "Next slide" at bounding box center [1236, 322] width 28 height 26
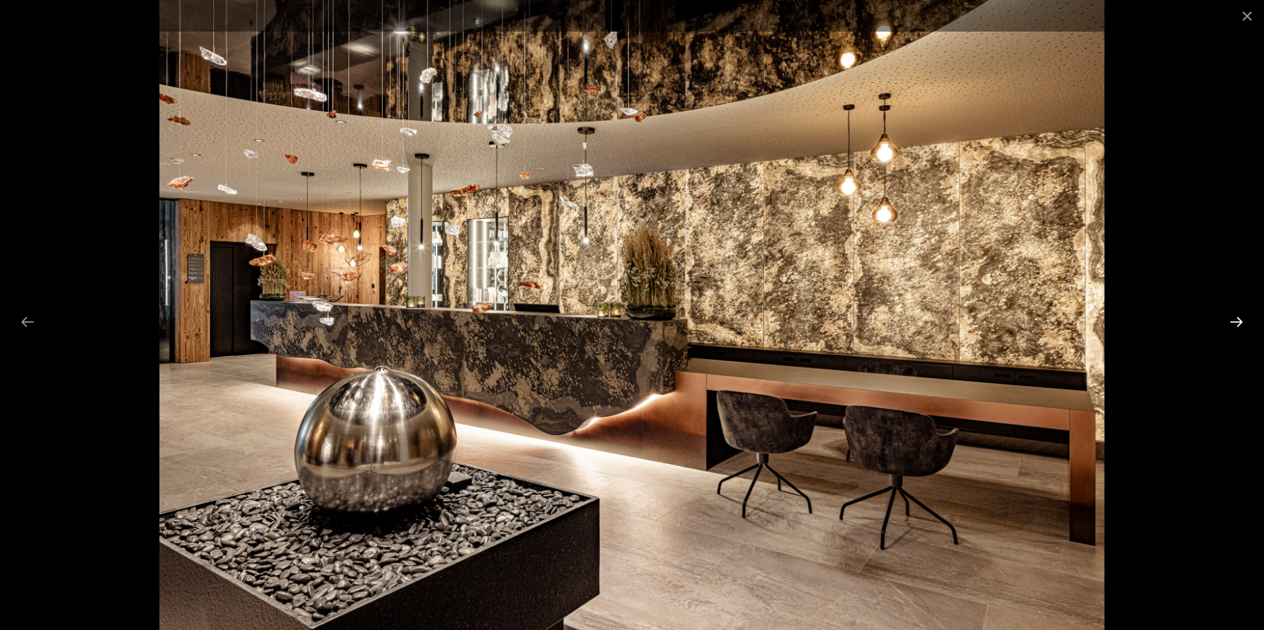
click at [1236, 319] on button "Next slide" at bounding box center [1236, 322] width 28 height 26
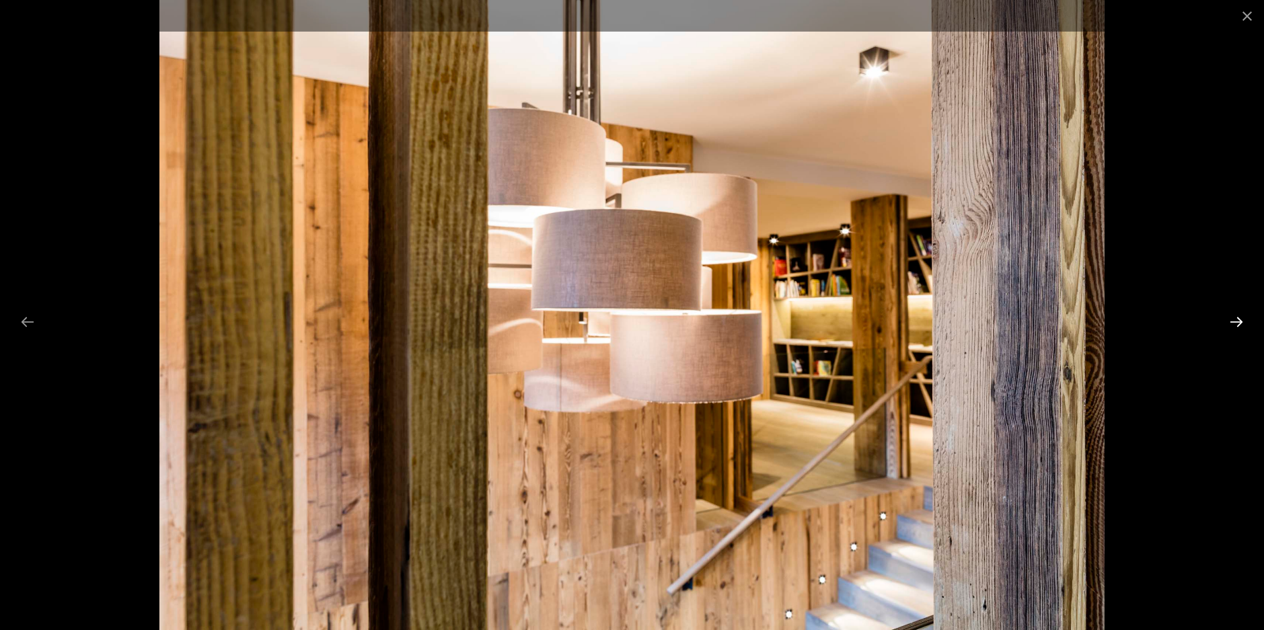
click at [1236, 319] on button "Next slide" at bounding box center [1236, 322] width 28 height 26
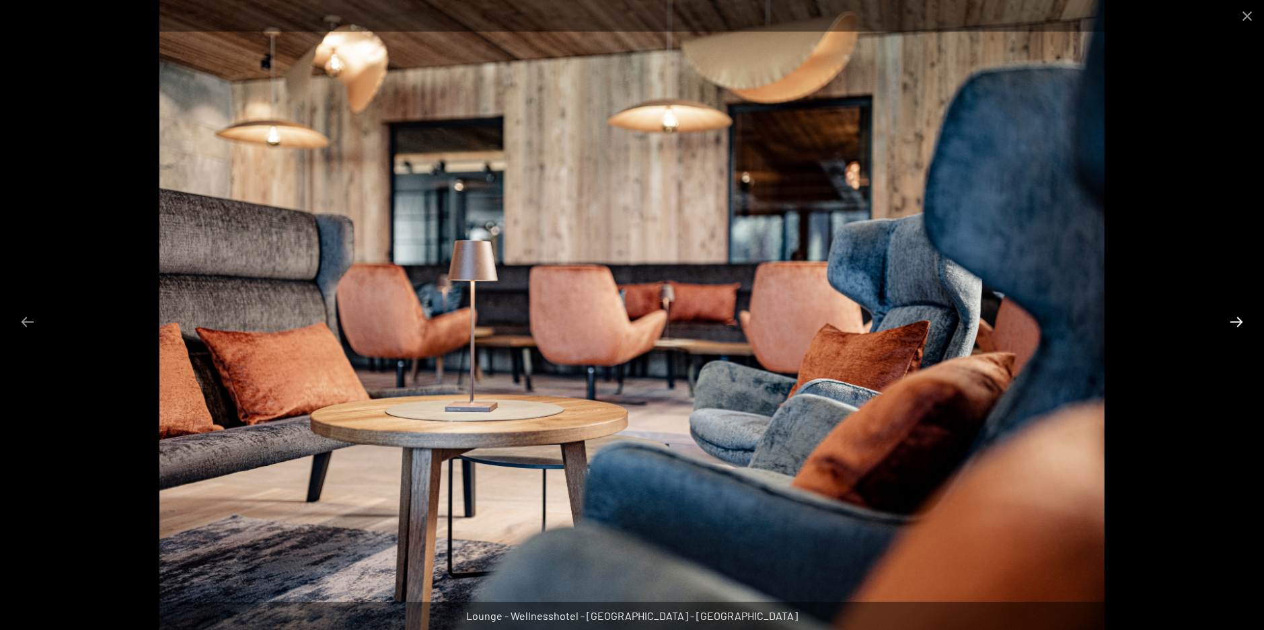
click at [1236, 319] on button "Next slide" at bounding box center [1236, 322] width 28 height 26
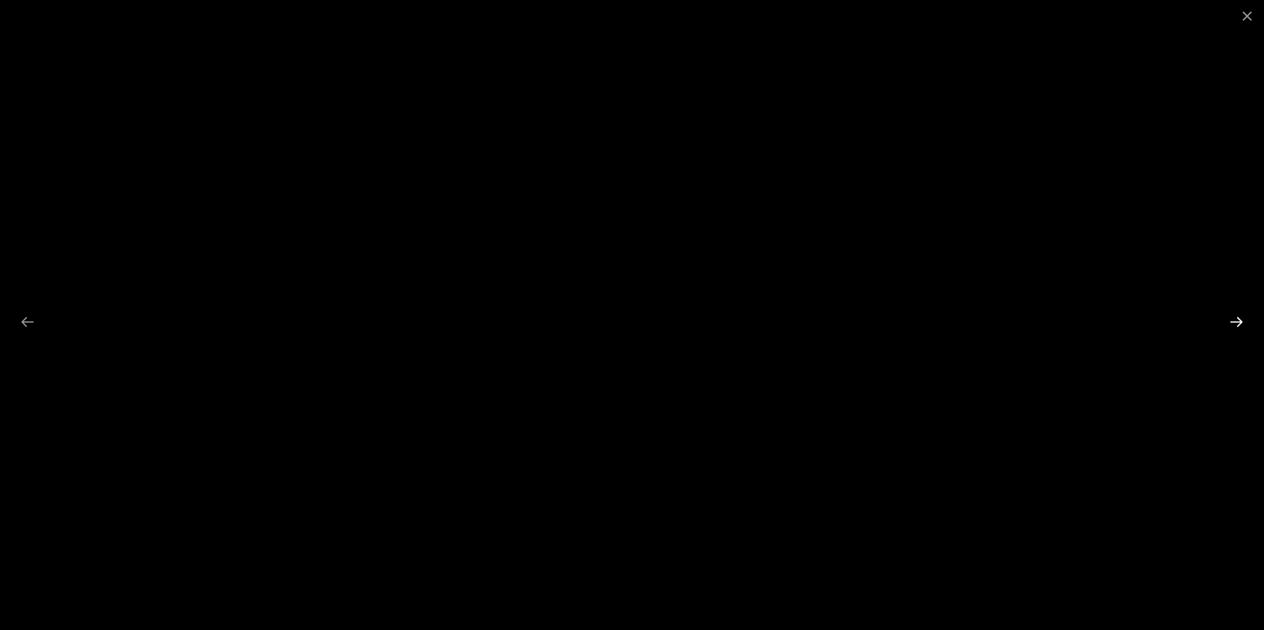
click at [1236, 319] on button "Next slide" at bounding box center [1236, 322] width 28 height 26
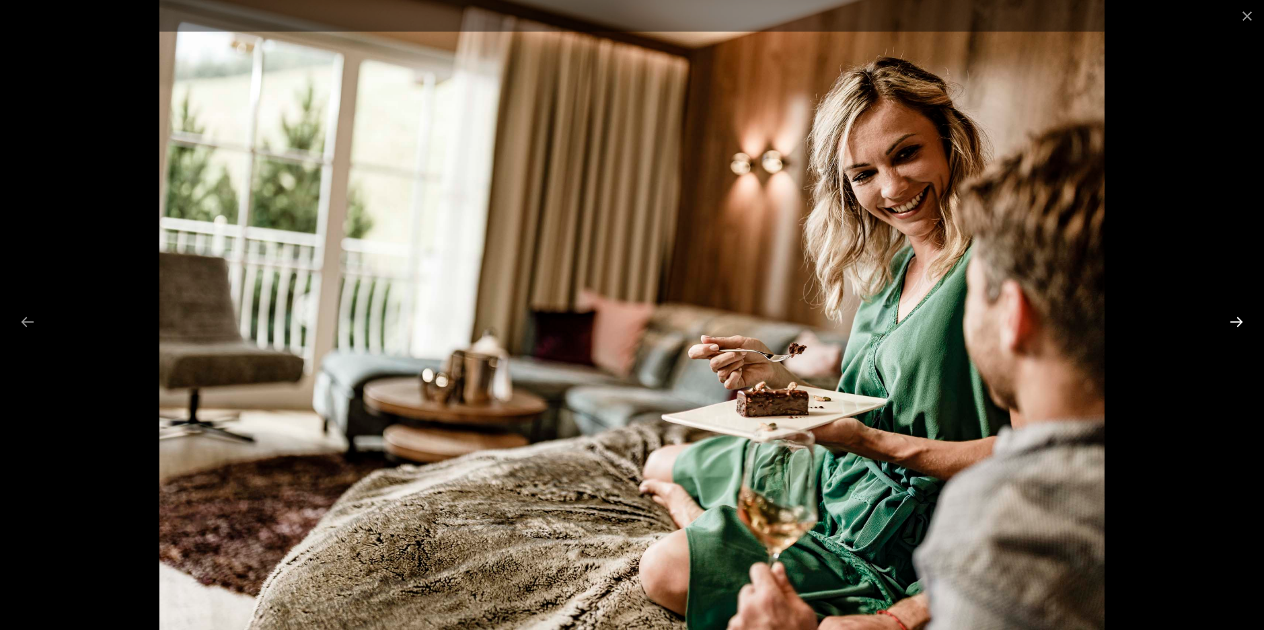
click at [1236, 319] on button "Next slide" at bounding box center [1236, 322] width 28 height 26
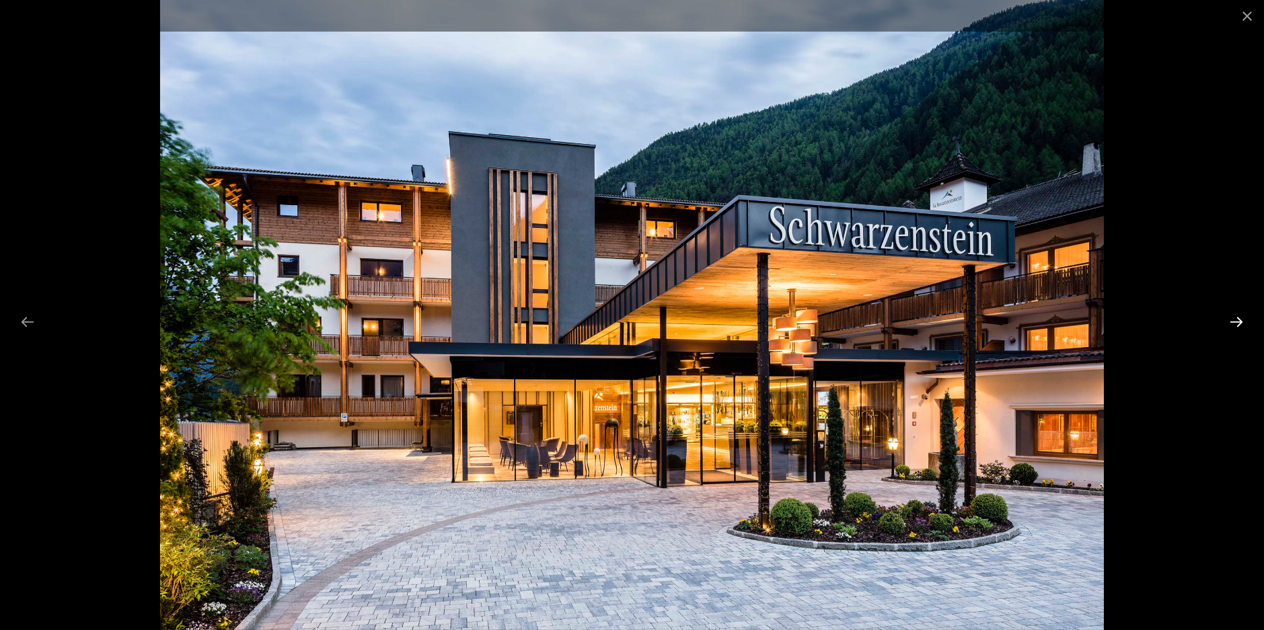
click at [1236, 319] on button "Next slide" at bounding box center [1236, 322] width 28 height 26
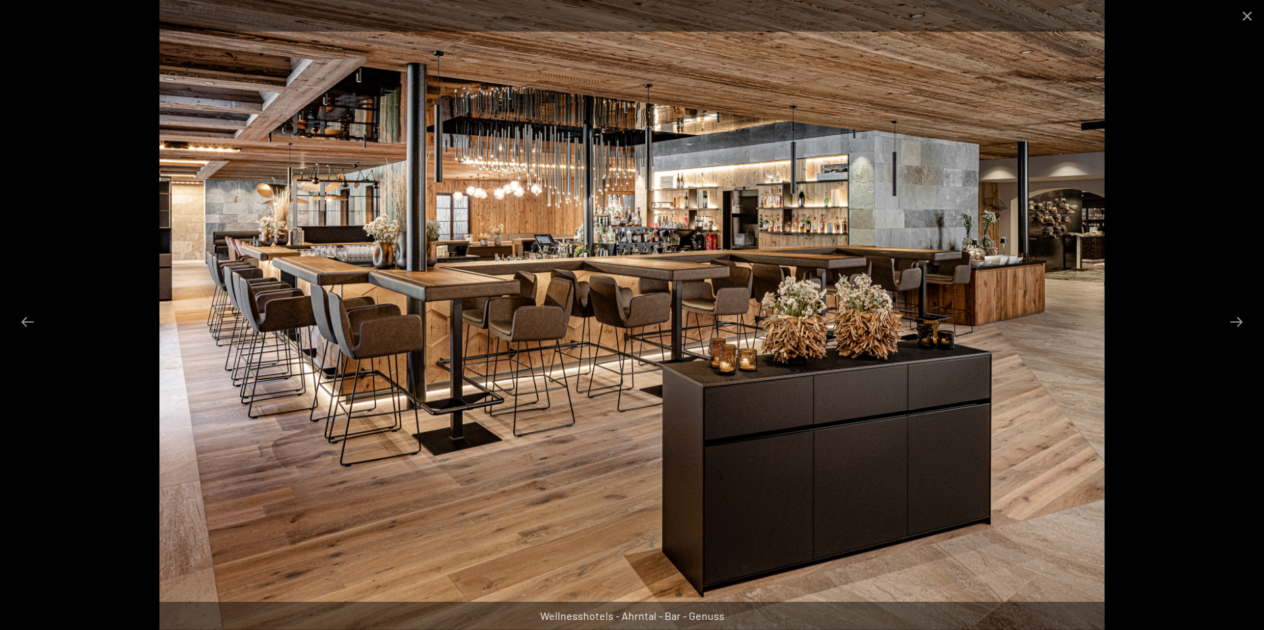
scroll to position [0, 0]
click at [1240, 13] on button "Close gallery" at bounding box center [1247, 16] width 34 height 32
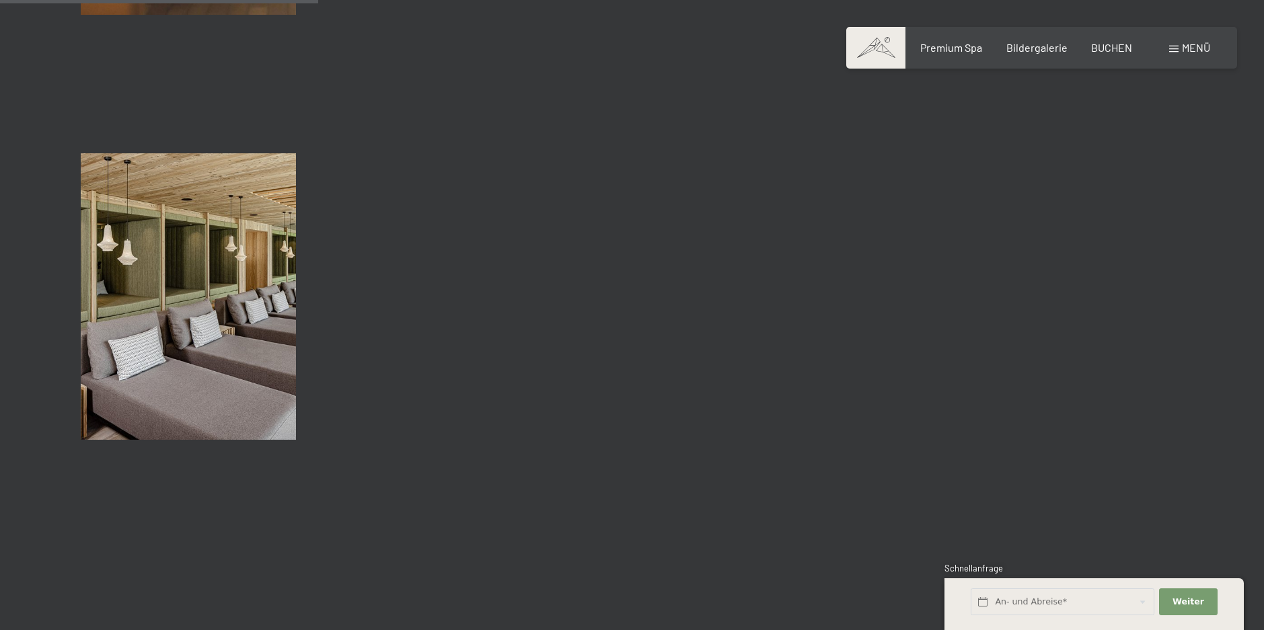
scroll to position [4035, 0]
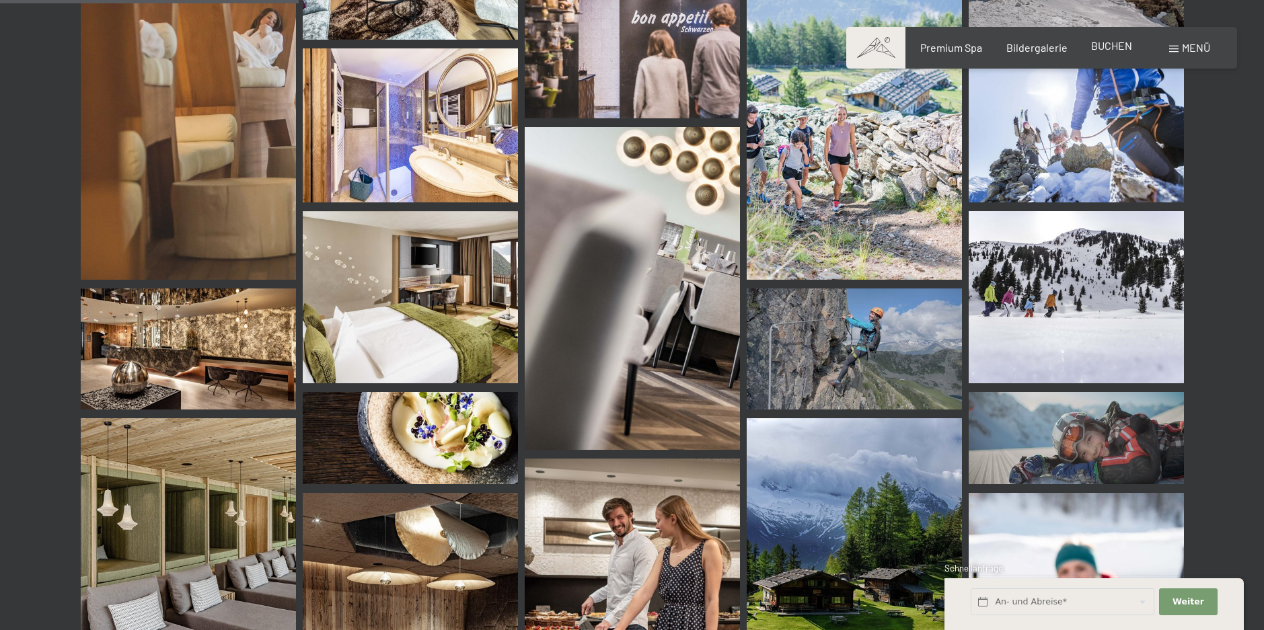
click at [1115, 49] on span "BUCHEN" at bounding box center [1111, 45] width 41 height 13
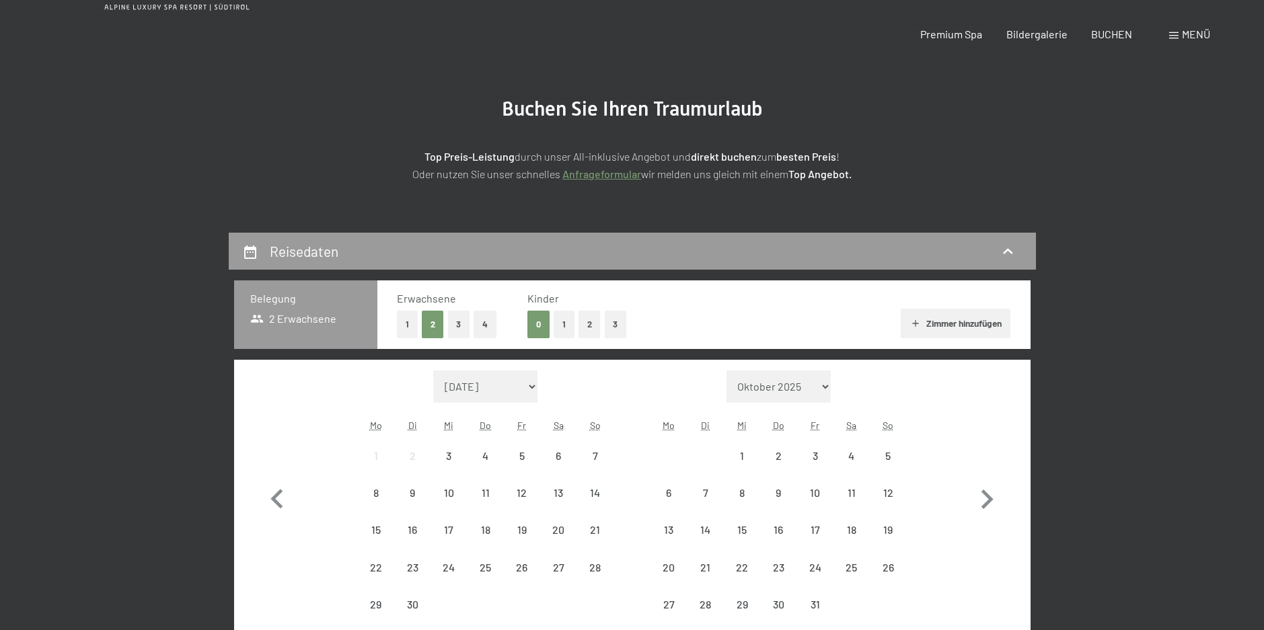
scroll to position [269, 0]
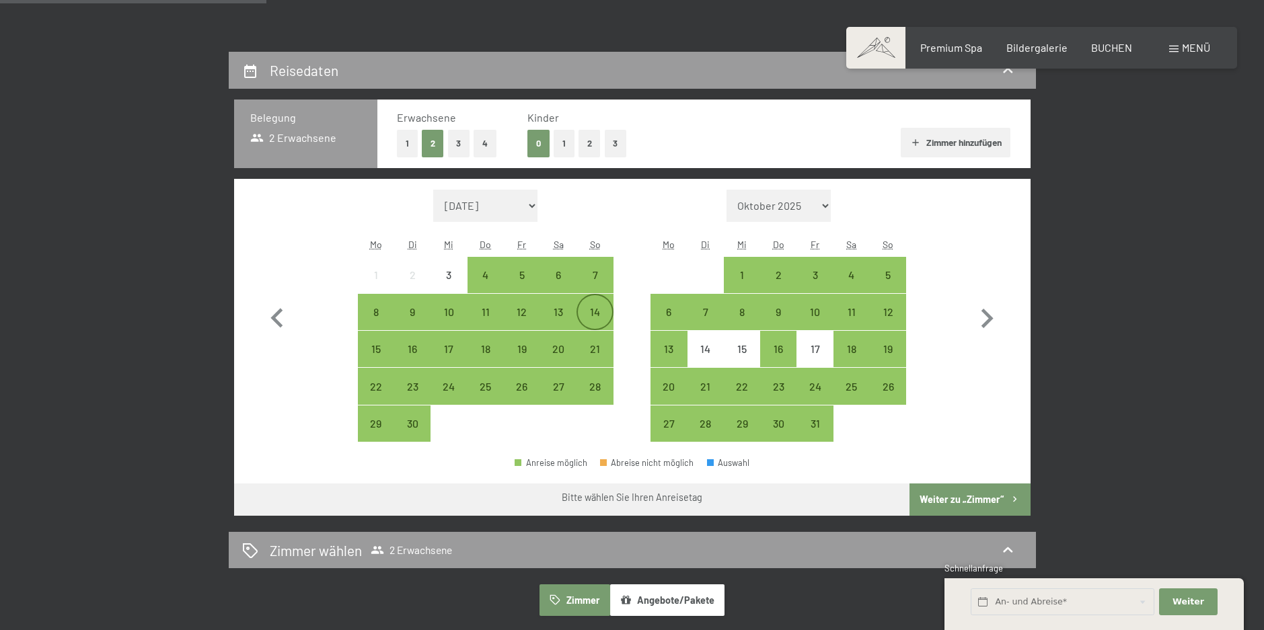
click at [589, 310] on div "14" at bounding box center [595, 324] width 34 height 34
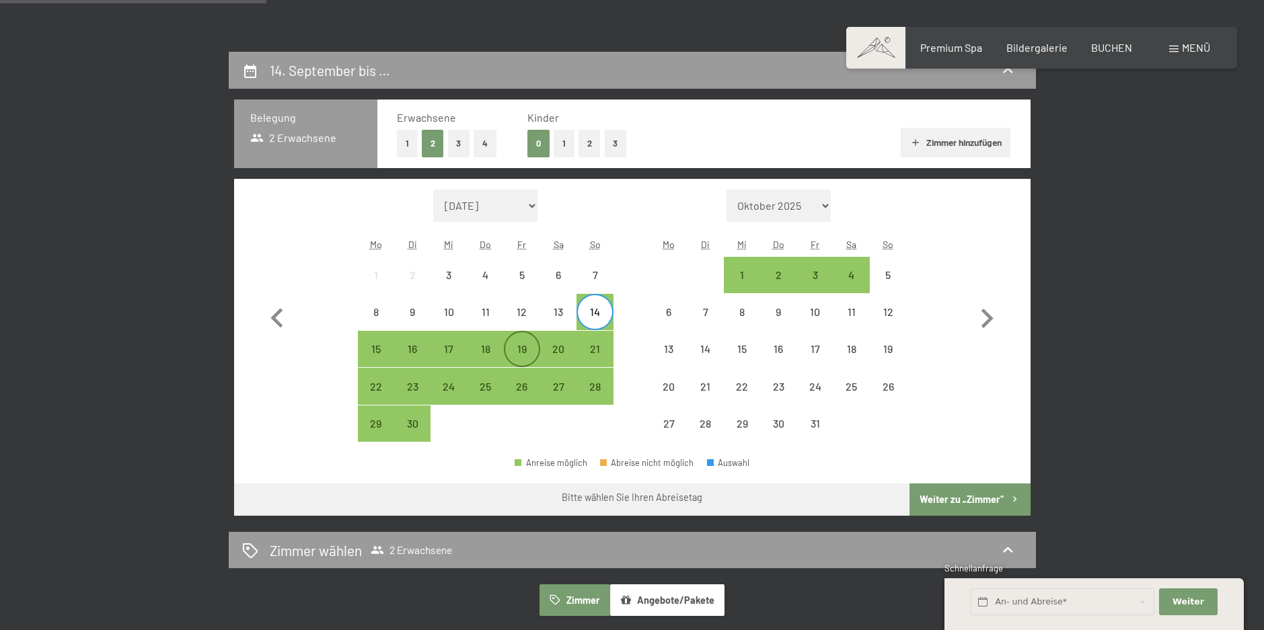
click at [527, 344] on div "19" at bounding box center [522, 361] width 34 height 34
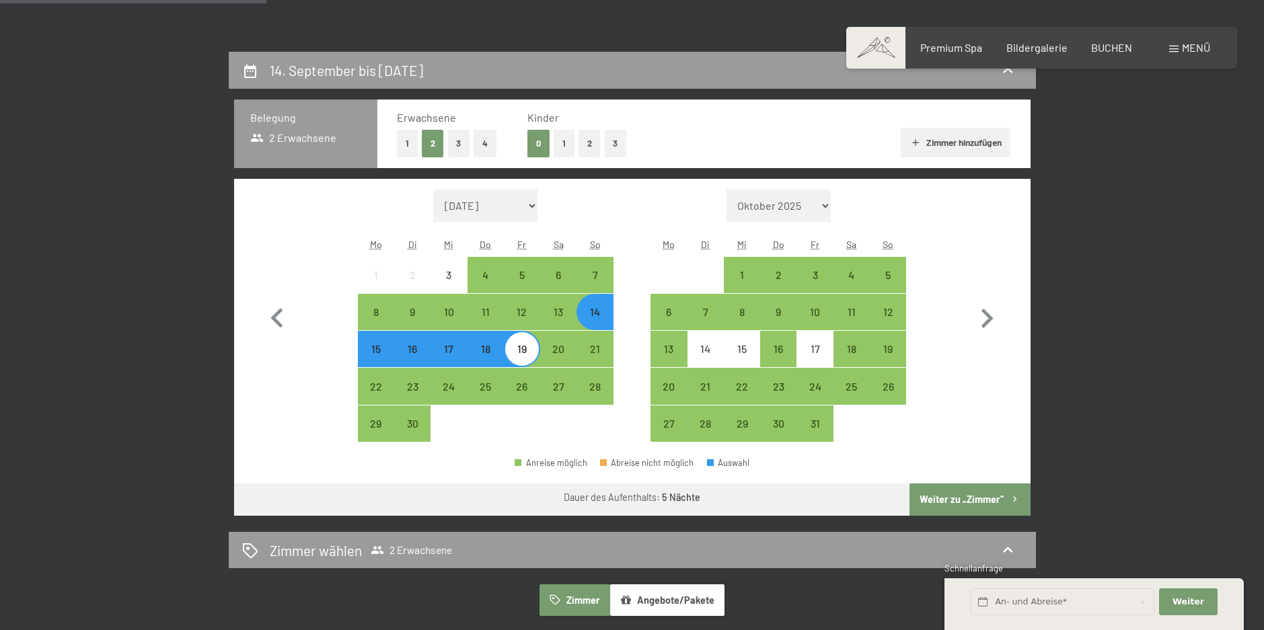
drag, startPoint x: 957, startPoint y: 494, endPoint x: 964, endPoint y: 480, distance: 15.0
click at [958, 492] on button "Weiter zu „Zimmer“" at bounding box center [969, 500] width 120 height 32
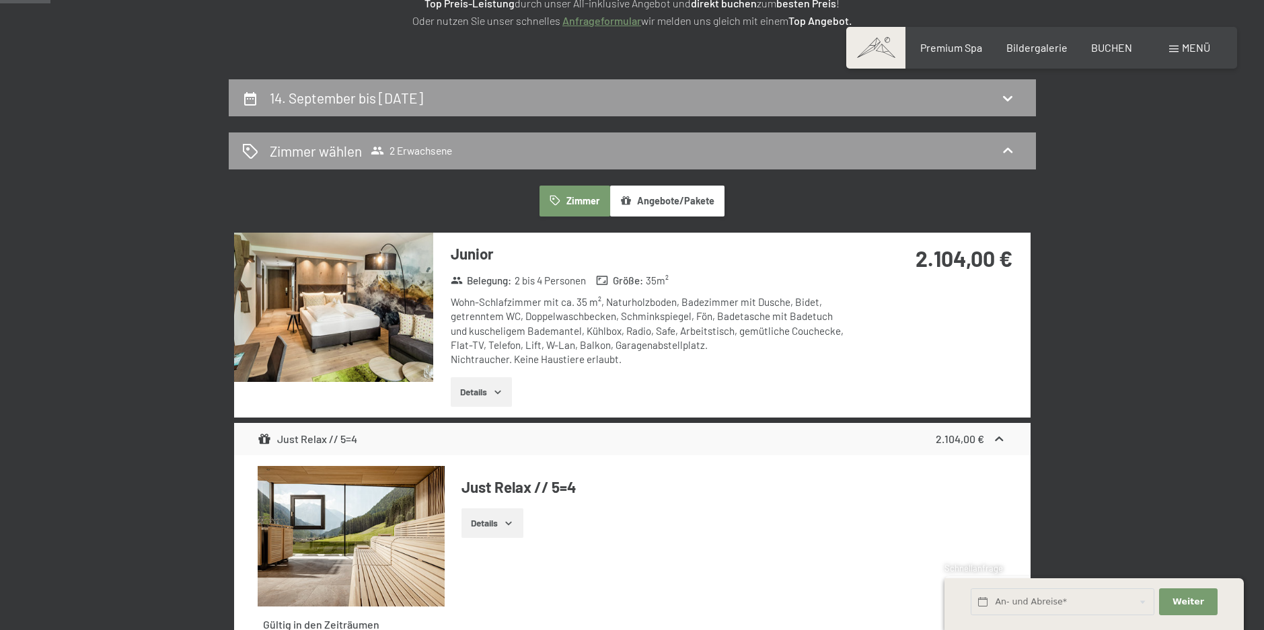
scroll to position [254, 0]
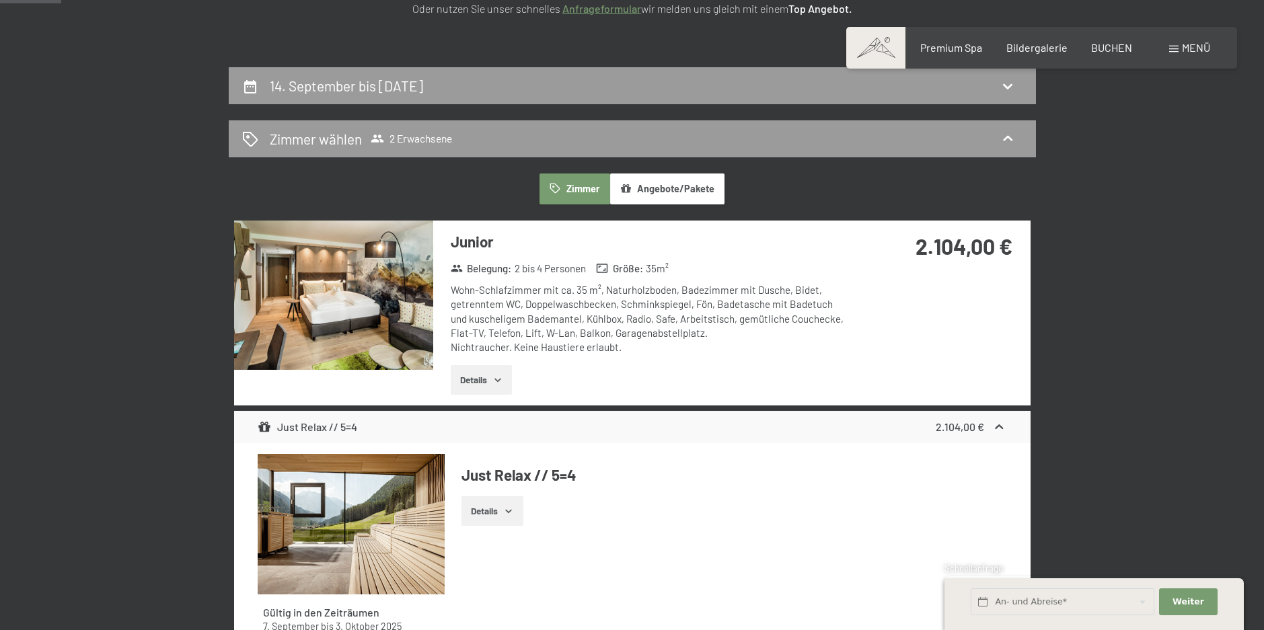
click at [503, 379] on icon "button" at bounding box center [497, 380] width 11 height 11
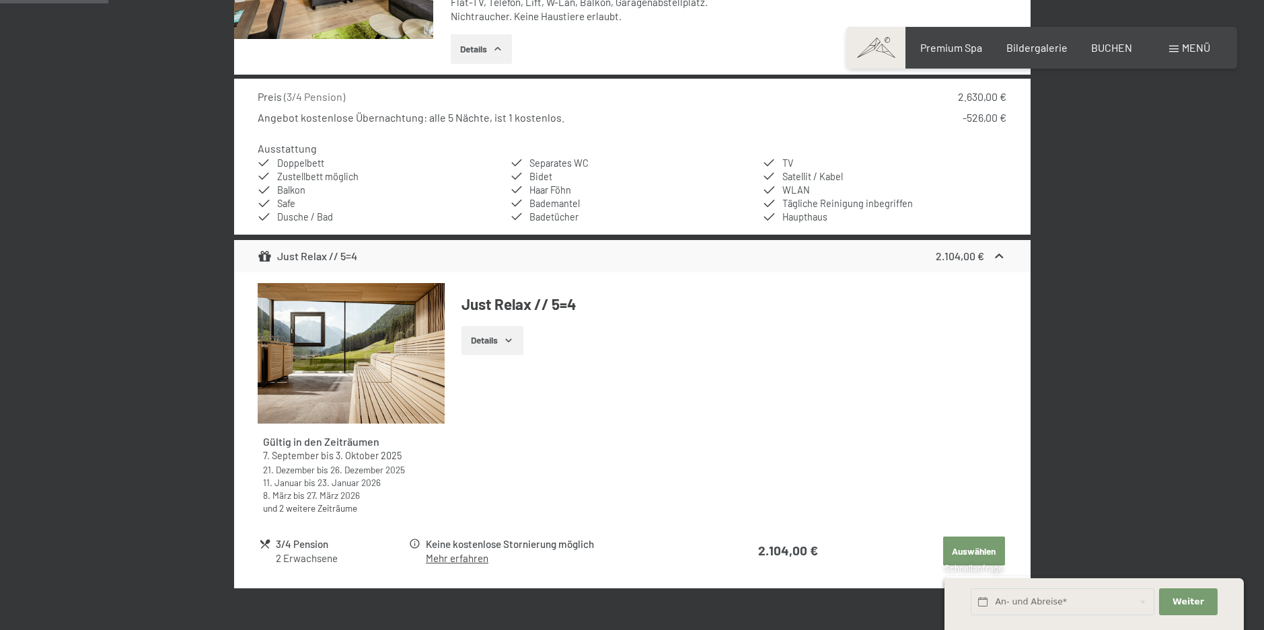
scroll to position [590, 0]
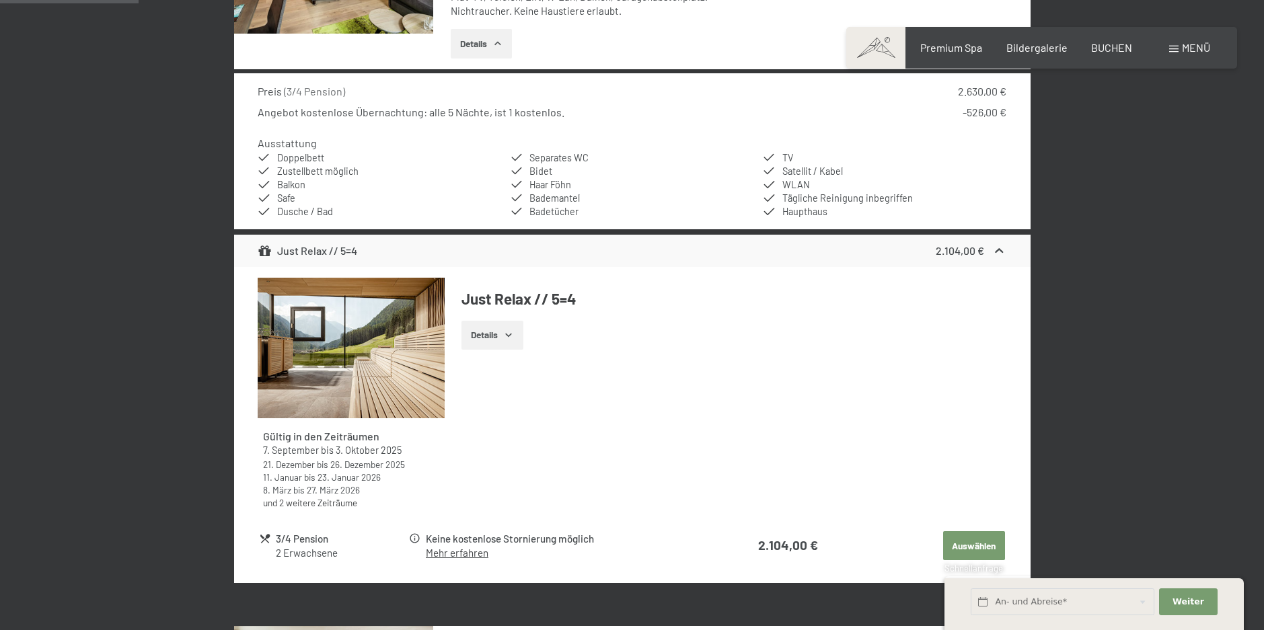
click at [493, 329] on button "Details" at bounding box center [491, 336] width 61 height 30
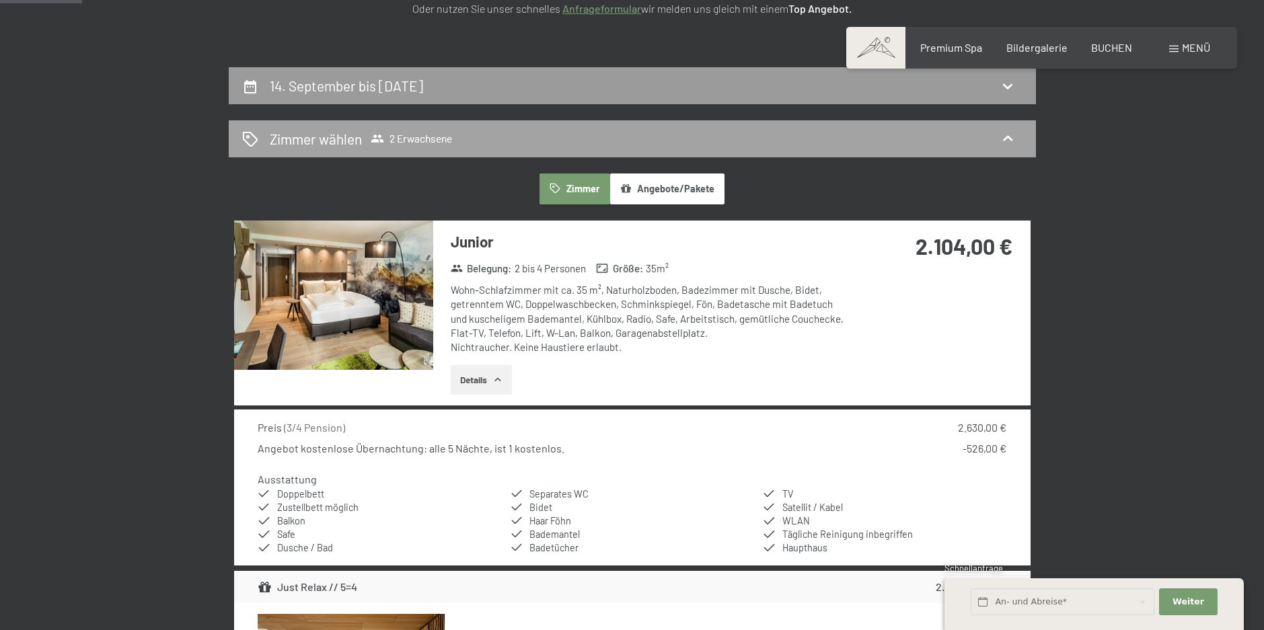
scroll to position [52, 0]
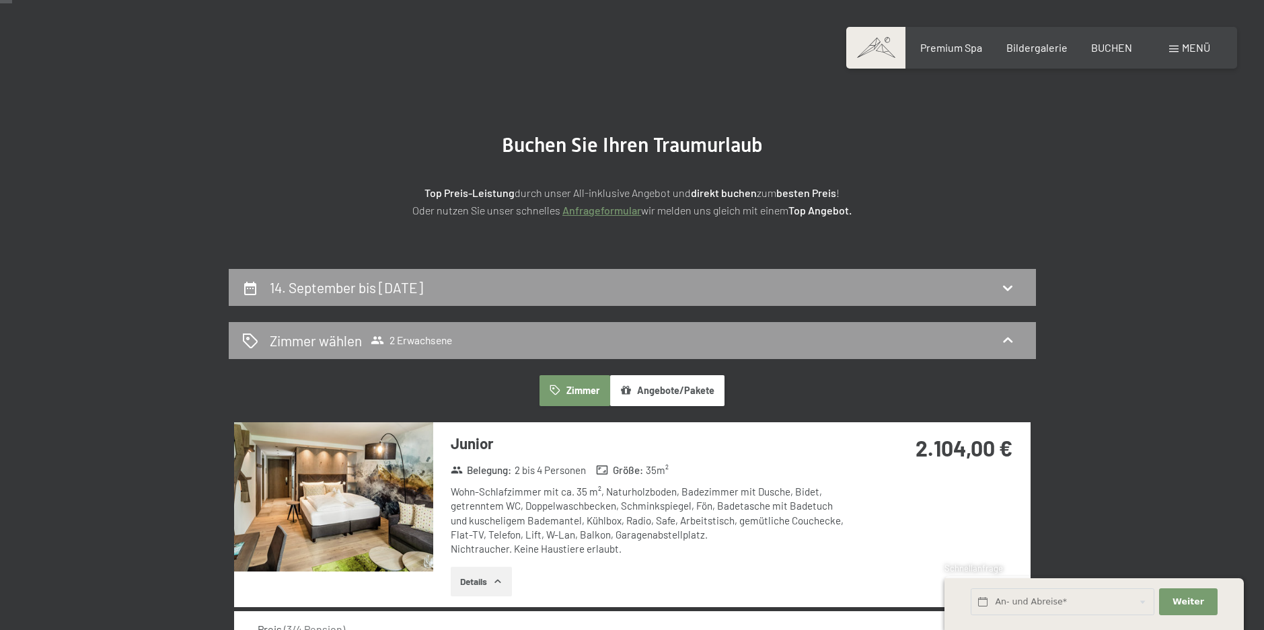
click at [697, 385] on button "Angebote/Pakete" at bounding box center [667, 390] width 114 height 31
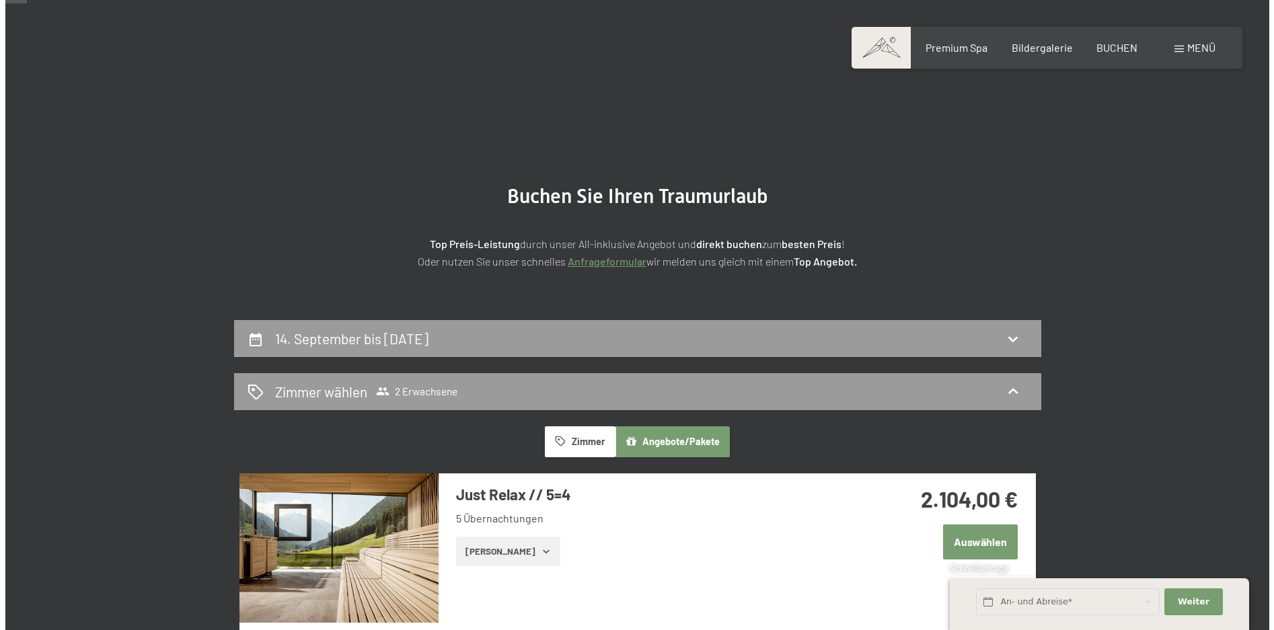
scroll to position [0, 0]
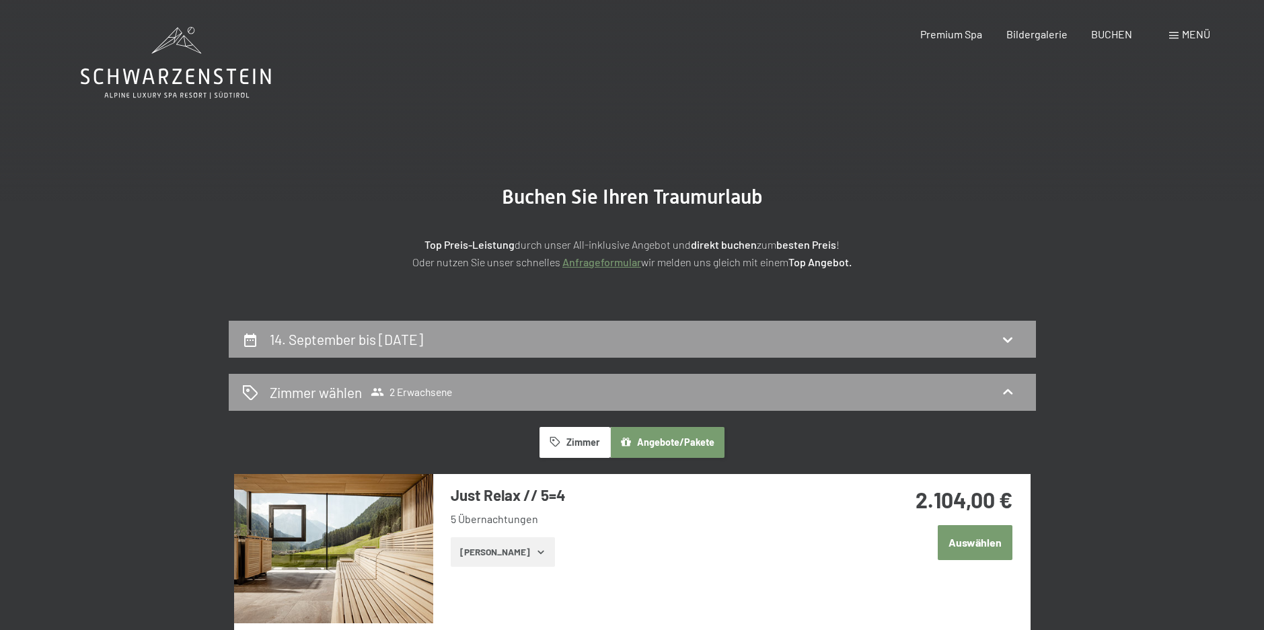
click at [1187, 38] on span "Menü" at bounding box center [1196, 34] width 28 height 13
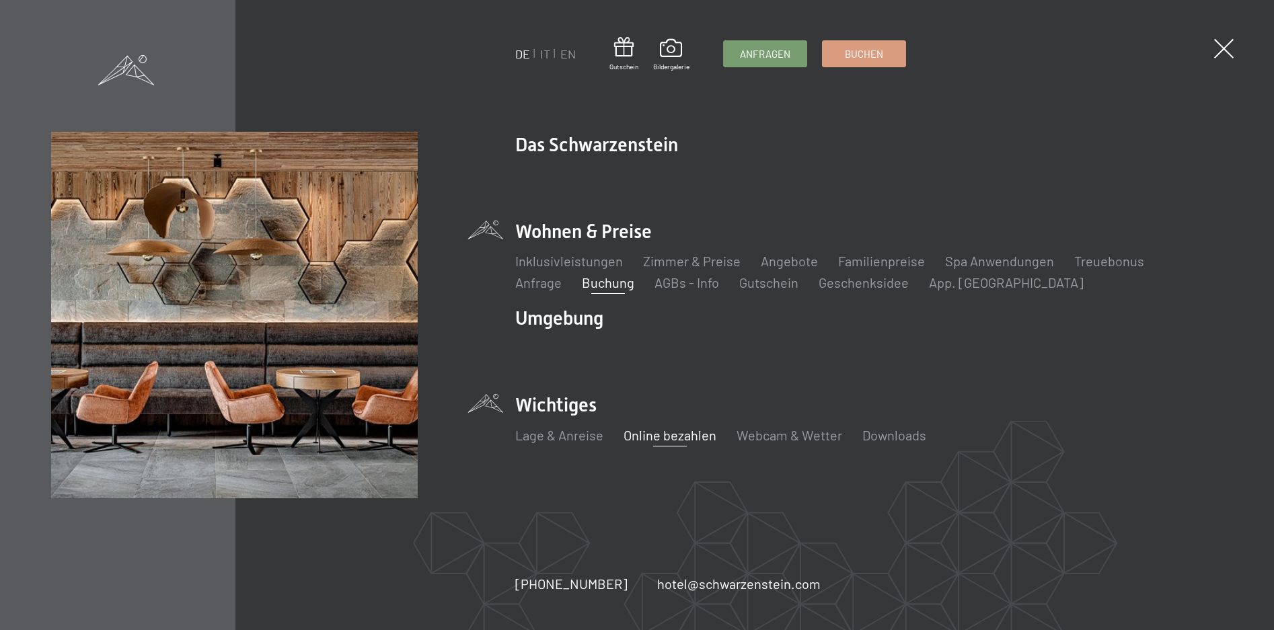
click at [692, 432] on link "Online bezahlen" at bounding box center [669, 435] width 93 height 16
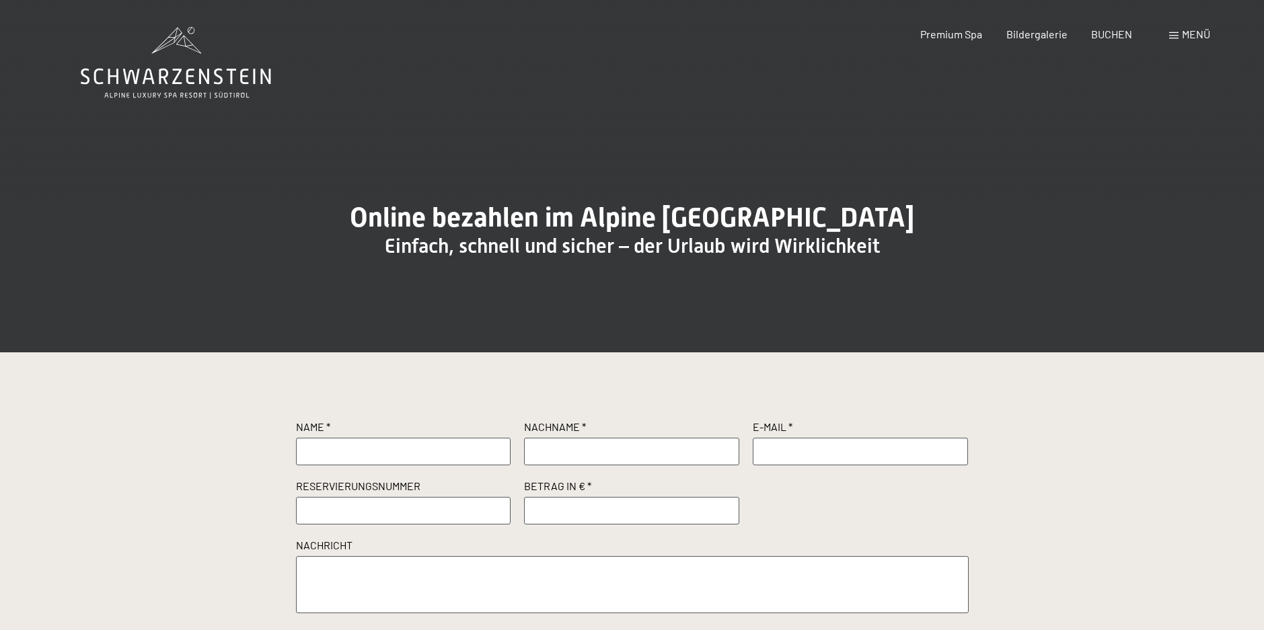
click at [1188, 32] on span "Menü" at bounding box center [1196, 34] width 28 height 13
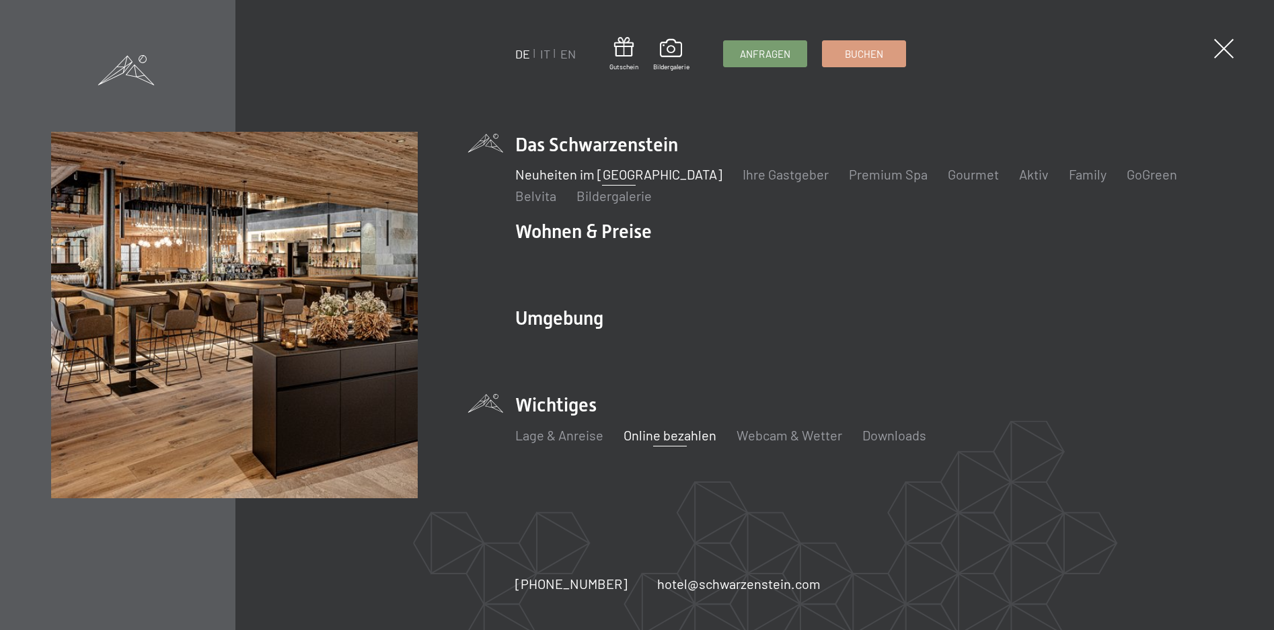
click at [619, 174] on link "Neuheiten im [GEOGRAPHIC_DATA]" at bounding box center [618, 174] width 207 height 16
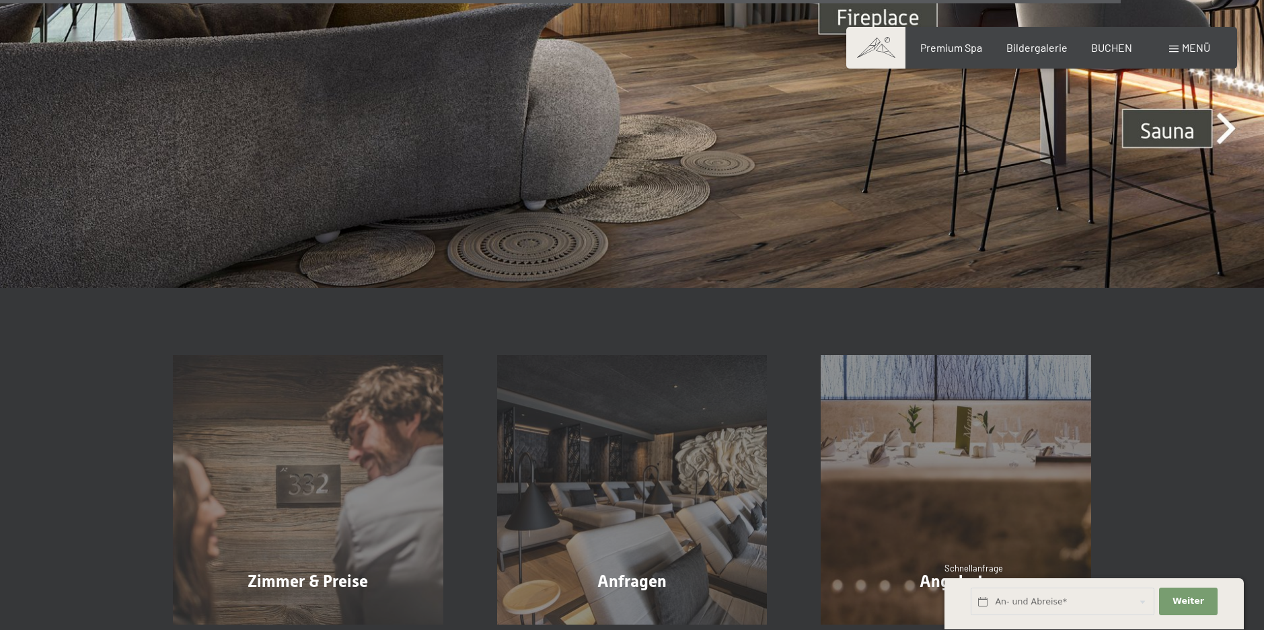
scroll to position [4843, 0]
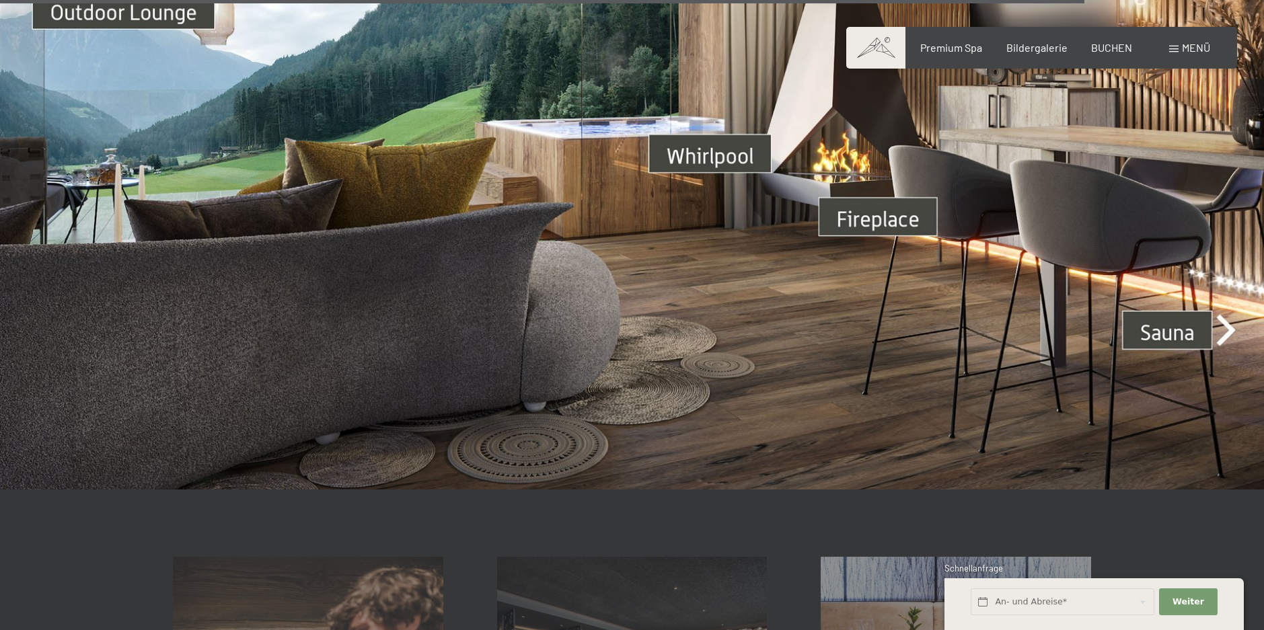
click at [1231, 310] on img at bounding box center [632, 134] width 1264 height 711
click at [1190, 316] on img at bounding box center [632, 134] width 1264 height 711
click at [1230, 312] on img at bounding box center [632, 134] width 1264 height 711
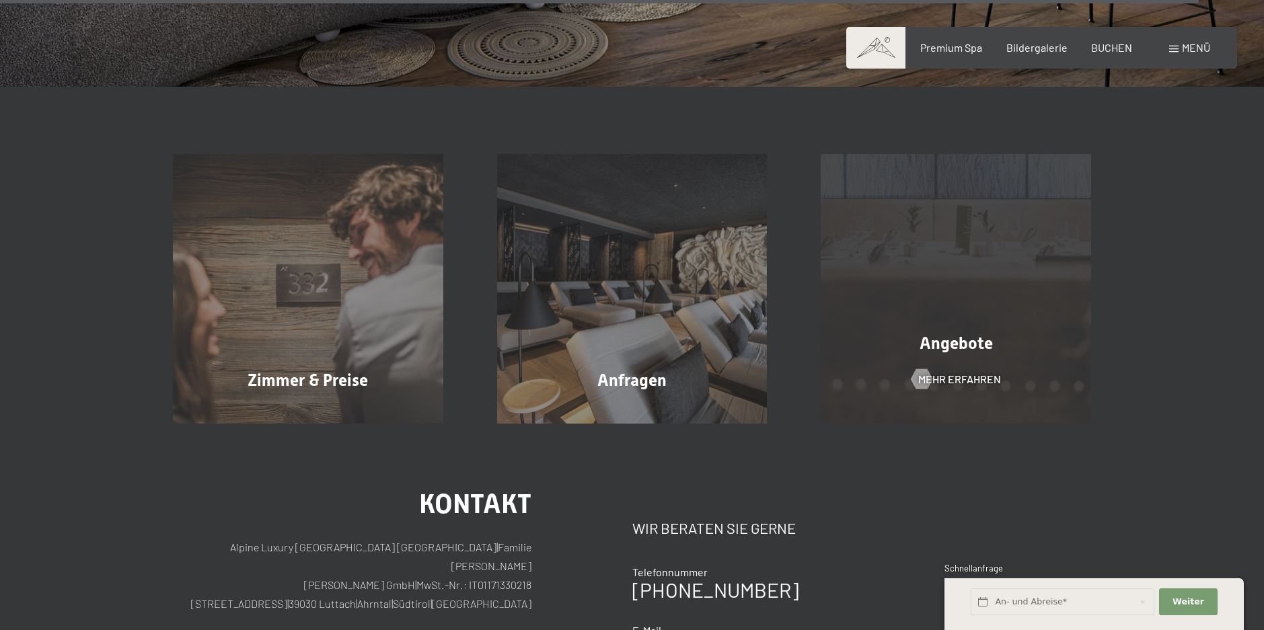
scroll to position [5175, 0]
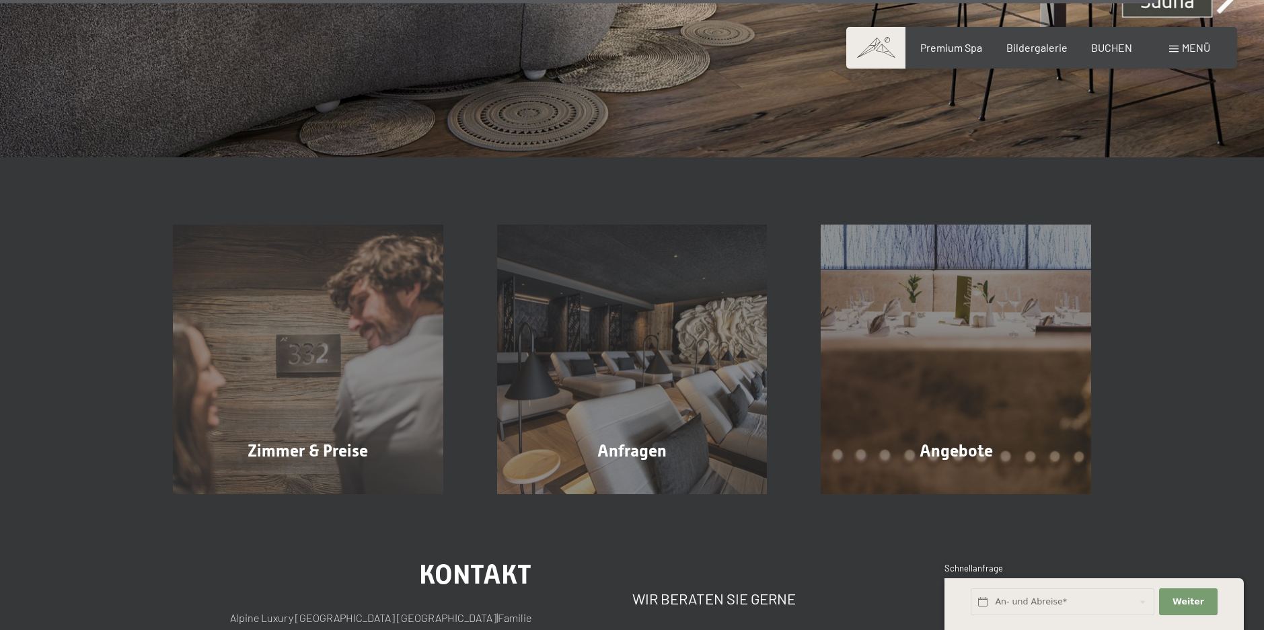
click at [1185, 48] on span "Menü" at bounding box center [1196, 47] width 28 height 13
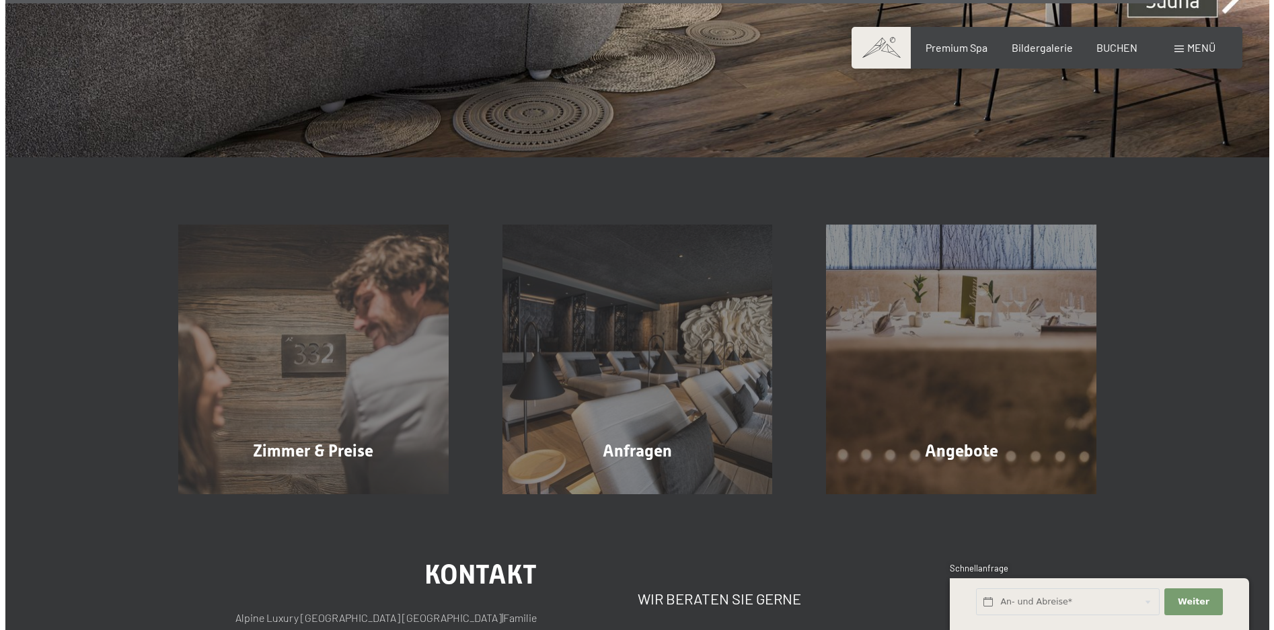
scroll to position [5198, 0]
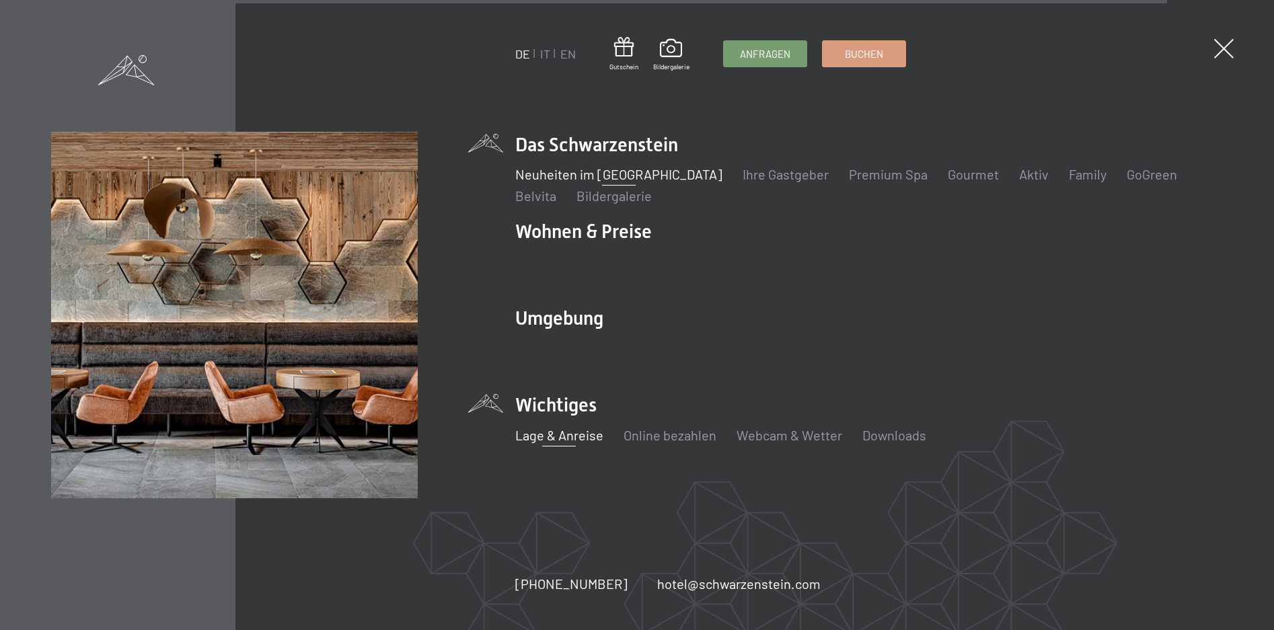
click at [546, 432] on link "Lage & Anreise" at bounding box center [559, 435] width 88 height 16
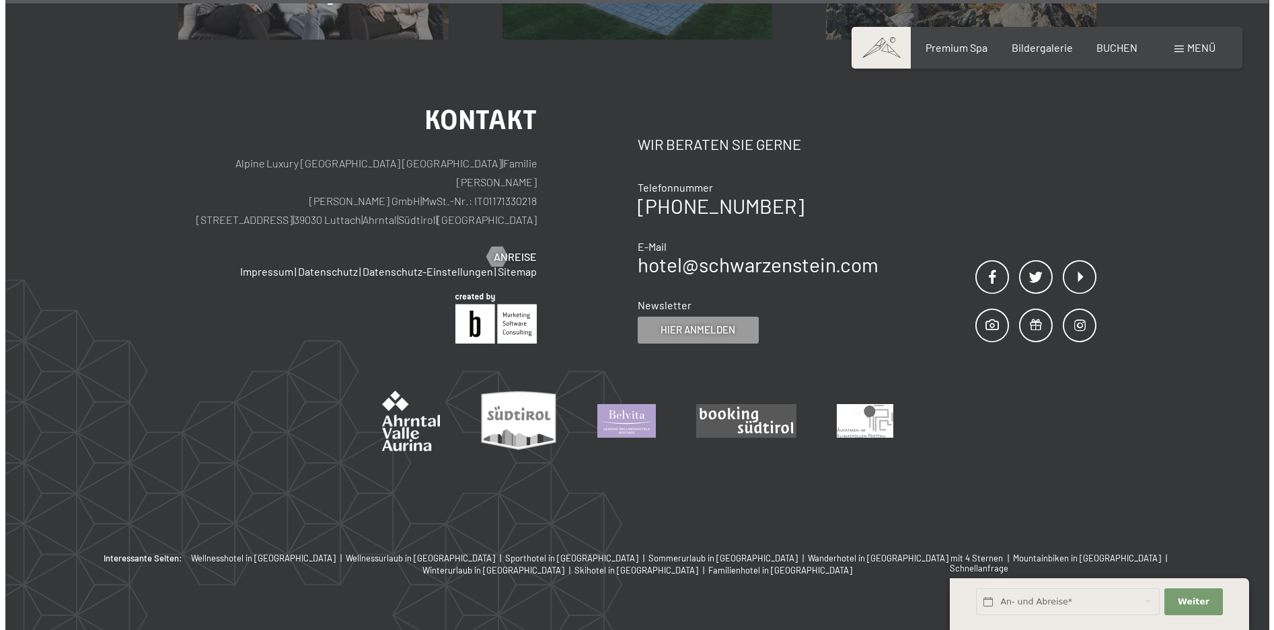
scroll to position [1434, 0]
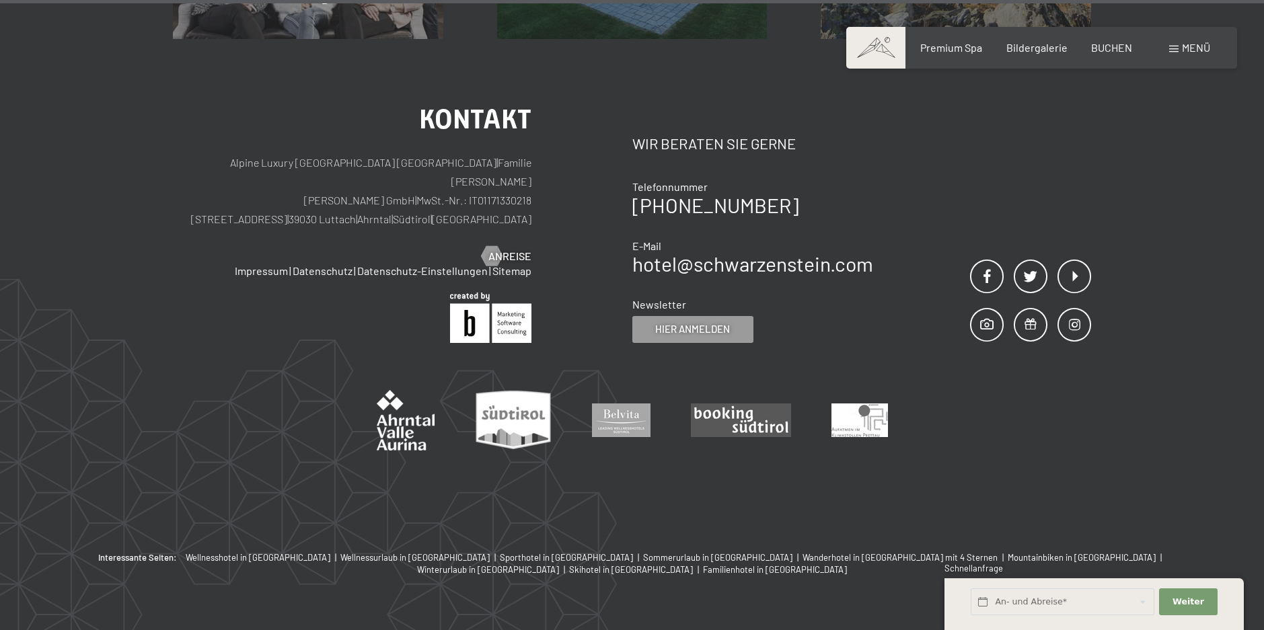
click at [1197, 55] on div "Buchen Anfragen Premium Spa Bildergalerie BUCHEN Menü DE IT EN Gutschein Bilder…" at bounding box center [1041, 47] width 337 height 15
click at [1194, 53] on span "Menü" at bounding box center [1196, 47] width 28 height 13
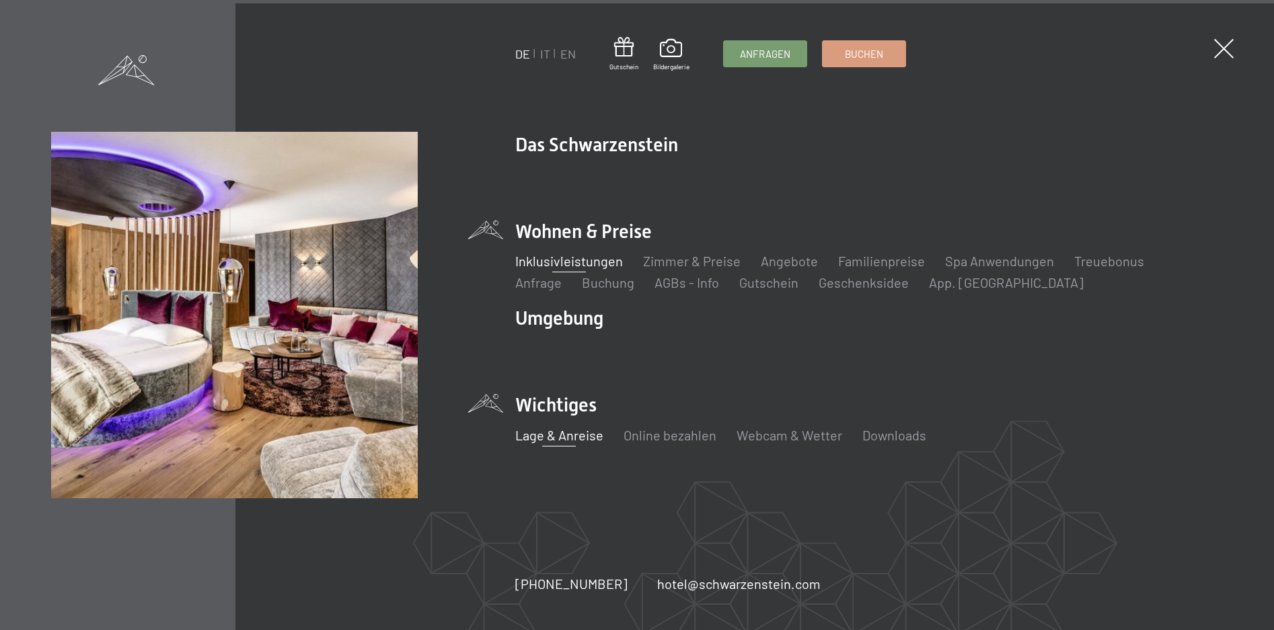
click at [555, 259] on link "Inklusivleistungen" at bounding box center [569, 261] width 108 height 16
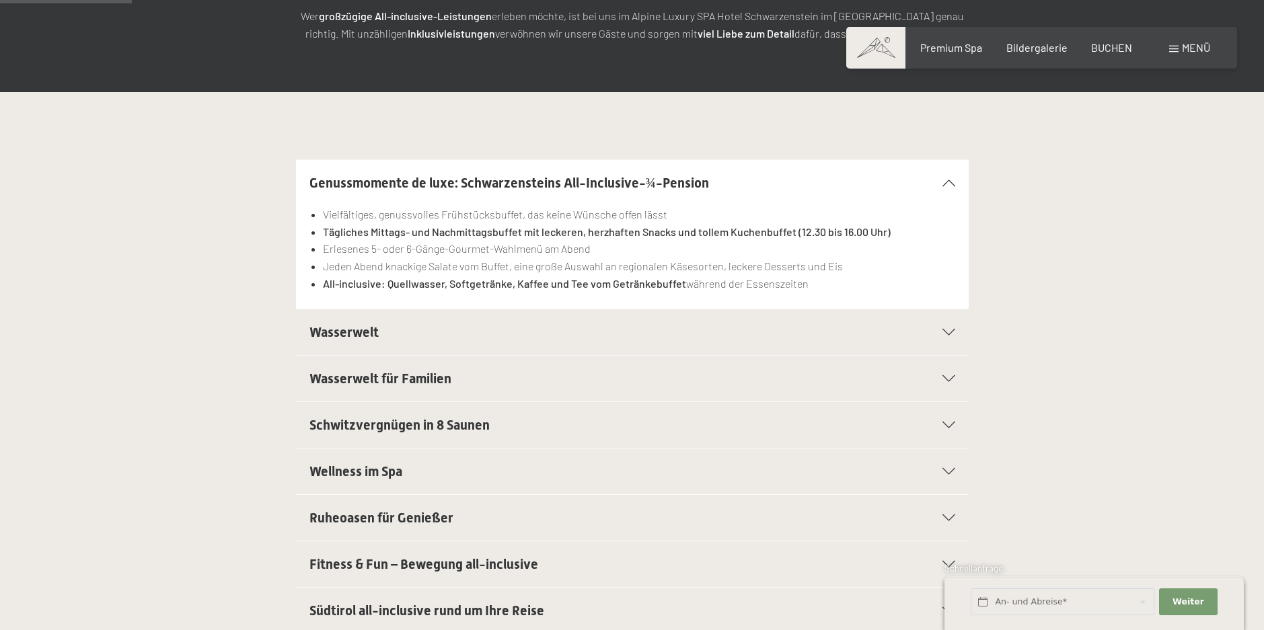
scroll to position [269, 0]
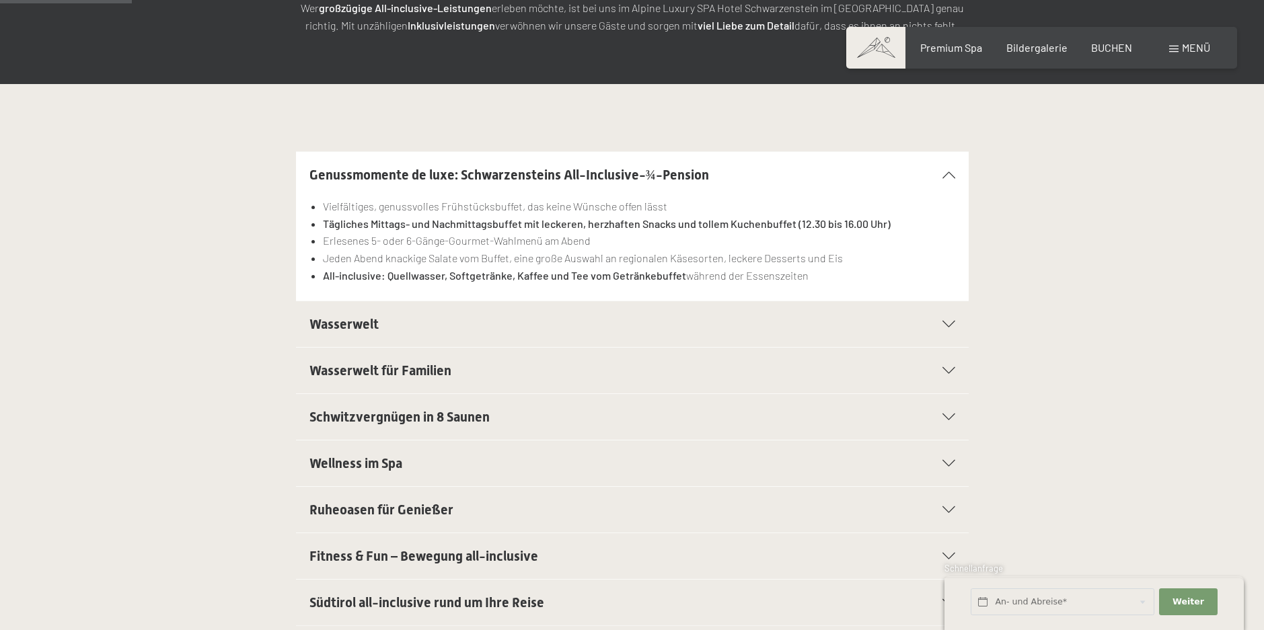
click at [952, 461] on icon at bounding box center [948, 463] width 13 height 7
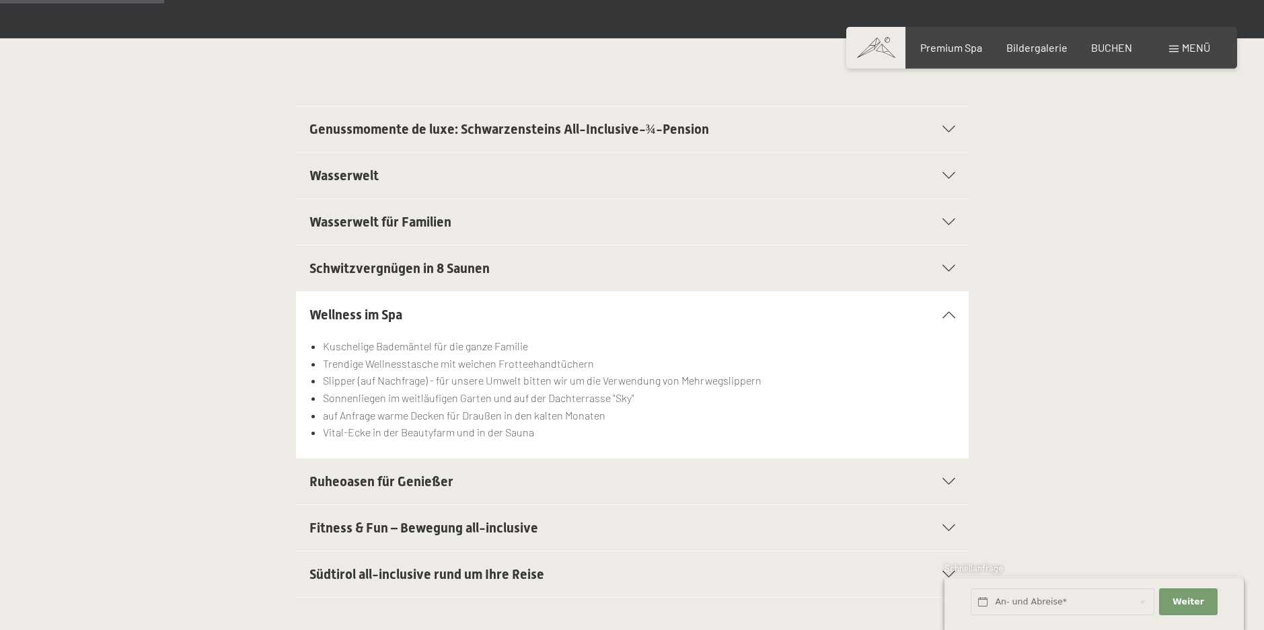
scroll to position [336, 0]
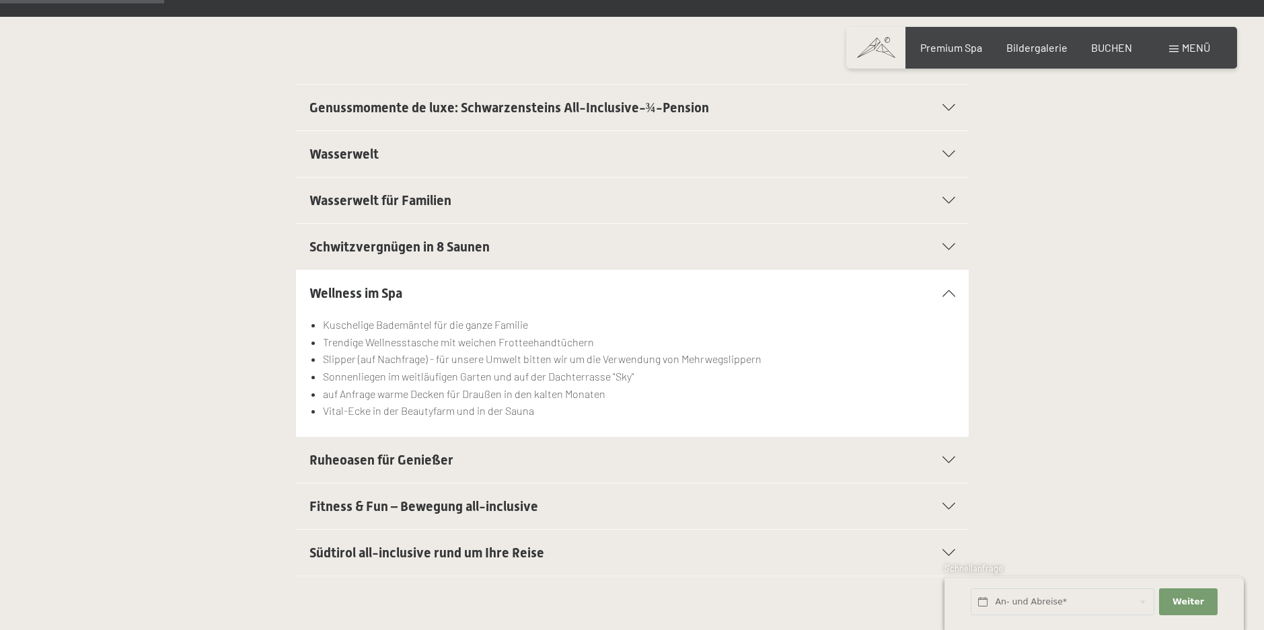
click at [953, 551] on icon at bounding box center [948, 552] width 13 height 7
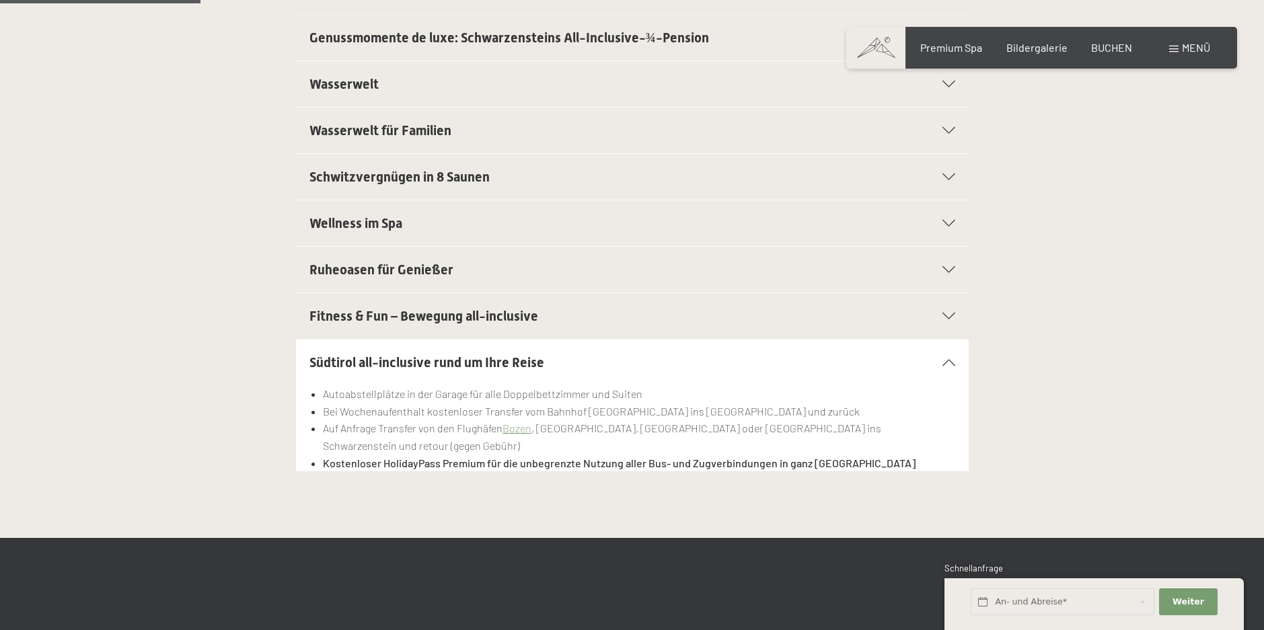
scroll to position [404, 0]
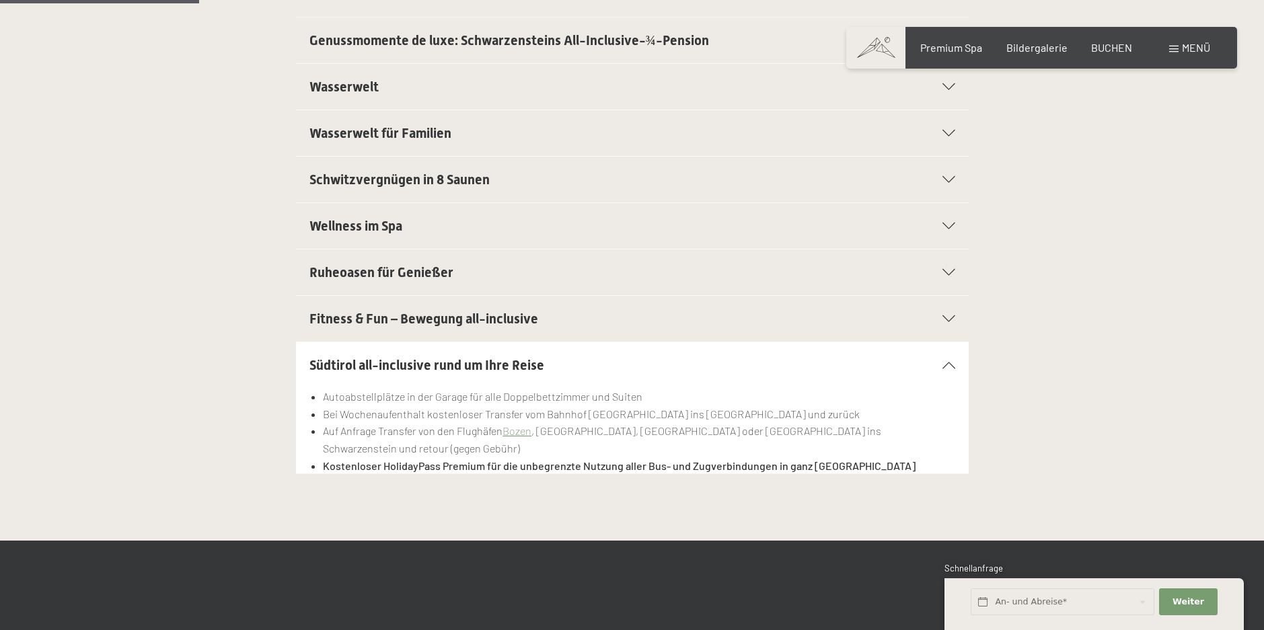
click at [946, 271] on icon at bounding box center [948, 272] width 13 height 7
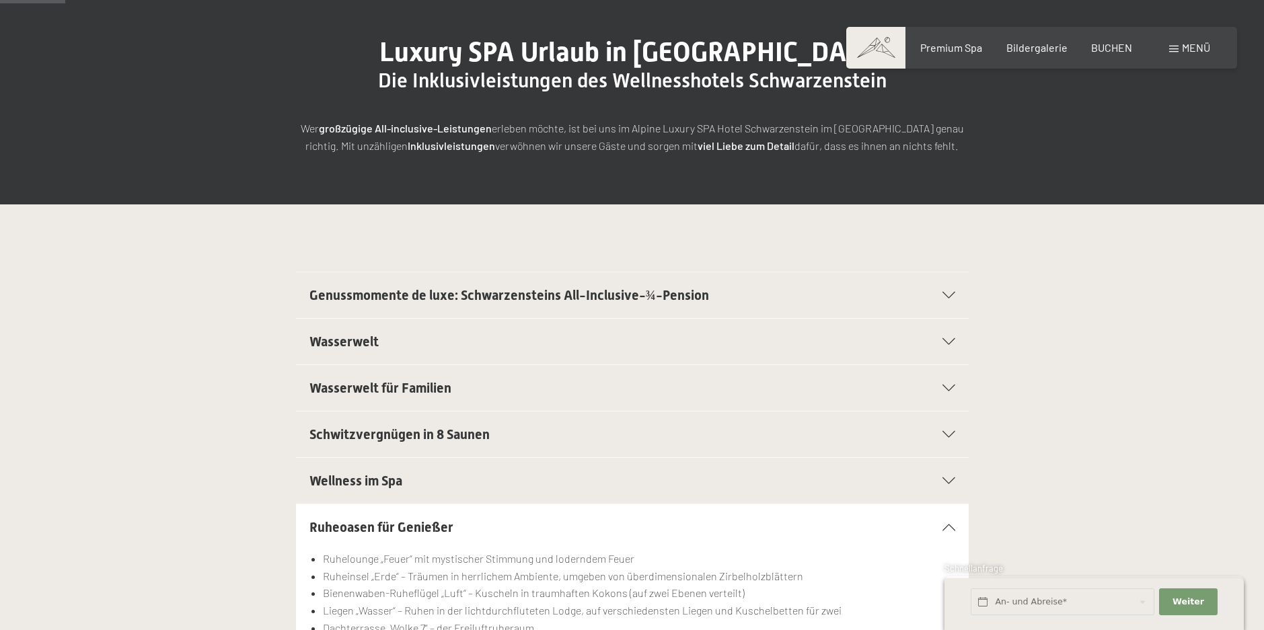
scroll to position [135, 0]
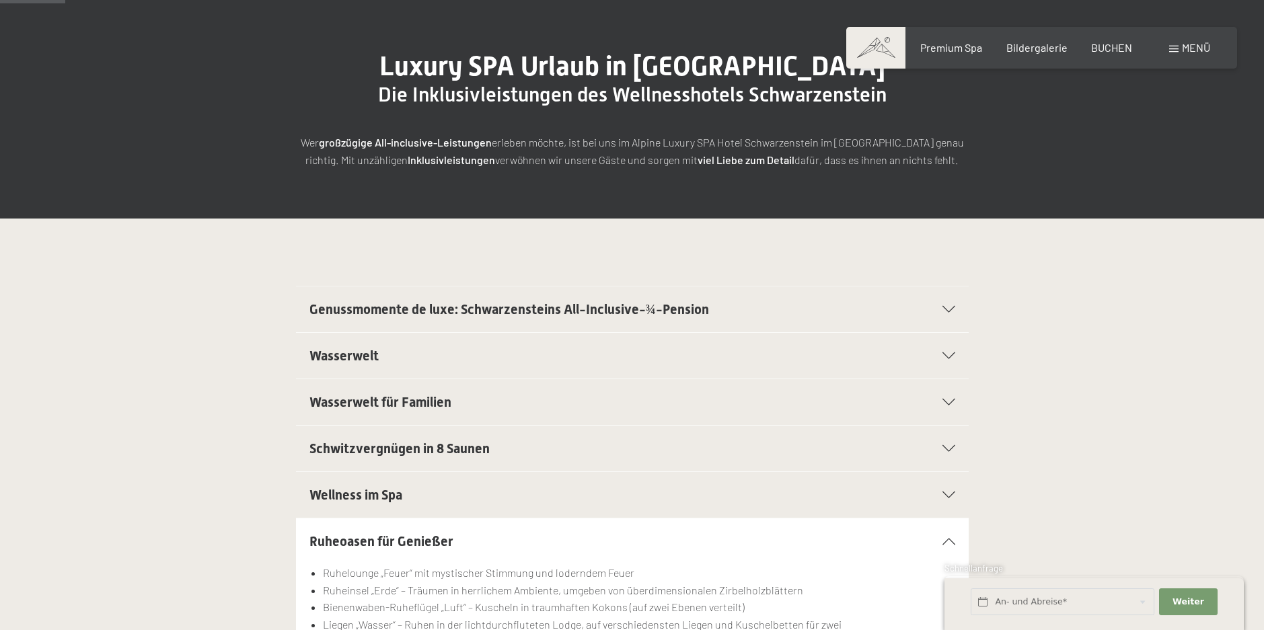
click at [948, 309] on icon at bounding box center [948, 309] width 13 height 7
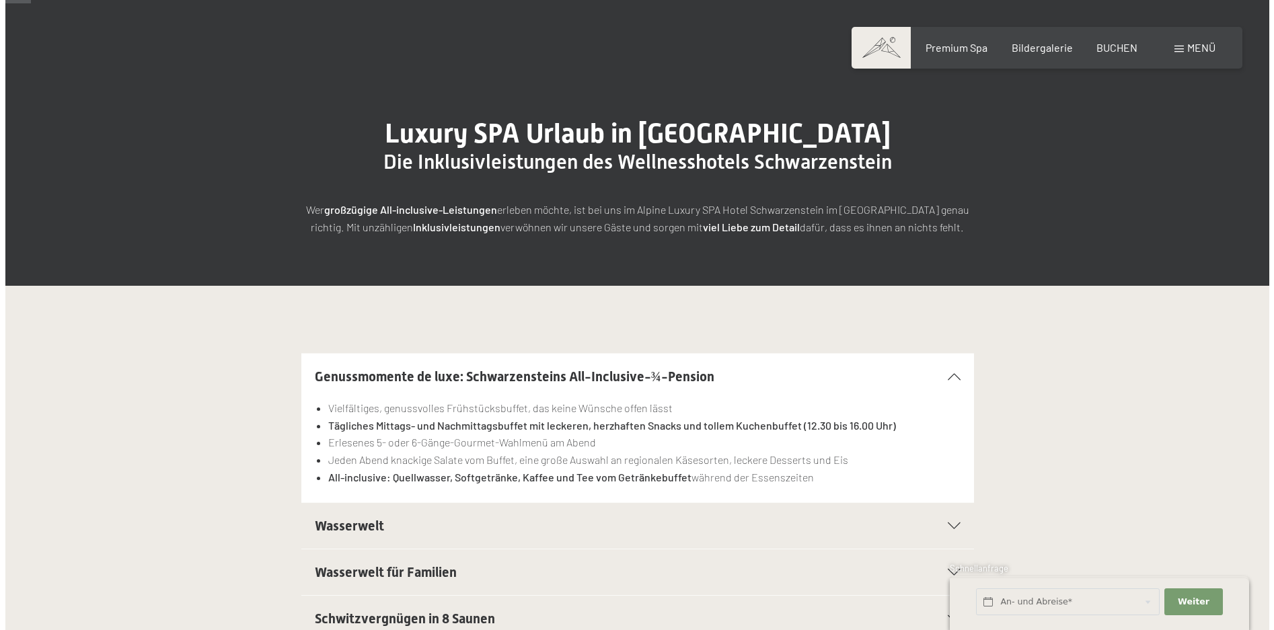
scroll to position [0, 0]
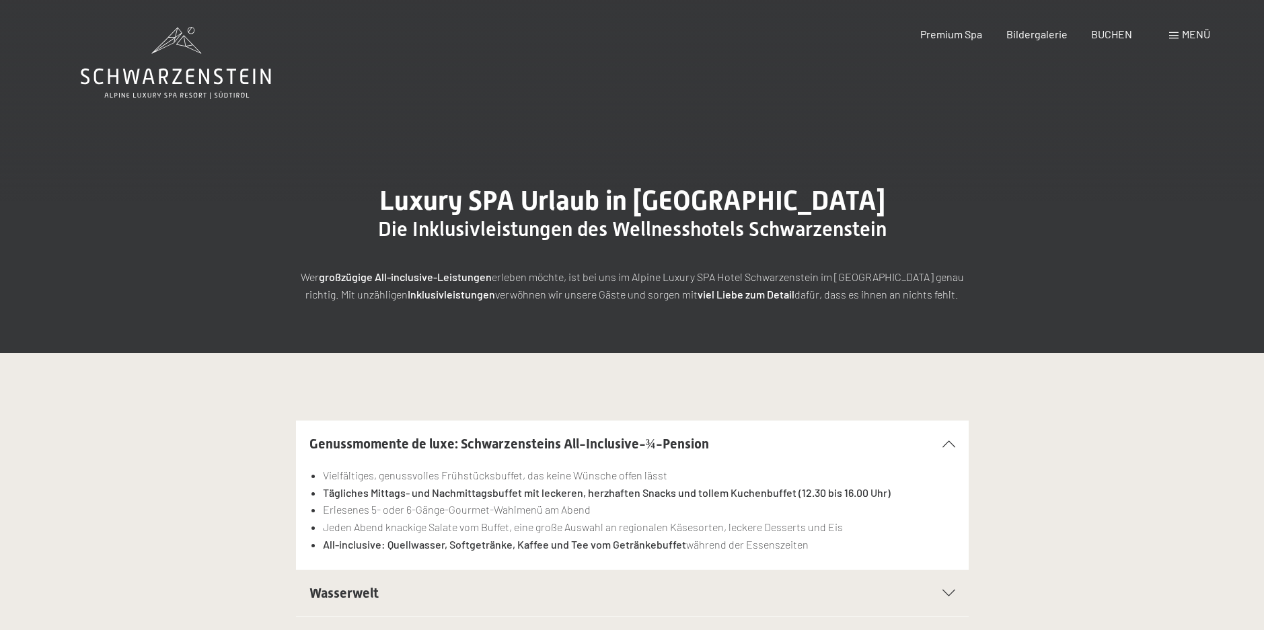
click at [1178, 34] on div "Menü" at bounding box center [1189, 34] width 41 height 15
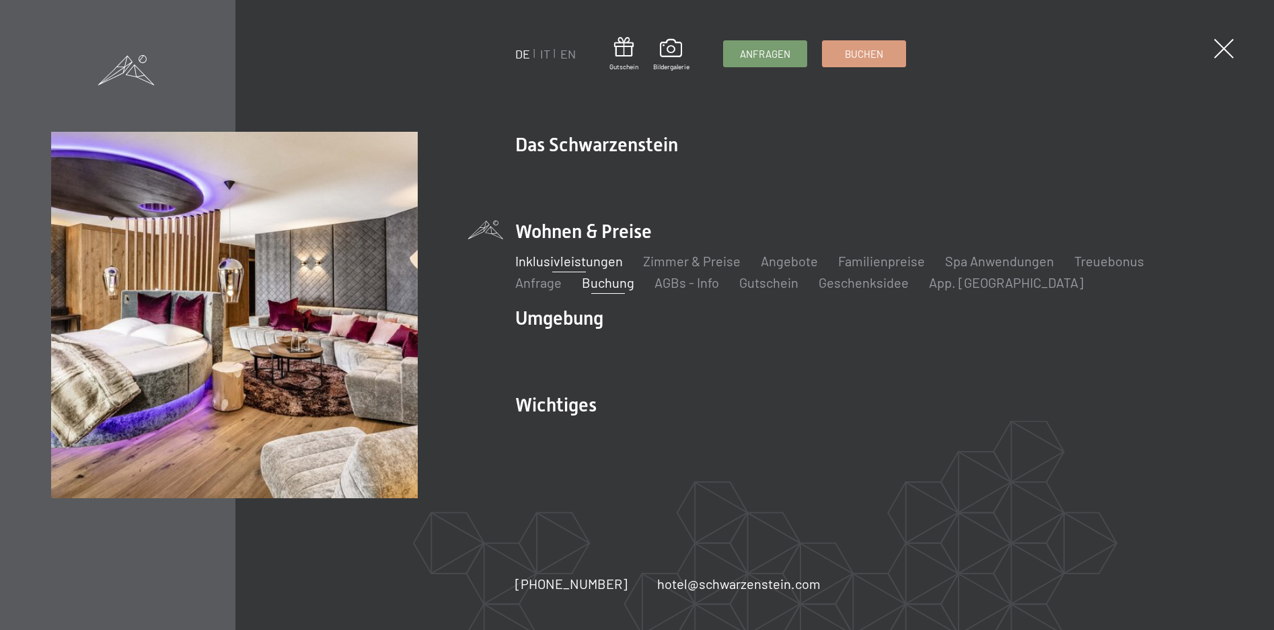
click at [582, 289] on link "Buchung" at bounding box center [608, 282] width 52 height 16
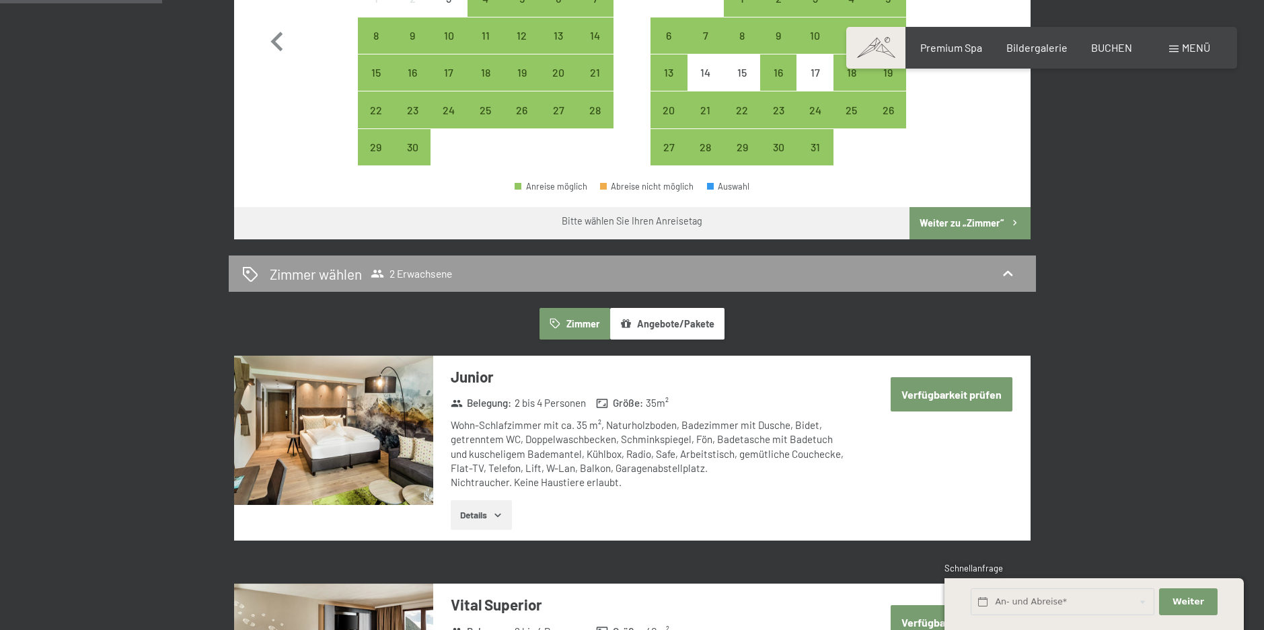
scroll to position [426, 0]
